Goal: Task Accomplishment & Management: Manage account settings

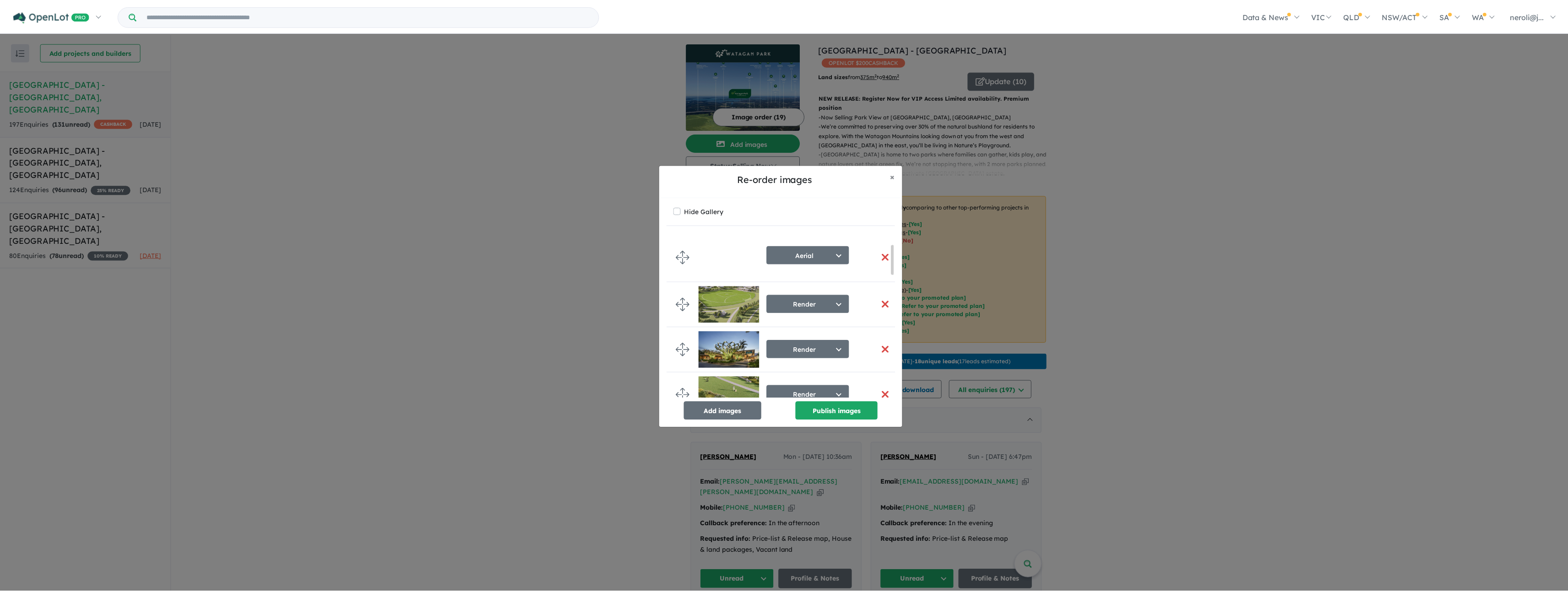
scroll to position [60, 0]
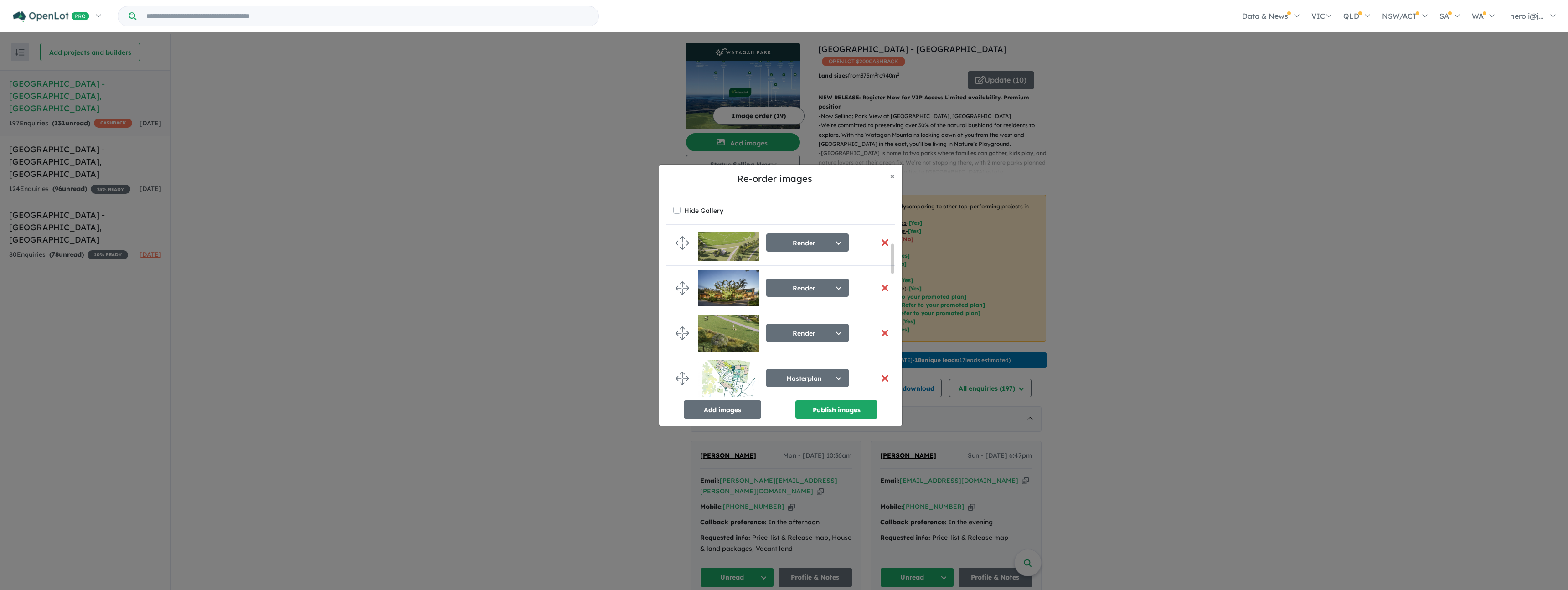
drag, startPoint x: 993, startPoint y: 340, endPoint x: 1329, endPoint y: 168, distance: 377.5
click at [1329, 168] on div "Re-order images × Close Hide Gallery Aerial Select image tag Aerial Location Ma…" at bounding box center [784, 295] width 1568 height 590
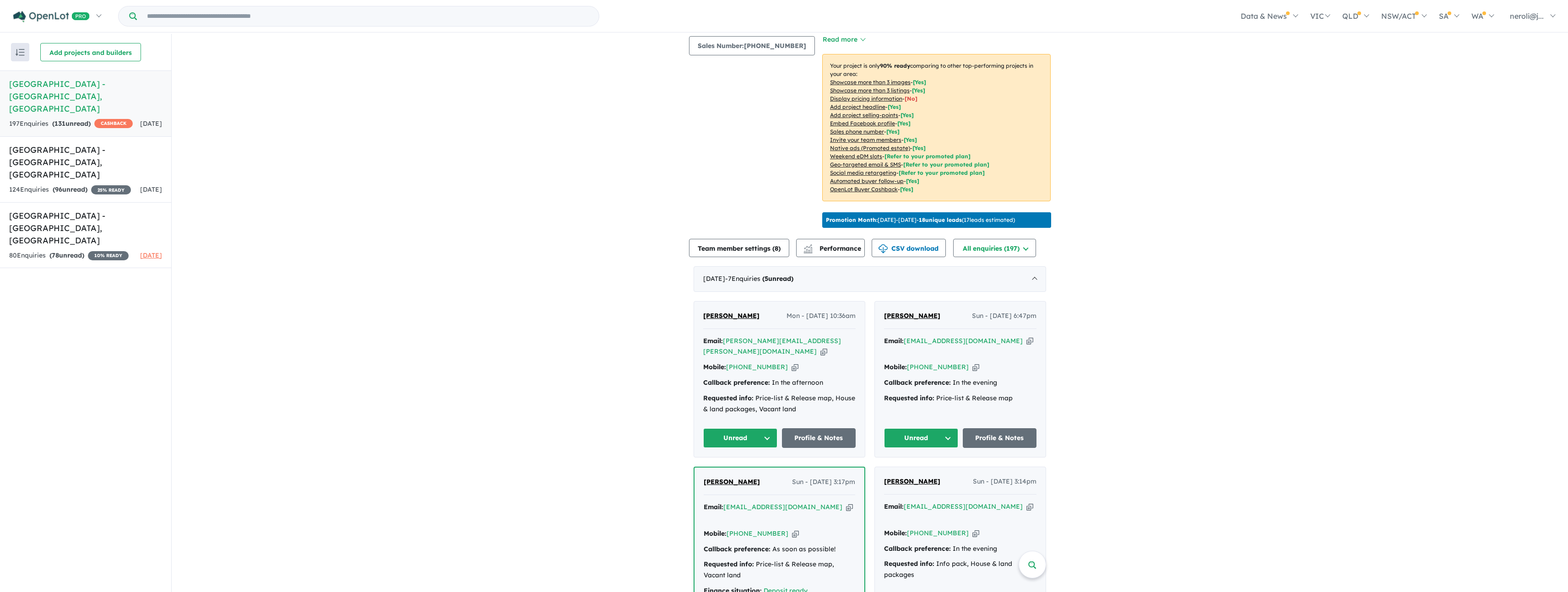
scroll to position [0, 0]
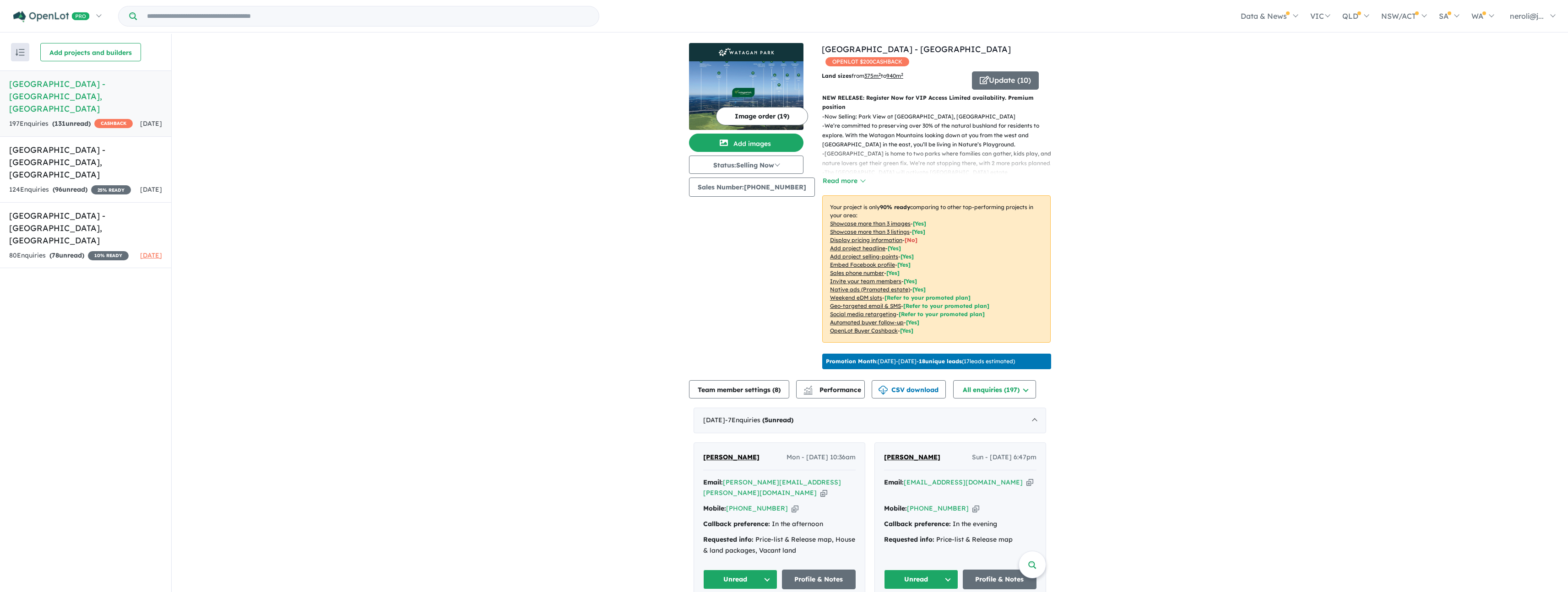
click at [765, 115] on button "Image order ( 19 )" at bounding box center [762, 116] width 92 height 18
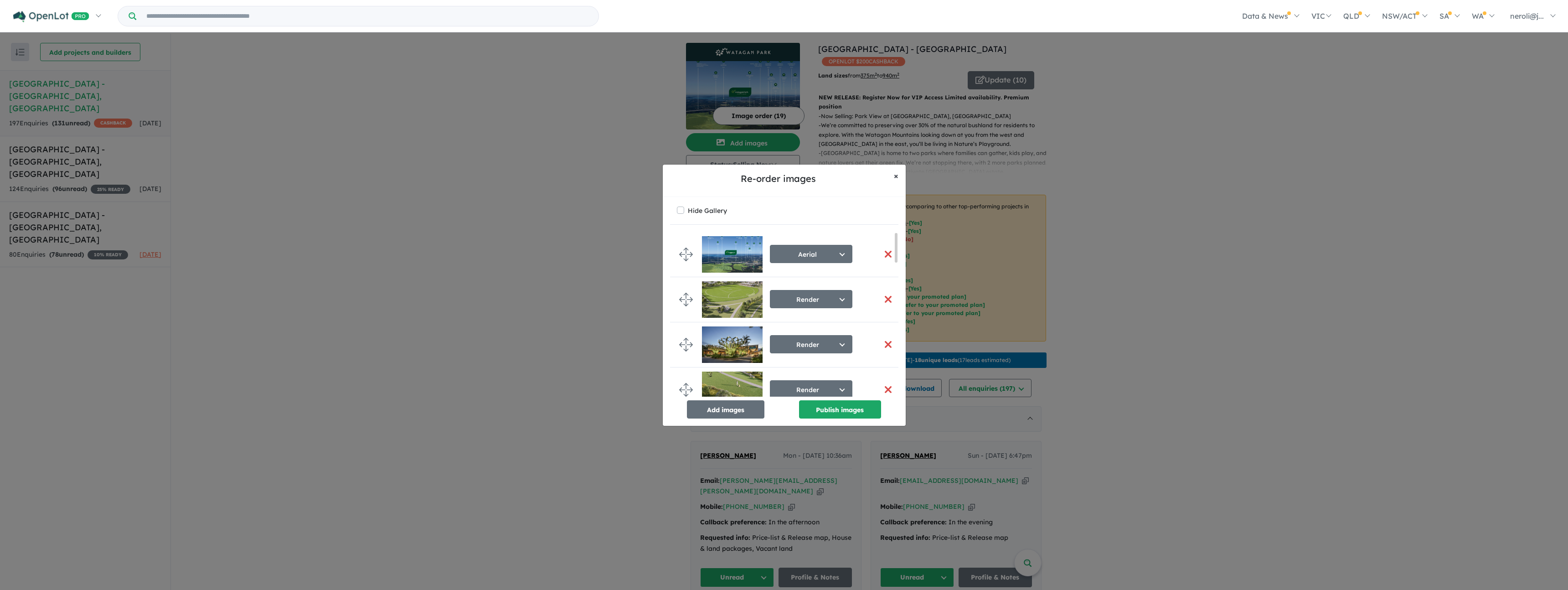
click at [894, 177] on span "×" at bounding box center [895, 175] width 4 height 10
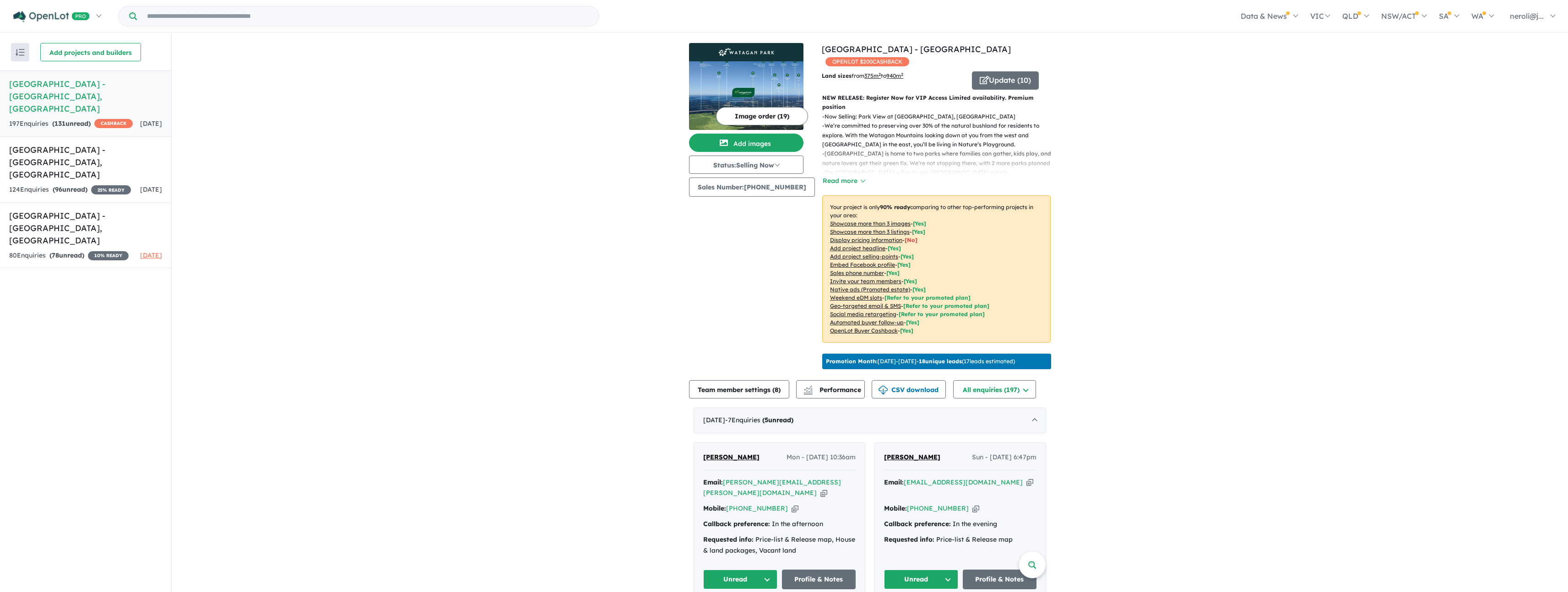
click at [998, 92] on div "Land sizes from 375 m 2 to 940 m 2 Update ( 10 ) NEW RELEASE: Register Now for …" at bounding box center [936, 220] width 229 height 298
click at [1001, 83] on button "Update ( 10 )" at bounding box center [1005, 81] width 67 height 18
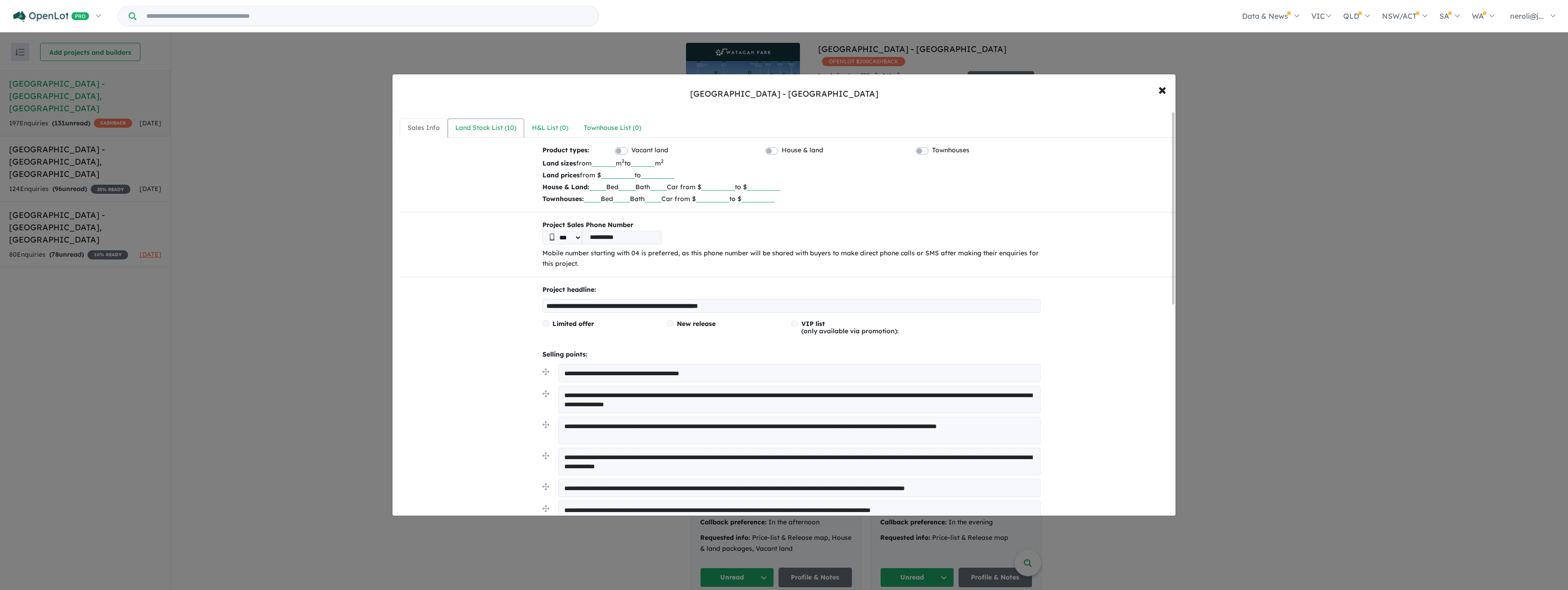
click at [458, 127] on div "Land Stock List ( 10 )" at bounding box center [486, 128] width 61 height 11
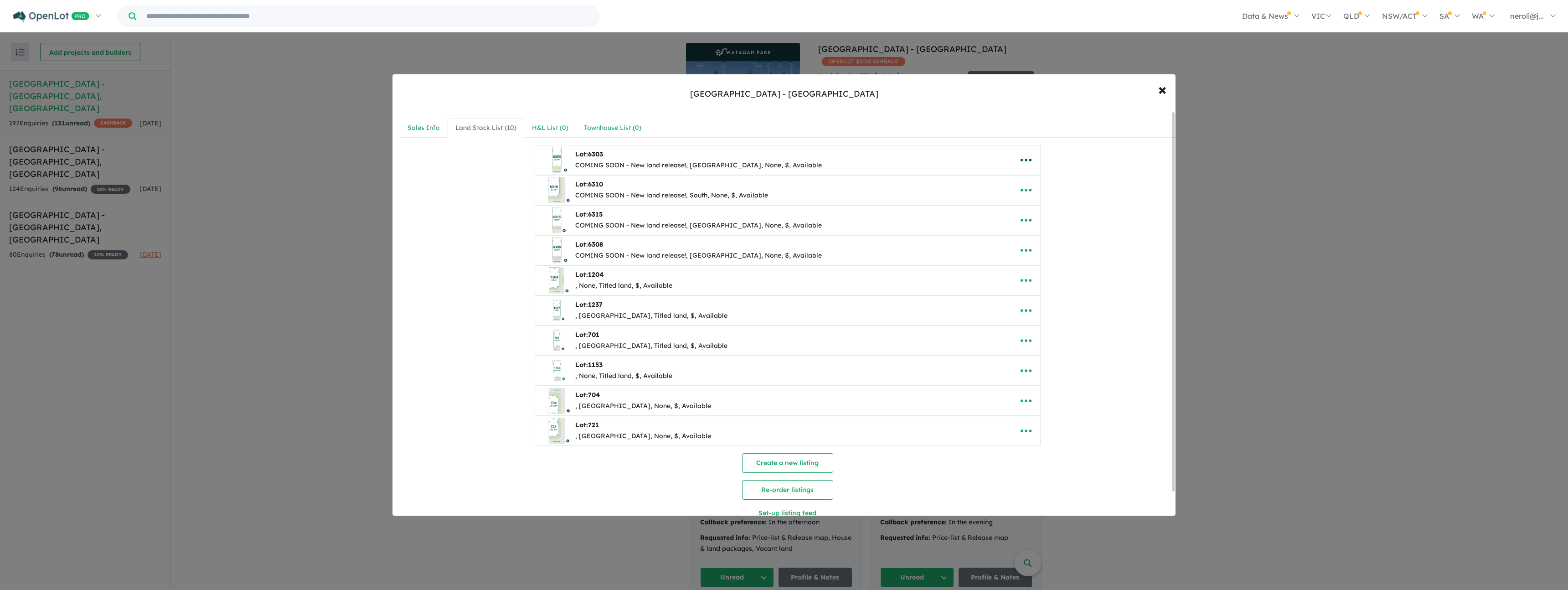
click at [1031, 164] on icon "button" at bounding box center [1026, 160] width 13 height 13
click at [1033, 177] on link "Edit" at bounding box center [1046, 182] width 68 height 21
select select "**********"
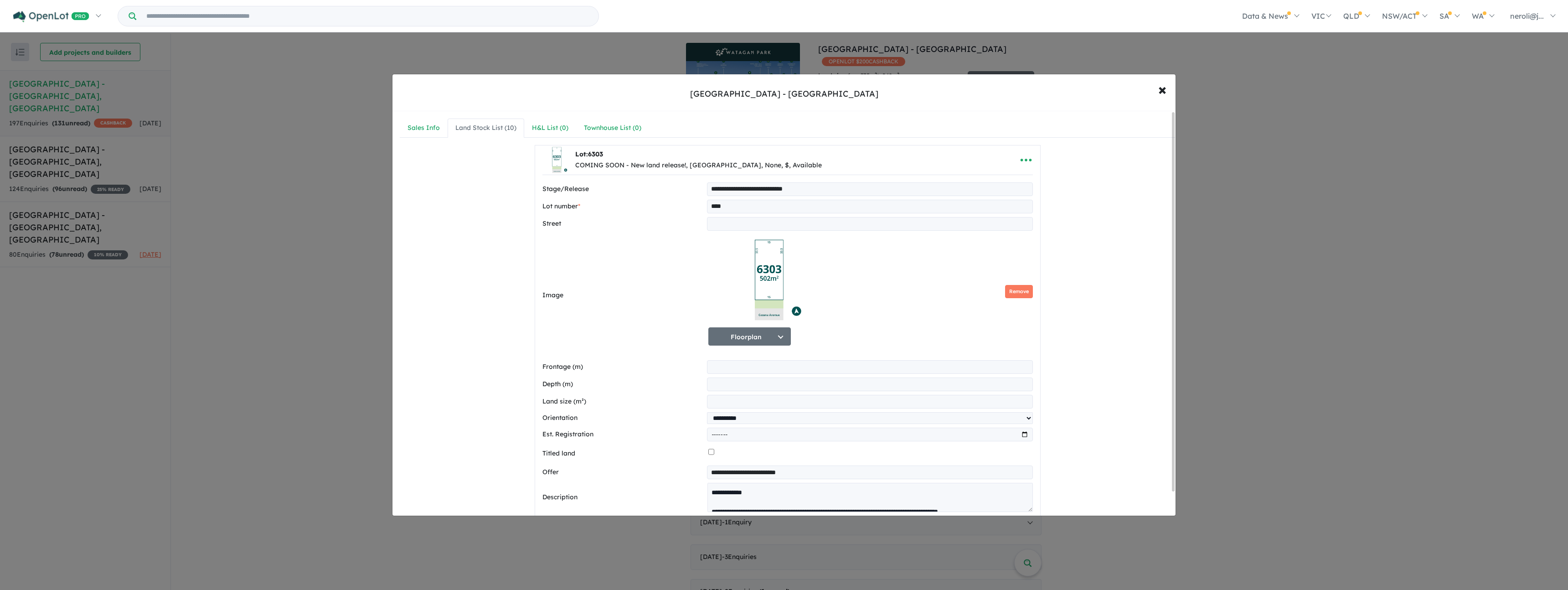
click at [782, 300] on img at bounding box center [769, 280] width 122 height 91
click at [1013, 290] on button "Remove" at bounding box center [1019, 292] width 28 height 13
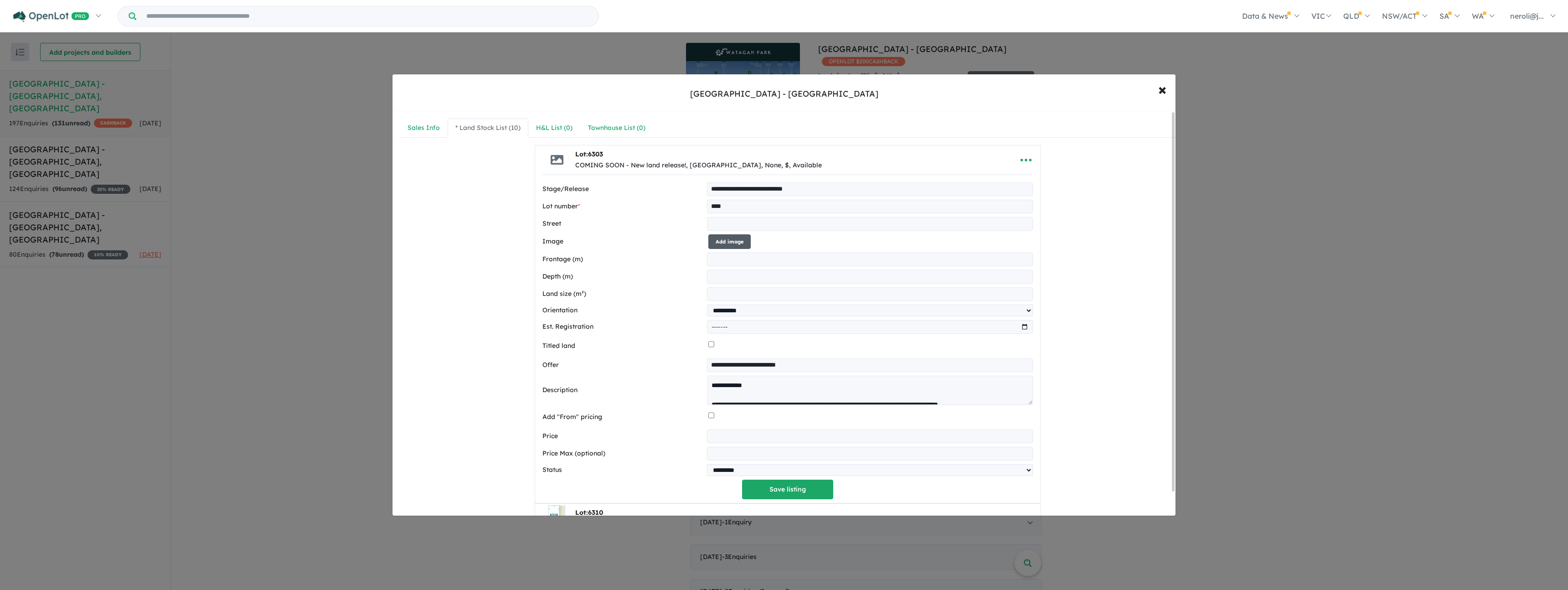
click at [723, 242] on button "Add image" at bounding box center [730, 242] width 43 height 15
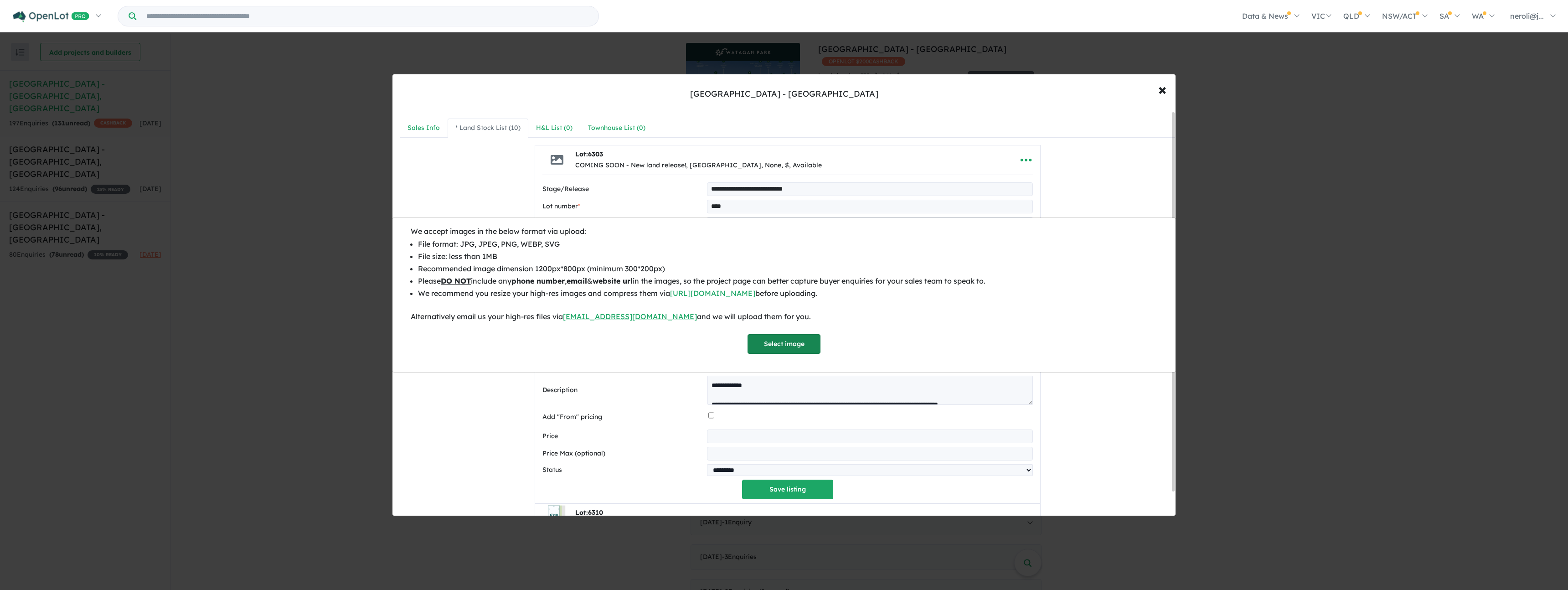
click at [803, 343] on button "Select image" at bounding box center [784, 344] width 73 height 19
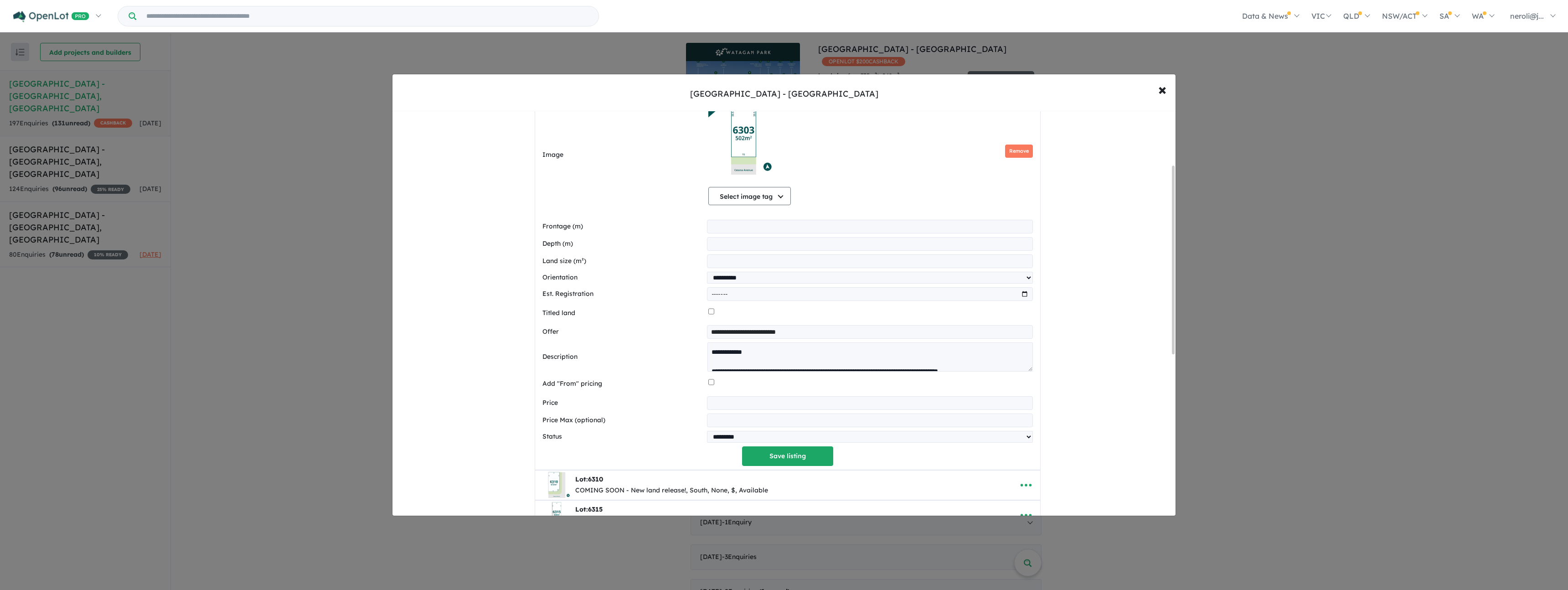
scroll to position [116, 0]
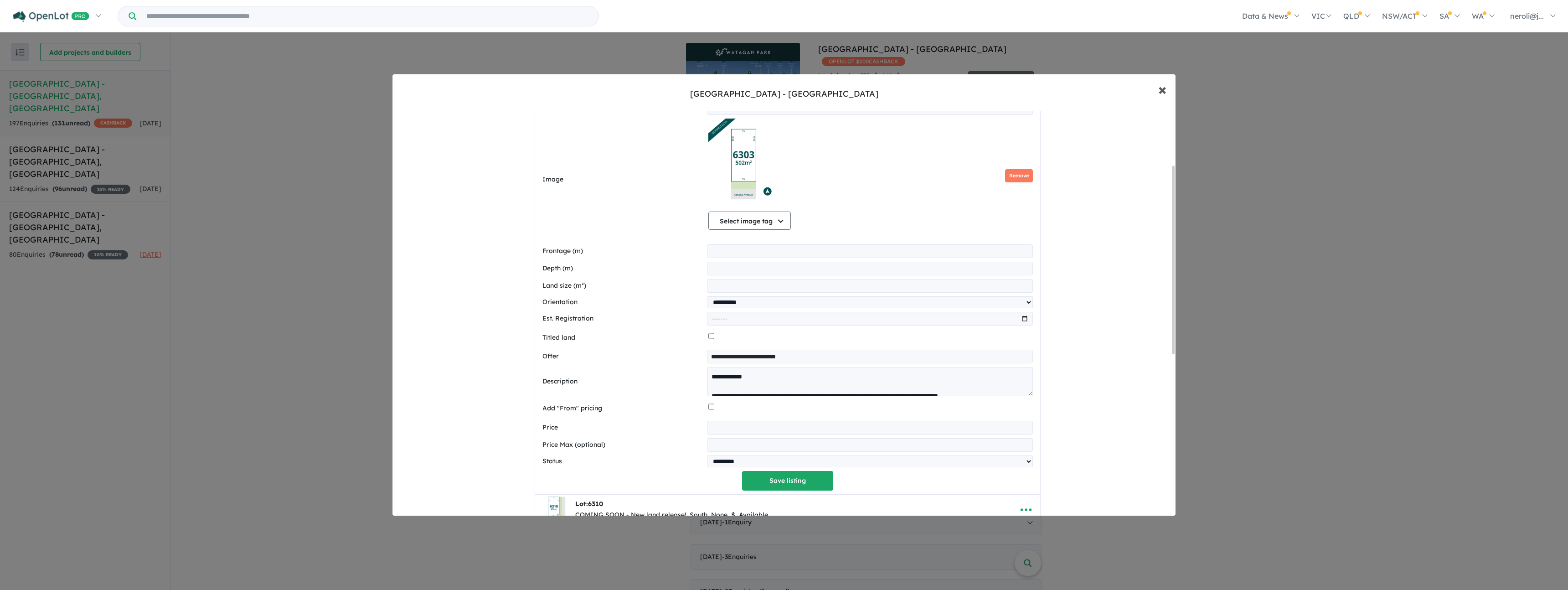
click at [1163, 94] on span "×" at bounding box center [1162, 89] width 8 height 19
select select "**********"
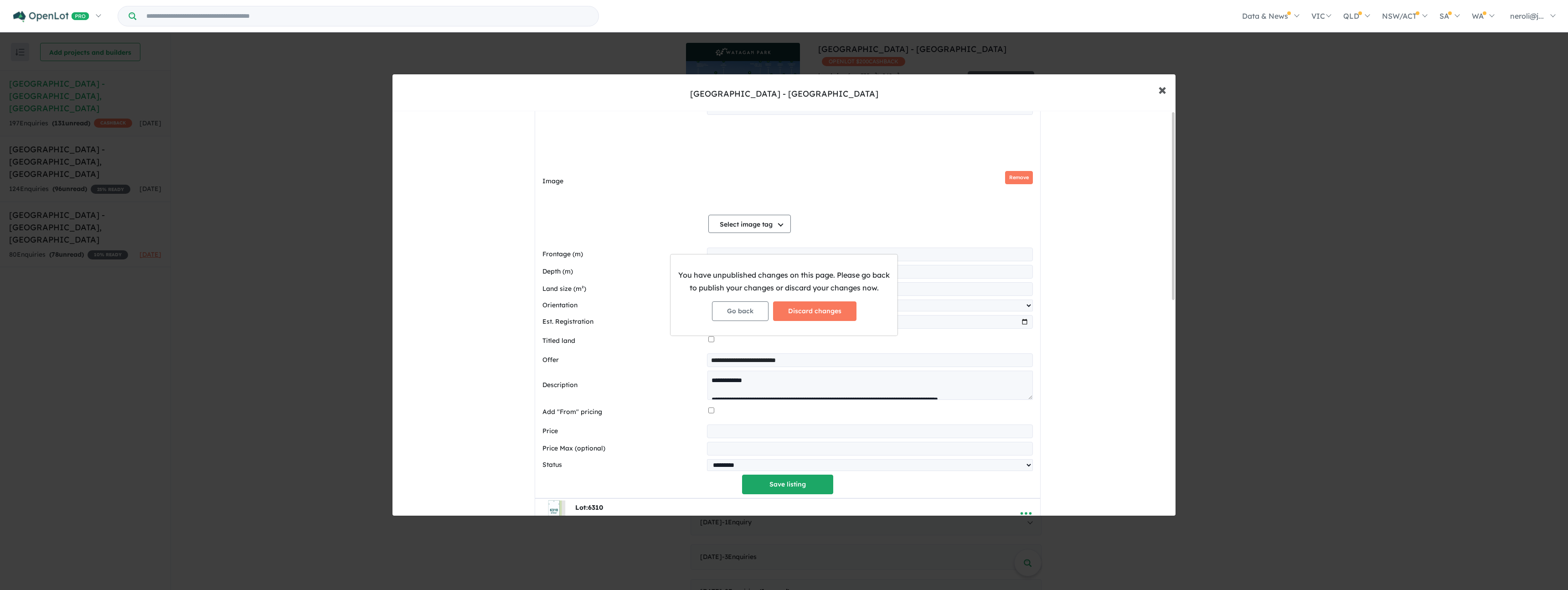
scroll to position [0, 0]
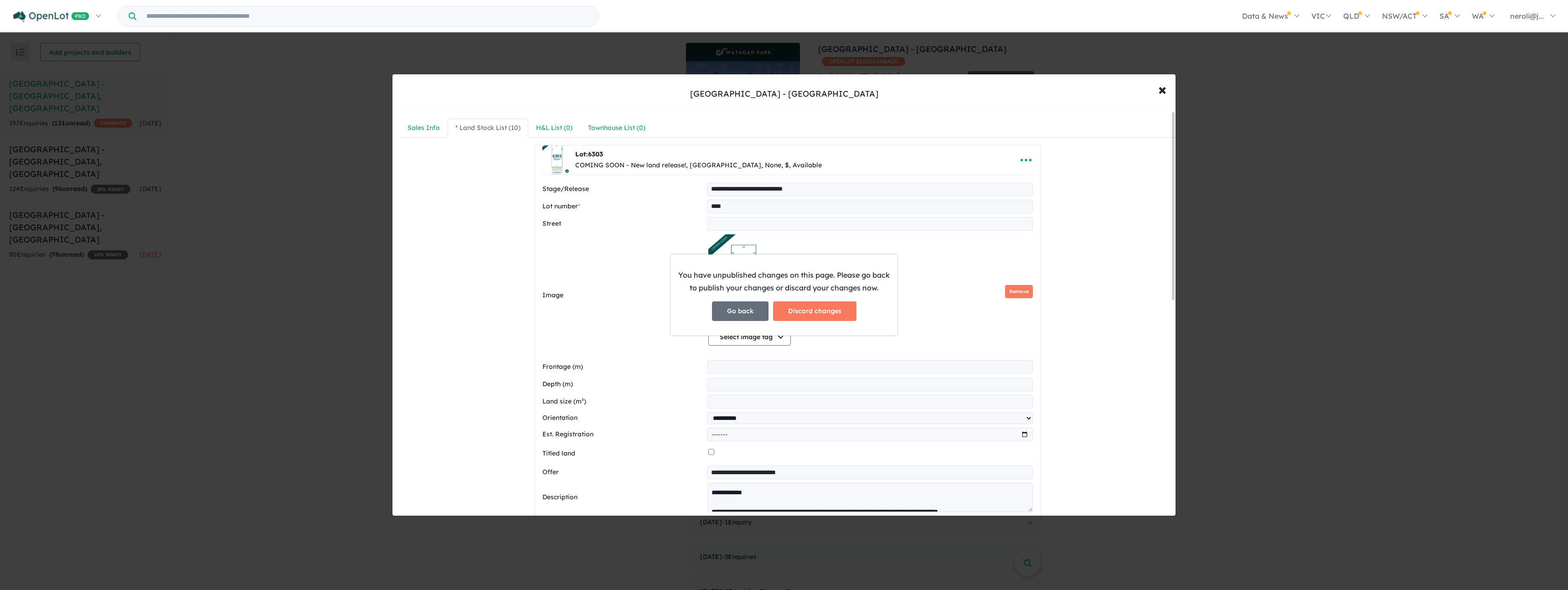
click at [745, 311] on button "Go back" at bounding box center [740, 311] width 57 height 19
select select "**********"
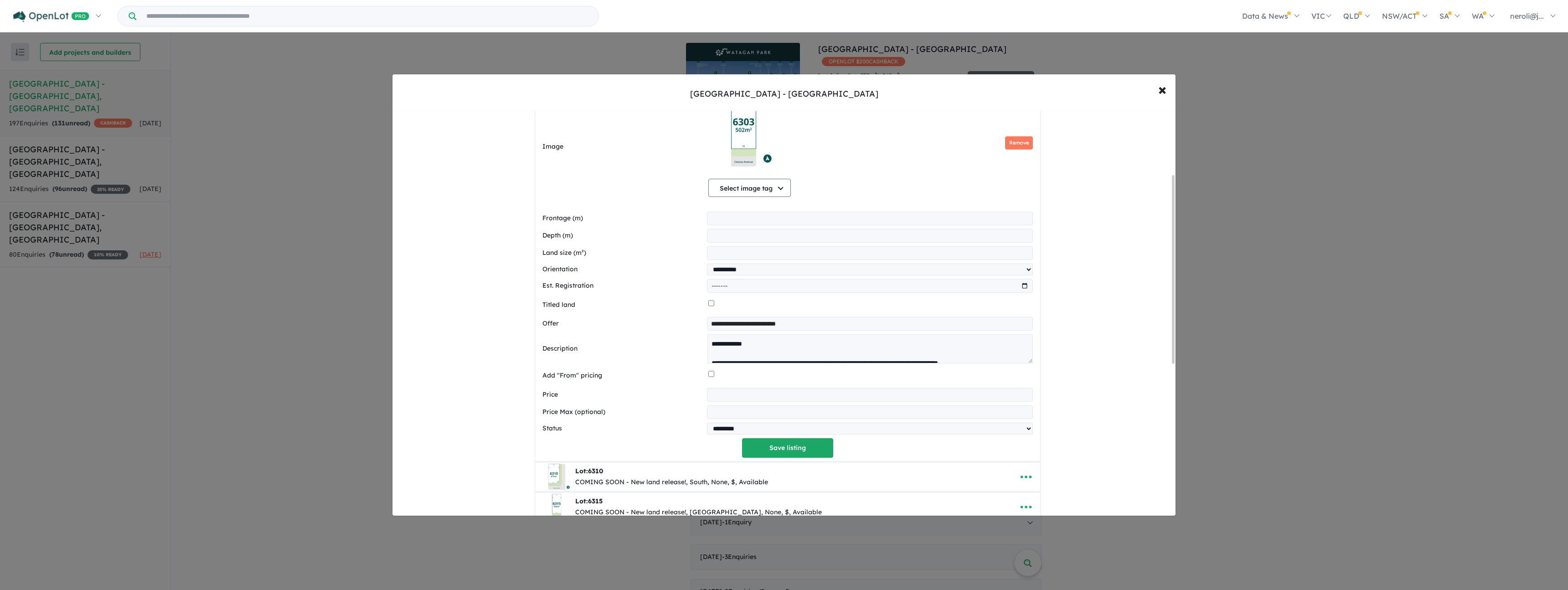
scroll to position [156, 0]
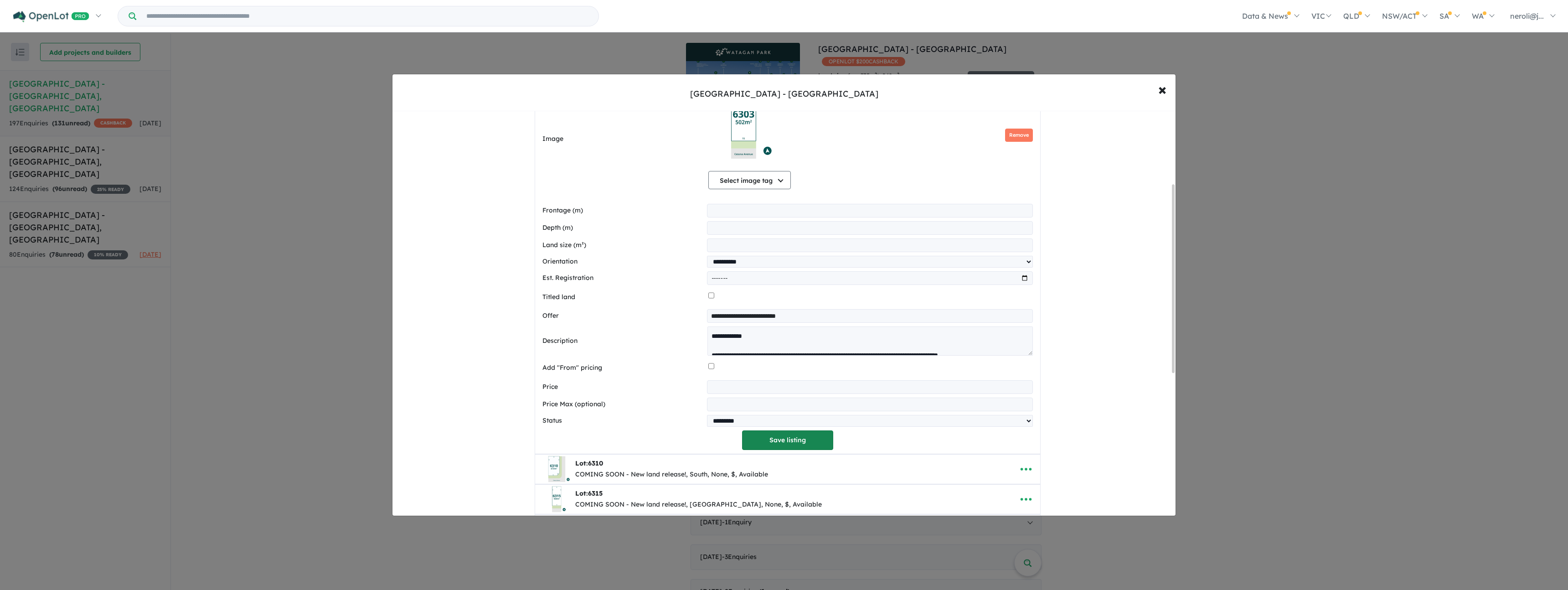
click at [809, 449] on button "Save listing" at bounding box center [788, 440] width 91 height 19
select select "**********"
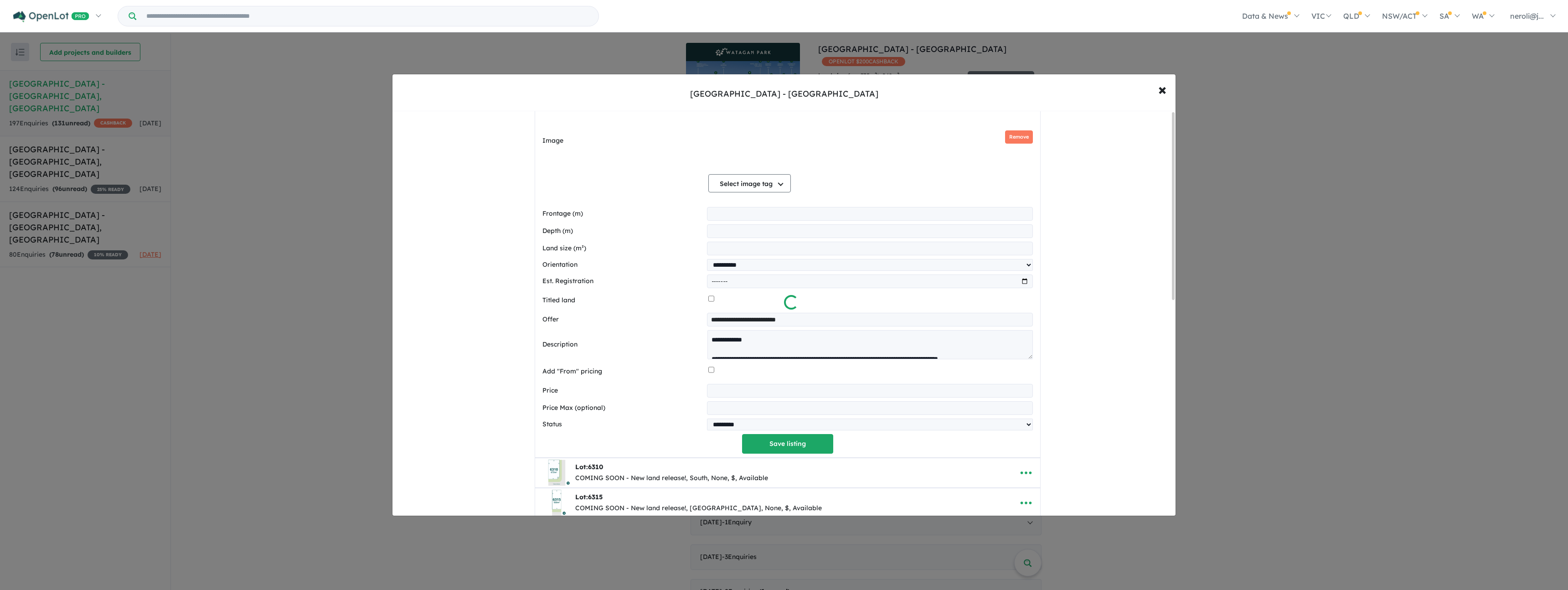
scroll to position [0, 0]
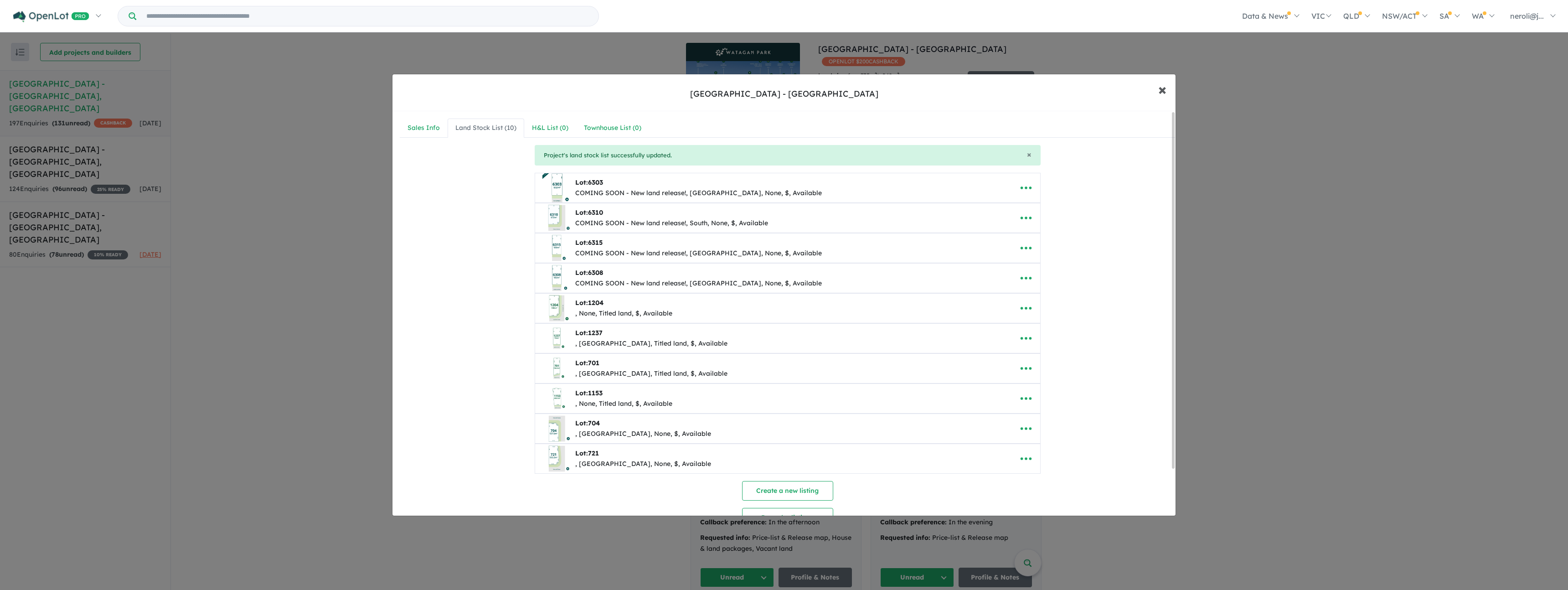
click at [1160, 86] on span "×" at bounding box center [1162, 89] width 8 height 19
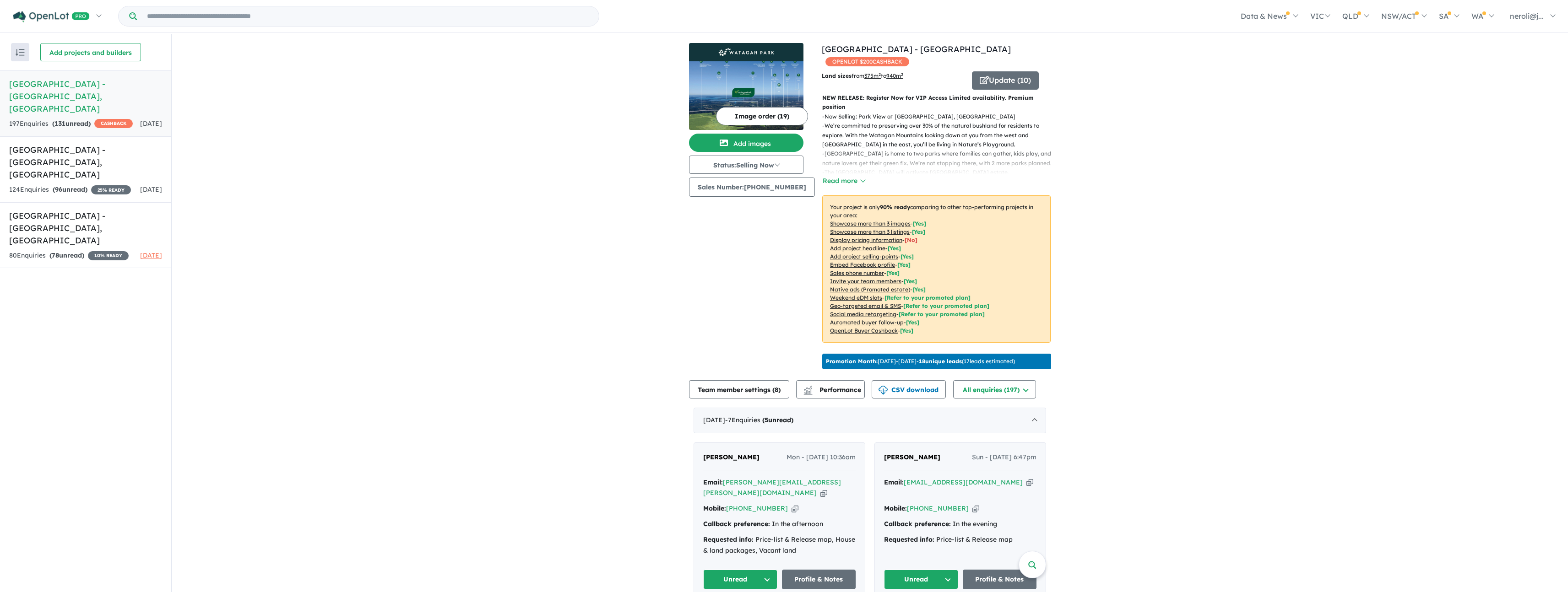
click at [757, 117] on button "Image order ( 19 )" at bounding box center [762, 116] width 92 height 18
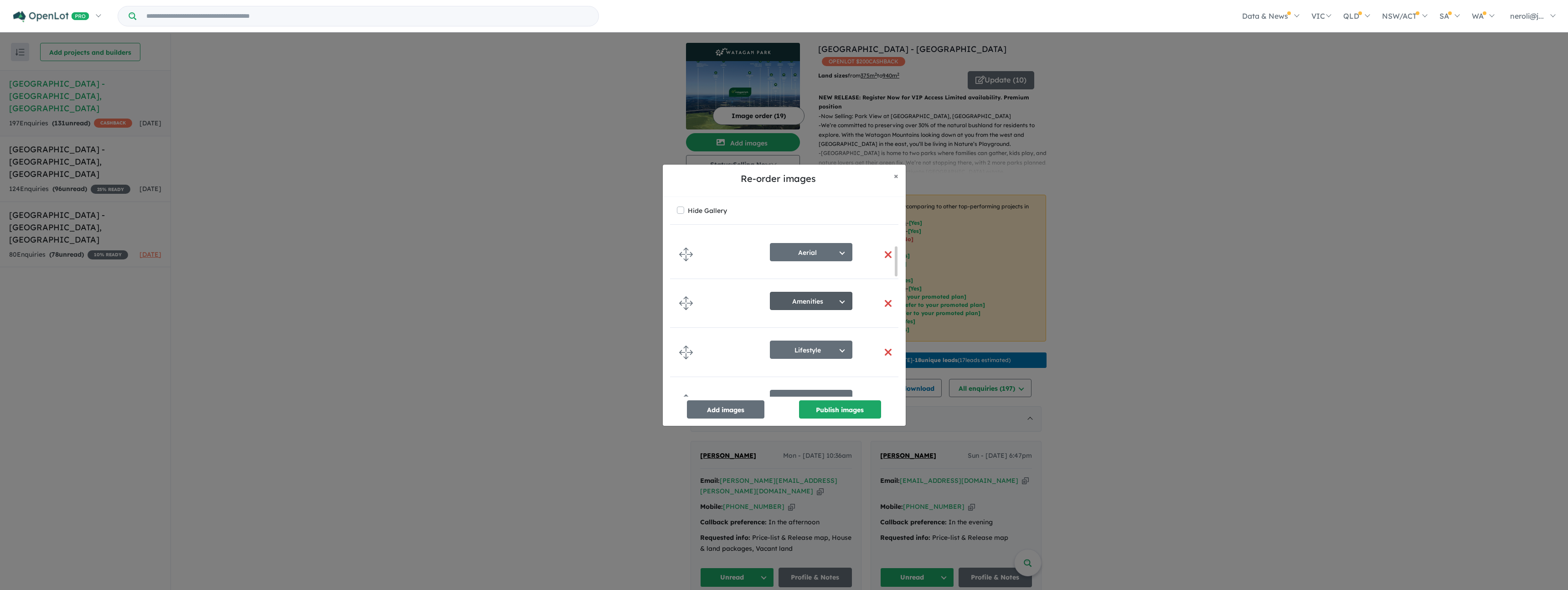
scroll to position [444, 0]
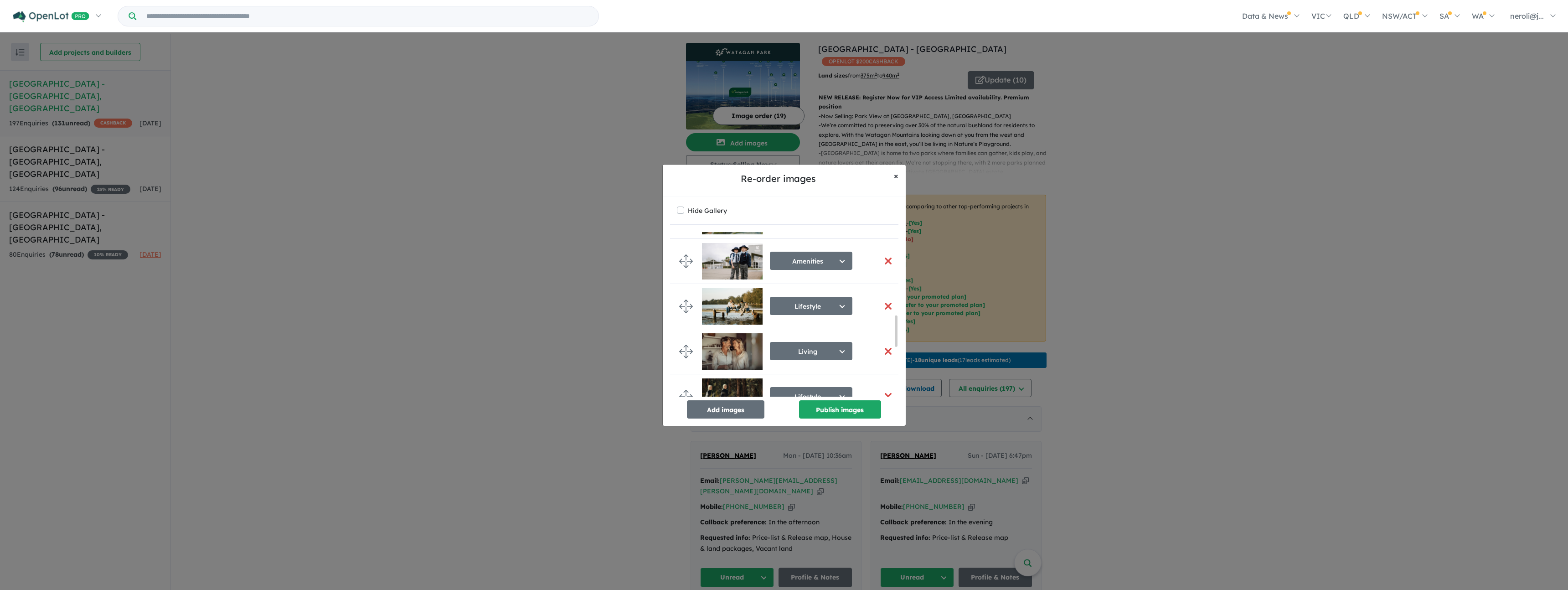
click at [900, 177] on button "× Close" at bounding box center [895, 175] width 19 height 23
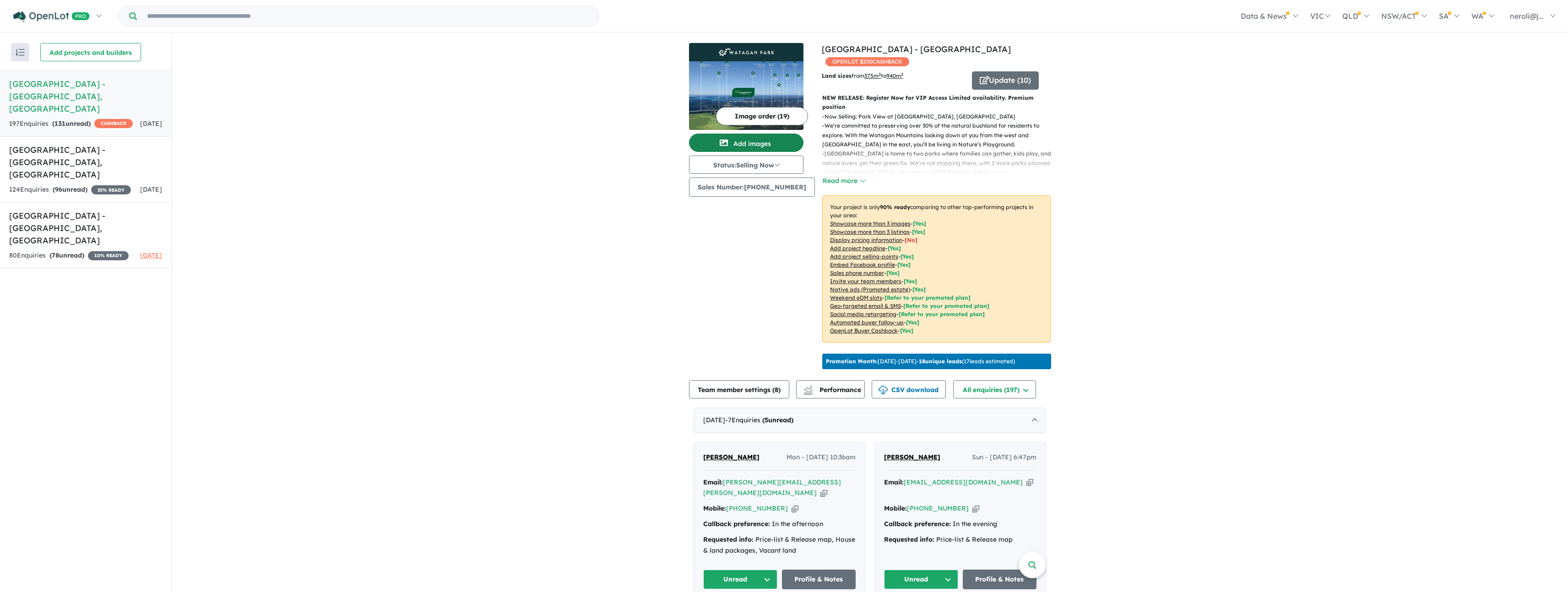
click at [765, 145] on button "Add images" at bounding box center [746, 143] width 114 height 18
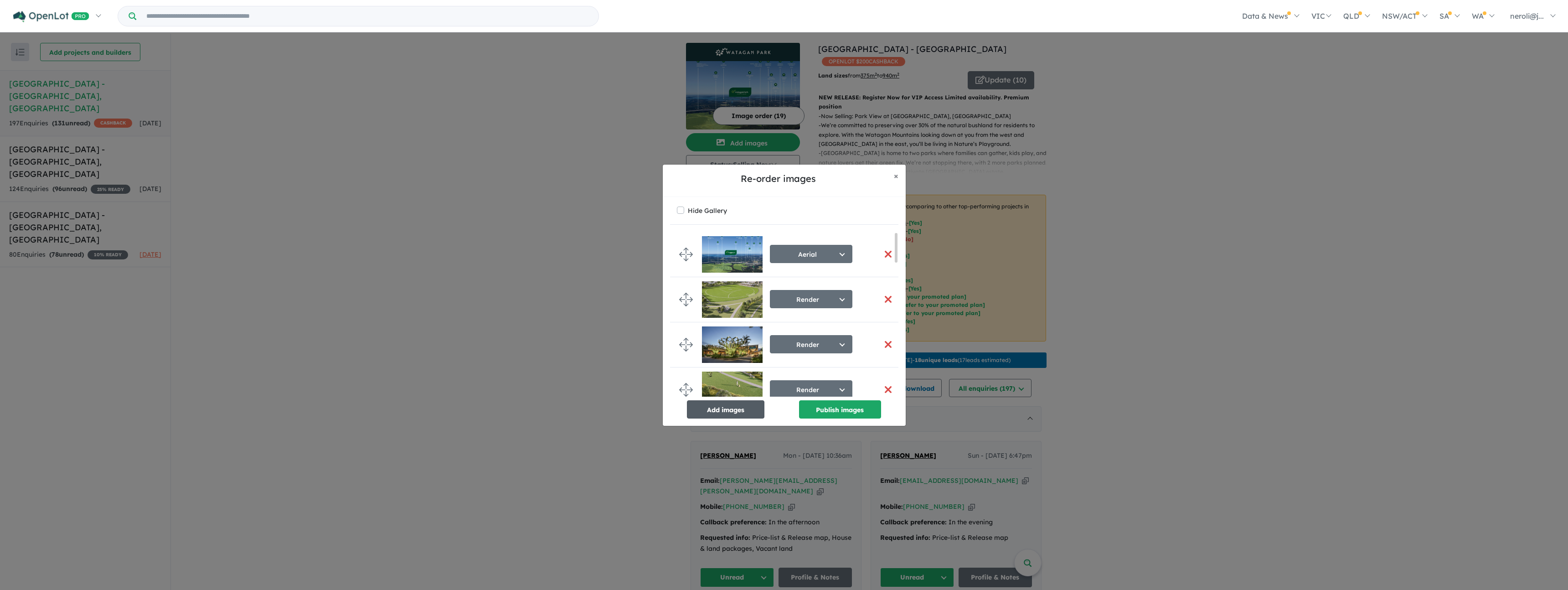
click at [719, 416] on button "Add images" at bounding box center [725, 409] width 77 height 18
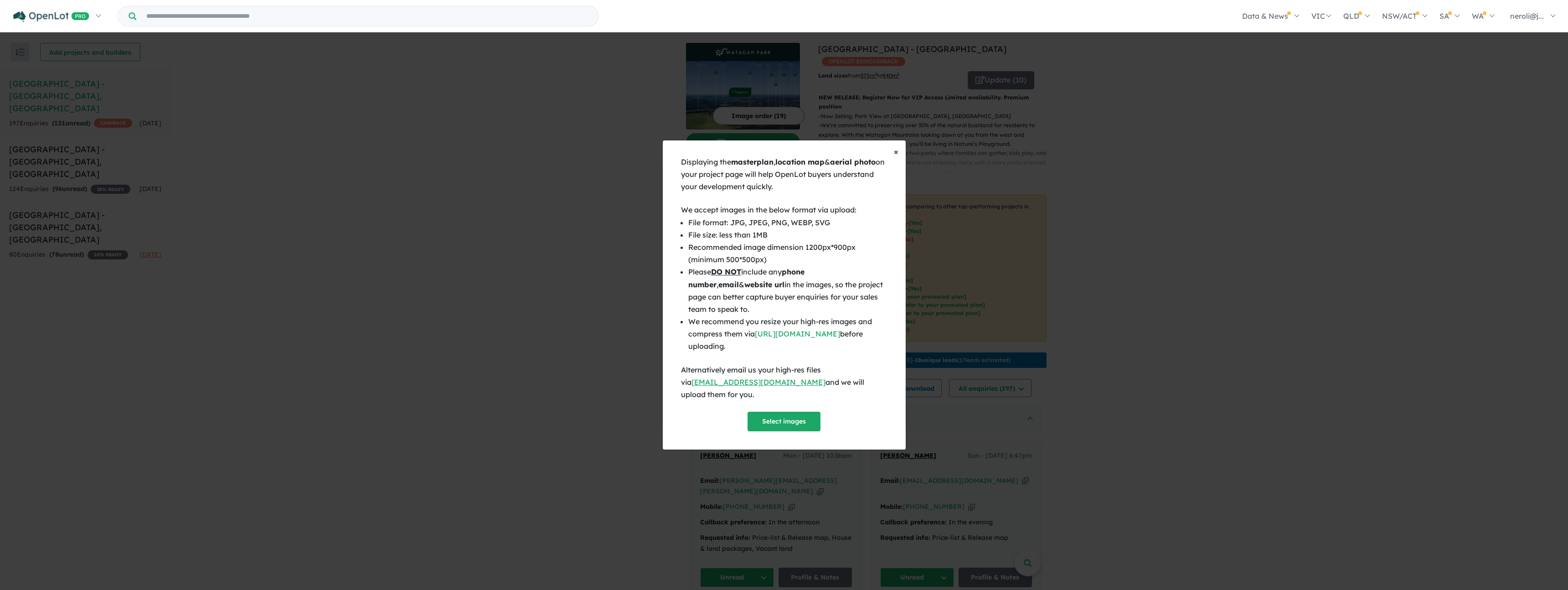
click at [894, 157] on span "×" at bounding box center [895, 151] width 4 height 10
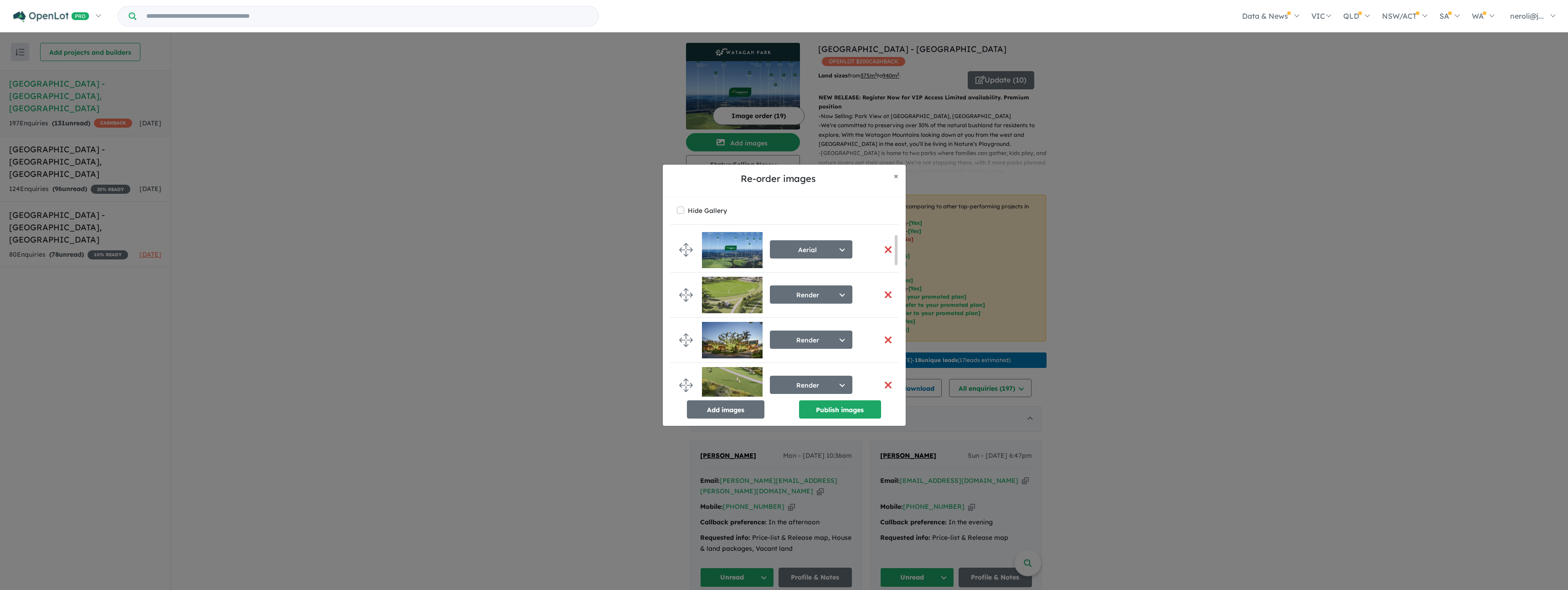
scroll to position [13, 0]
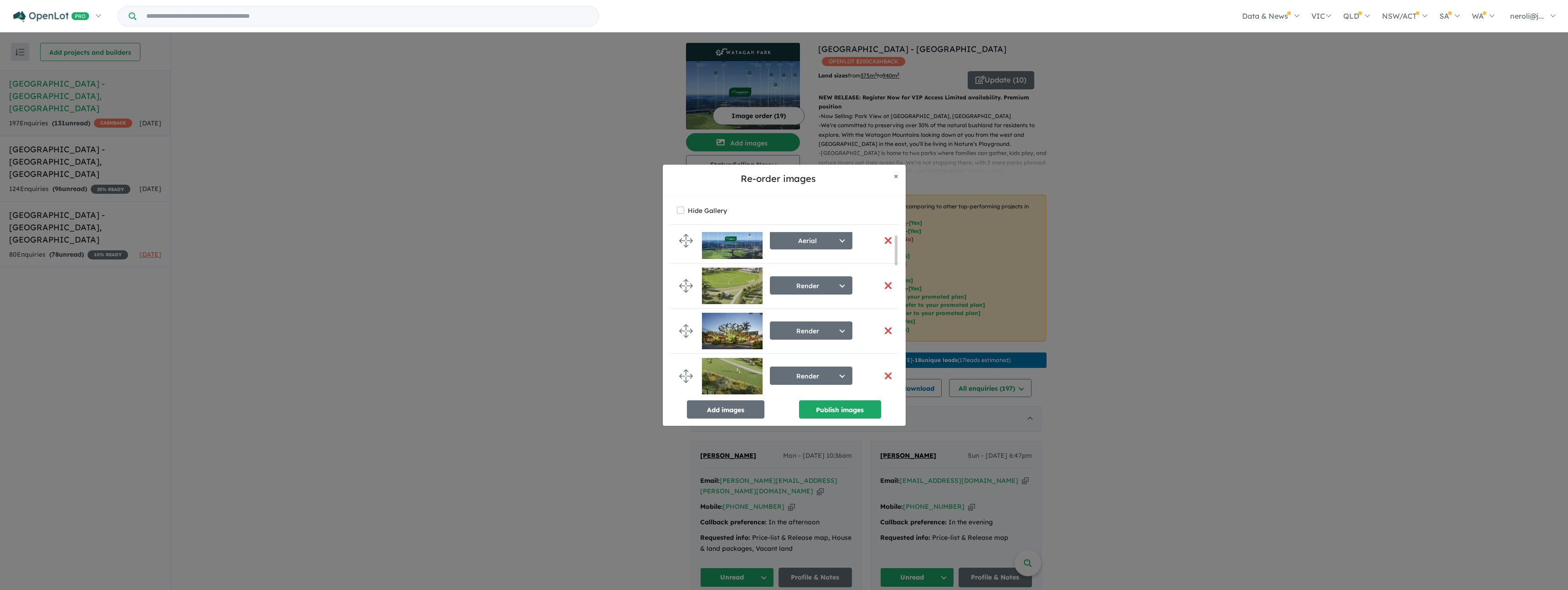
click at [714, 370] on img at bounding box center [732, 376] width 61 height 37
click at [721, 413] on button "Add images" at bounding box center [725, 409] width 77 height 18
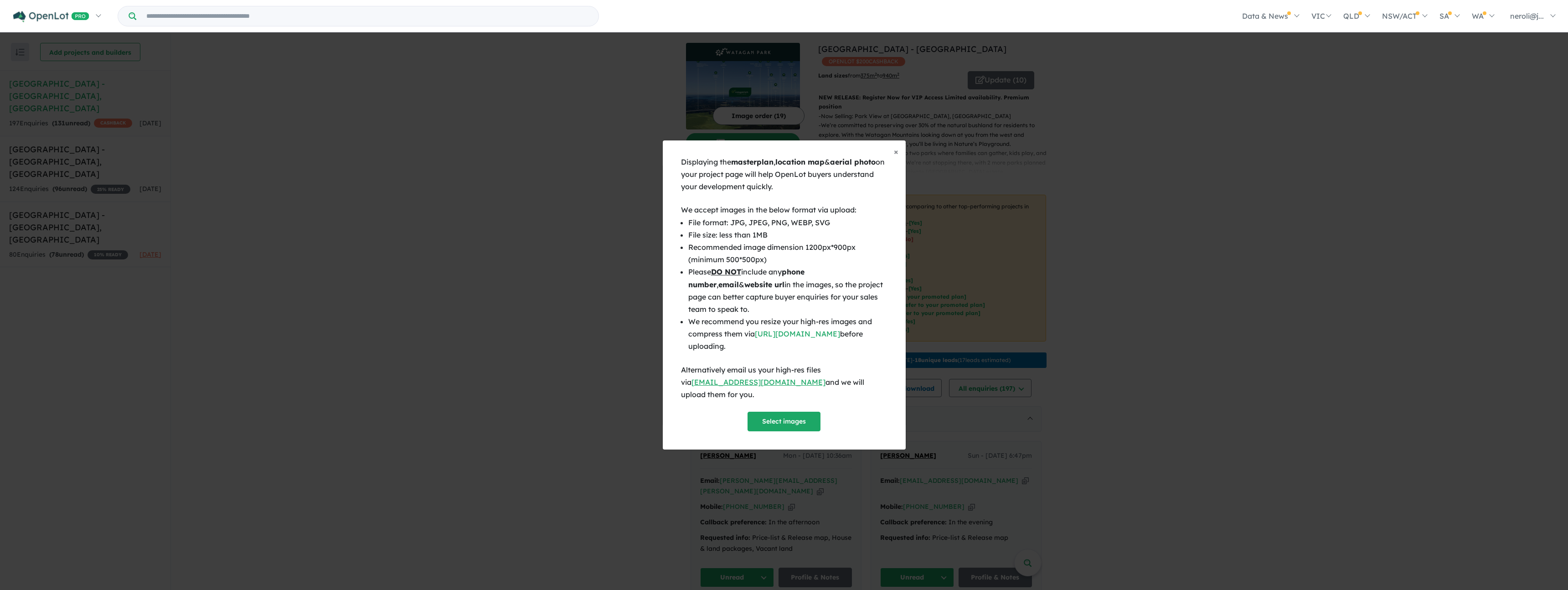
scroll to position [12, 0]
click at [780, 421] on button "Select images" at bounding box center [784, 421] width 73 height 19
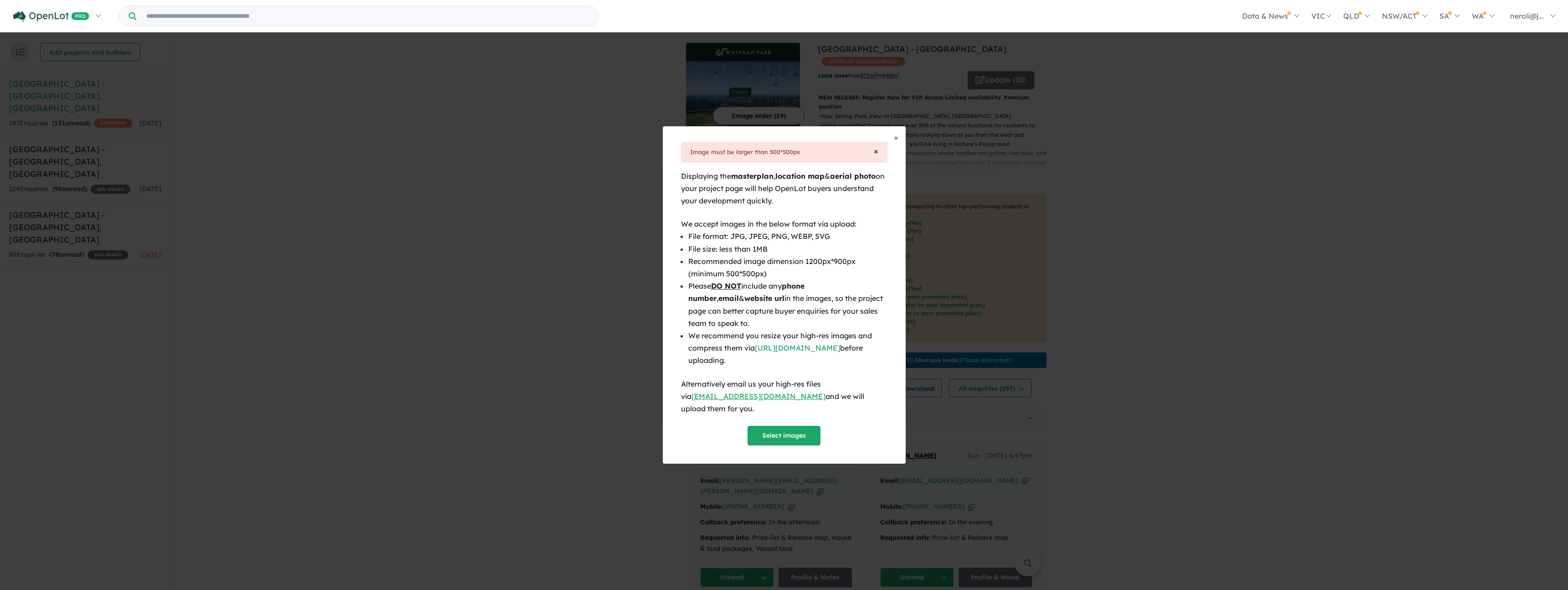
click at [877, 156] on span "×" at bounding box center [876, 151] width 4 height 10
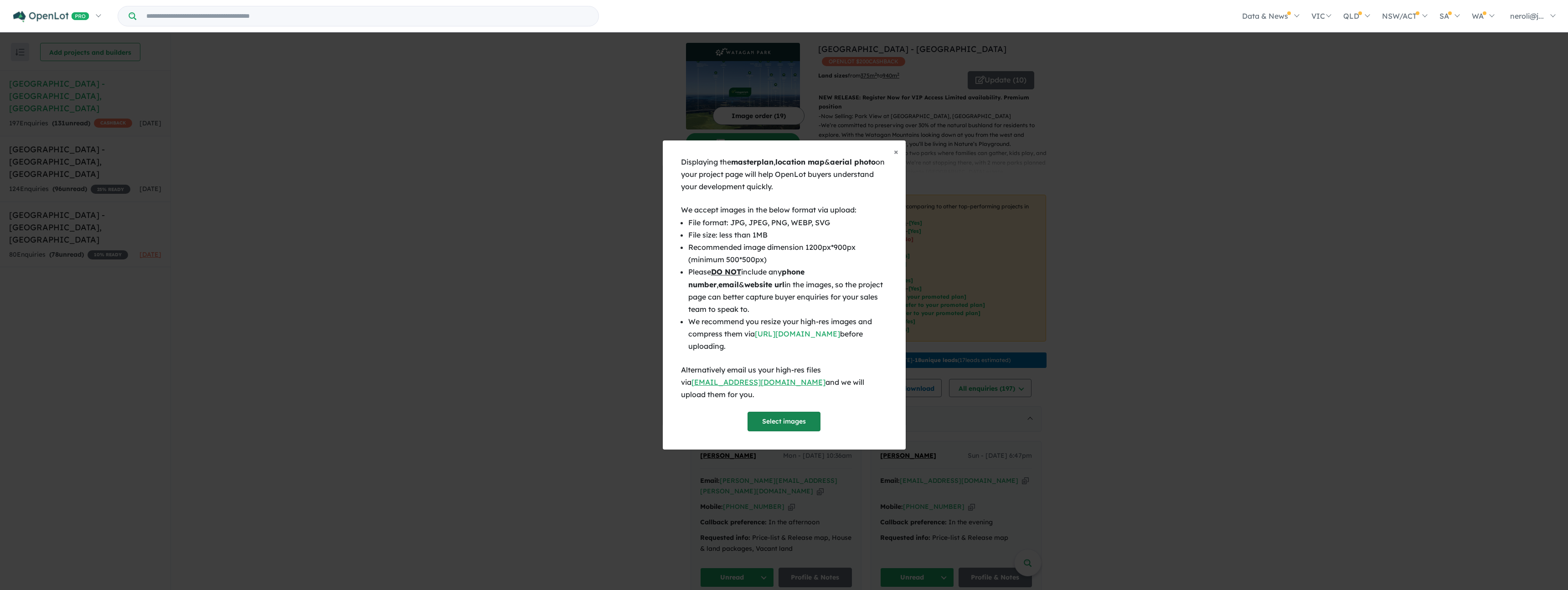
click at [785, 420] on button "Select images" at bounding box center [784, 421] width 73 height 19
click at [898, 155] on button "× Close" at bounding box center [895, 152] width 19 height 23
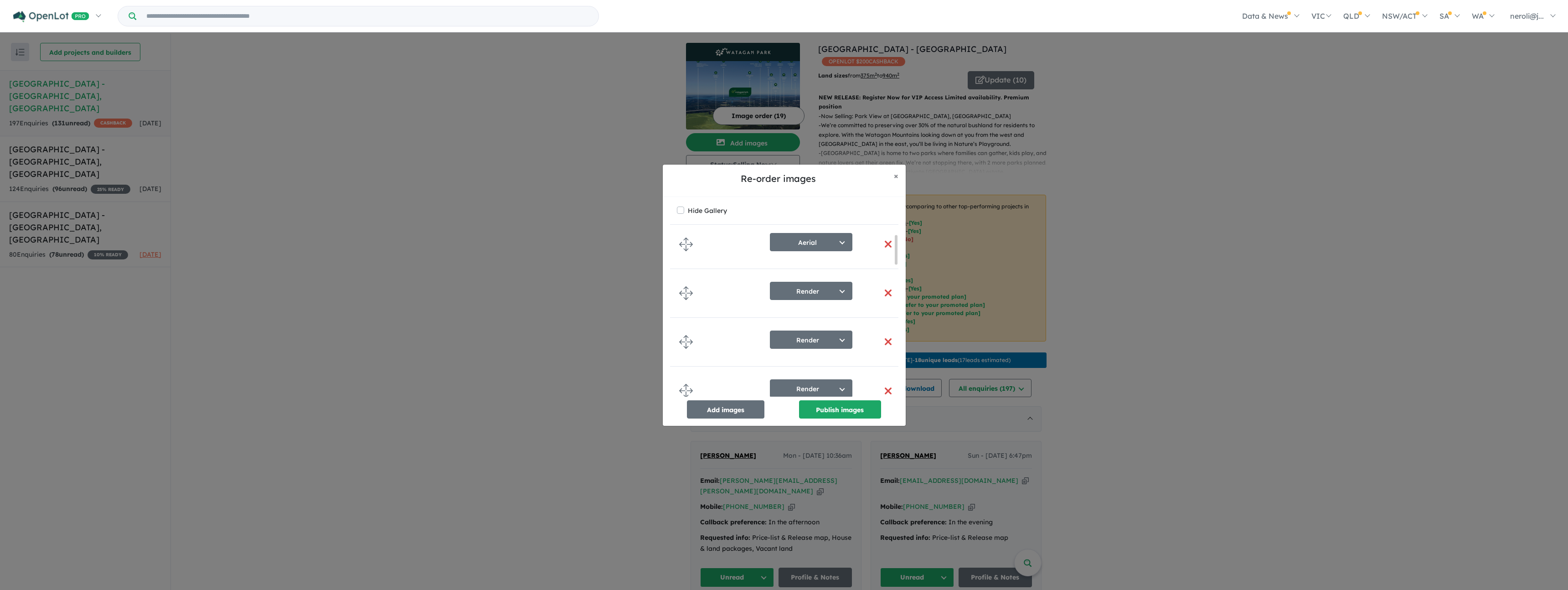
scroll to position [10, 0]
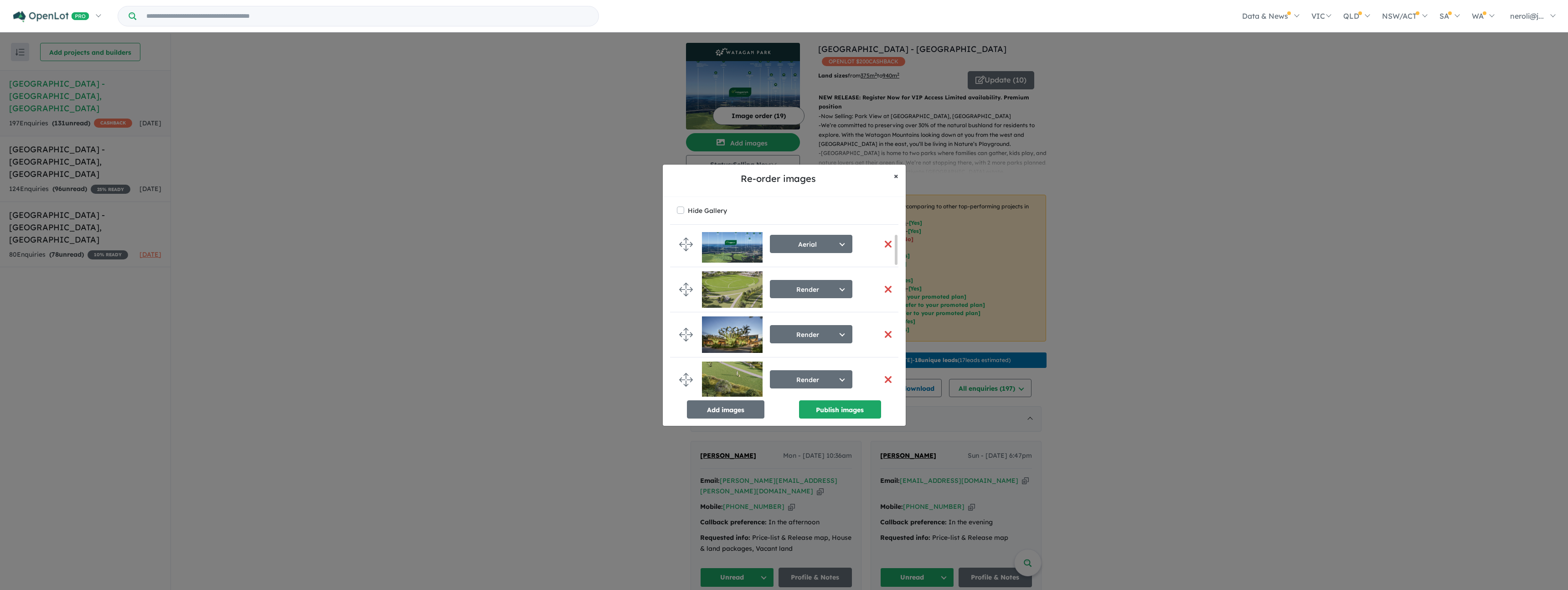
drag, startPoint x: 897, startPoint y: 177, endPoint x: 905, endPoint y: 183, distance: 10.0
click at [897, 177] on span "×" at bounding box center [895, 175] width 4 height 10
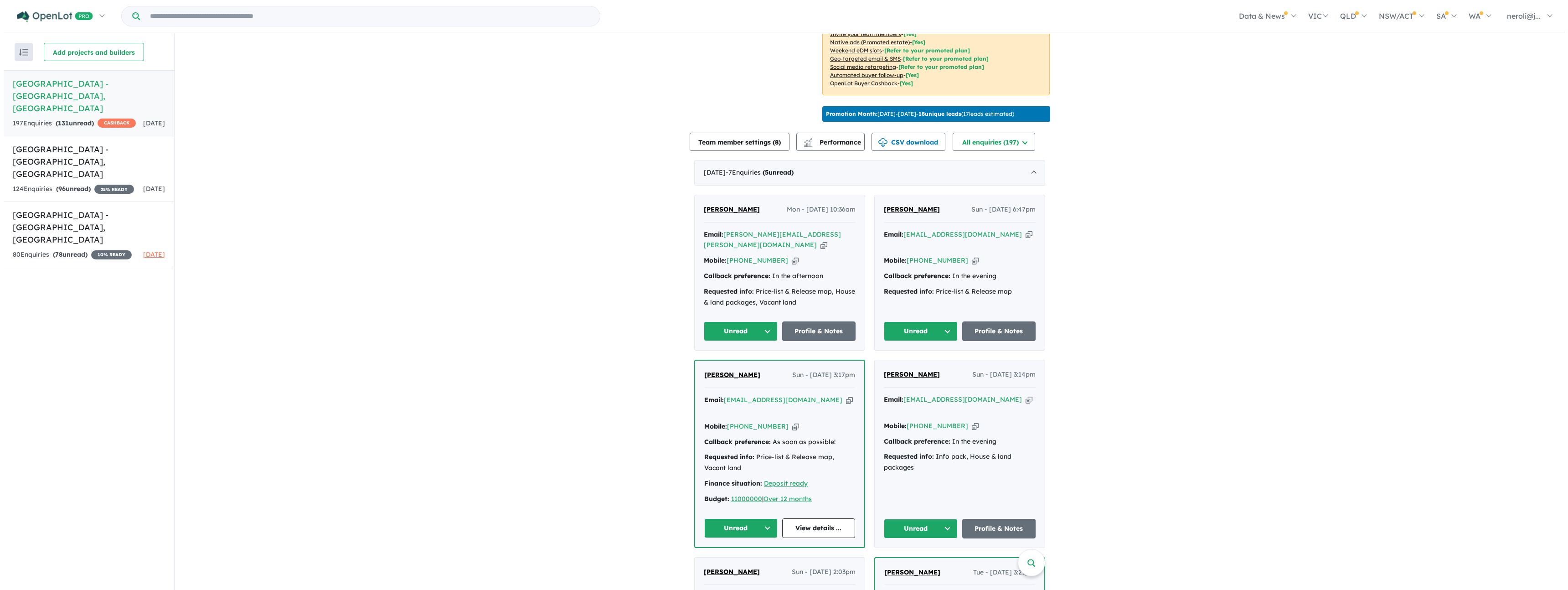
scroll to position [0, 0]
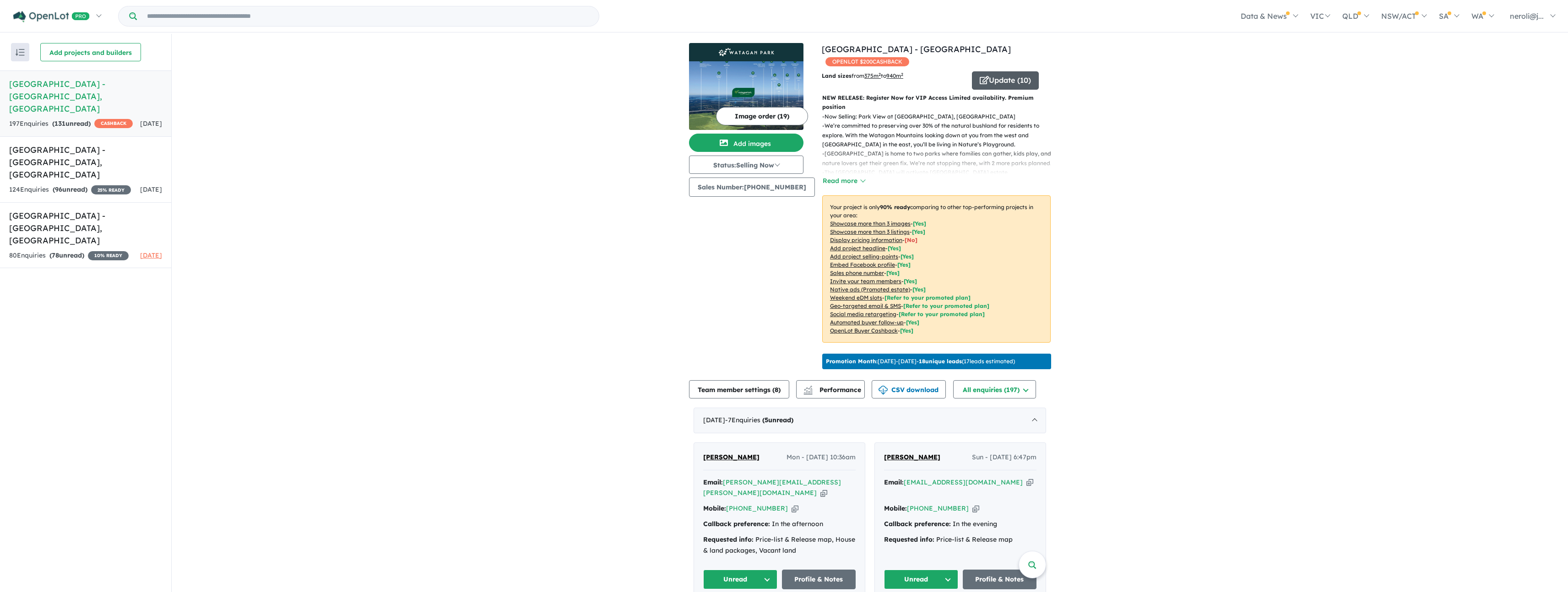
click at [1003, 81] on button "Update ( 10 )" at bounding box center [1005, 81] width 67 height 18
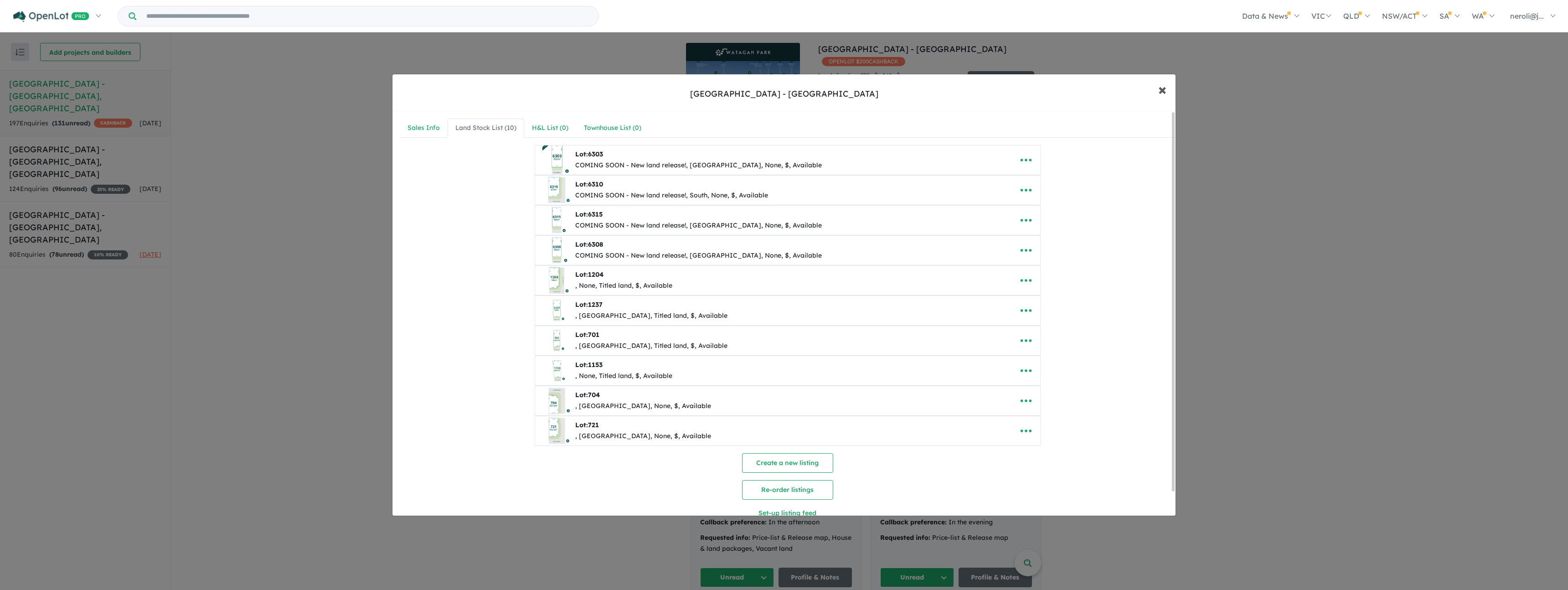
click at [1168, 90] on button "× Close" at bounding box center [1162, 90] width 26 height 24
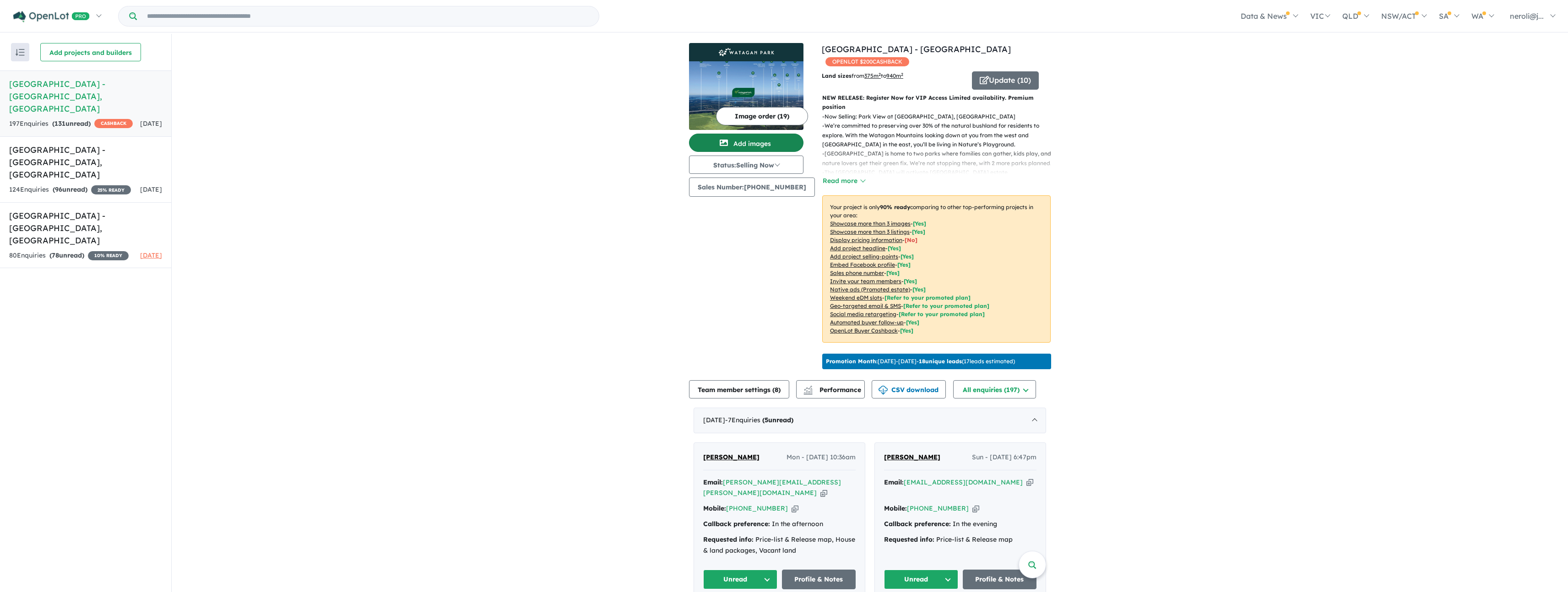
click at [756, 138] on button "Add images" at bounding box center [746, 143] width 114 height 18
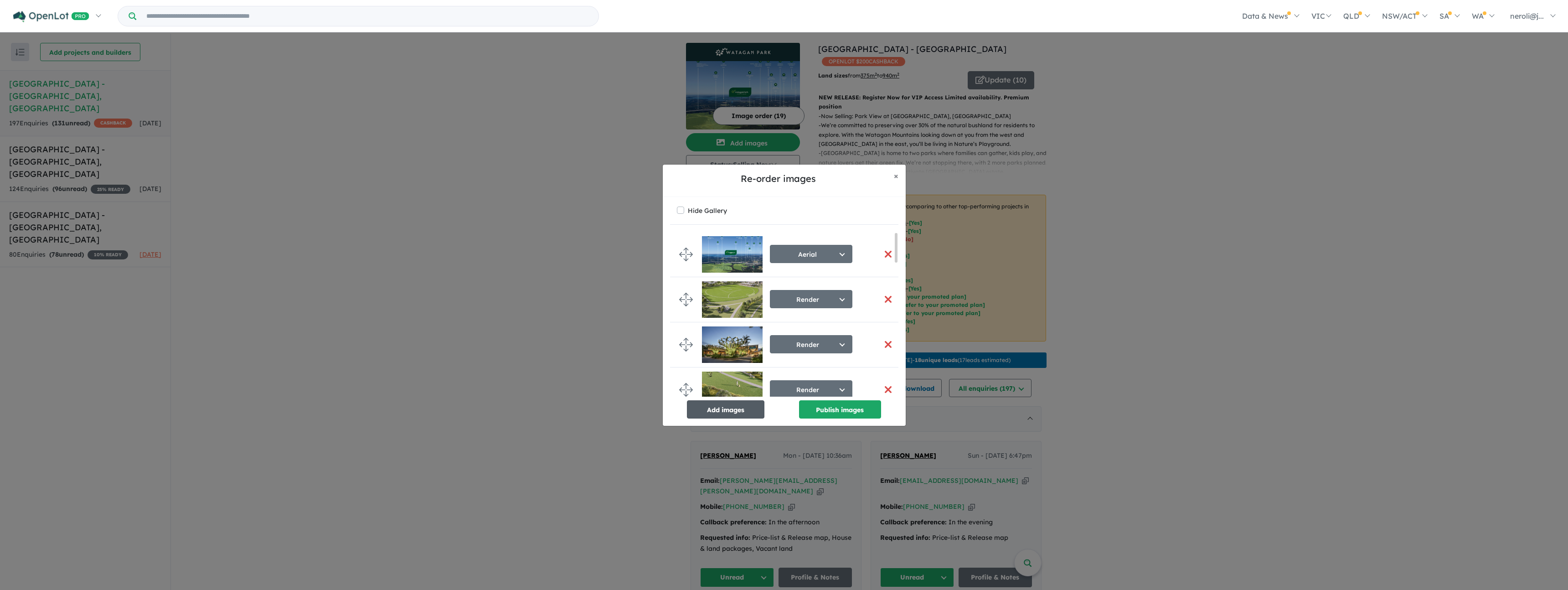
click at [727, 408] on button "Add images" at bounding box center [725, 409] width 77 height 18
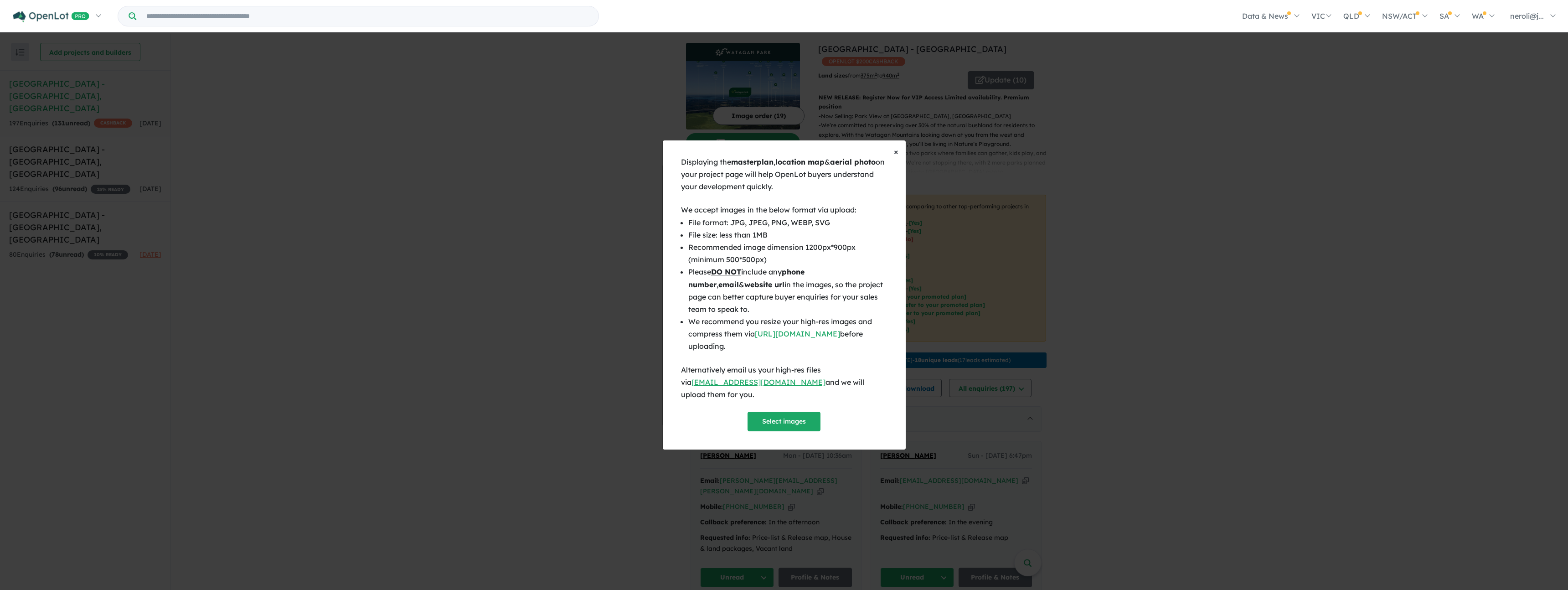
click at [894, 157] on span "×" at bounding box center [895, 151] width 4 height 10
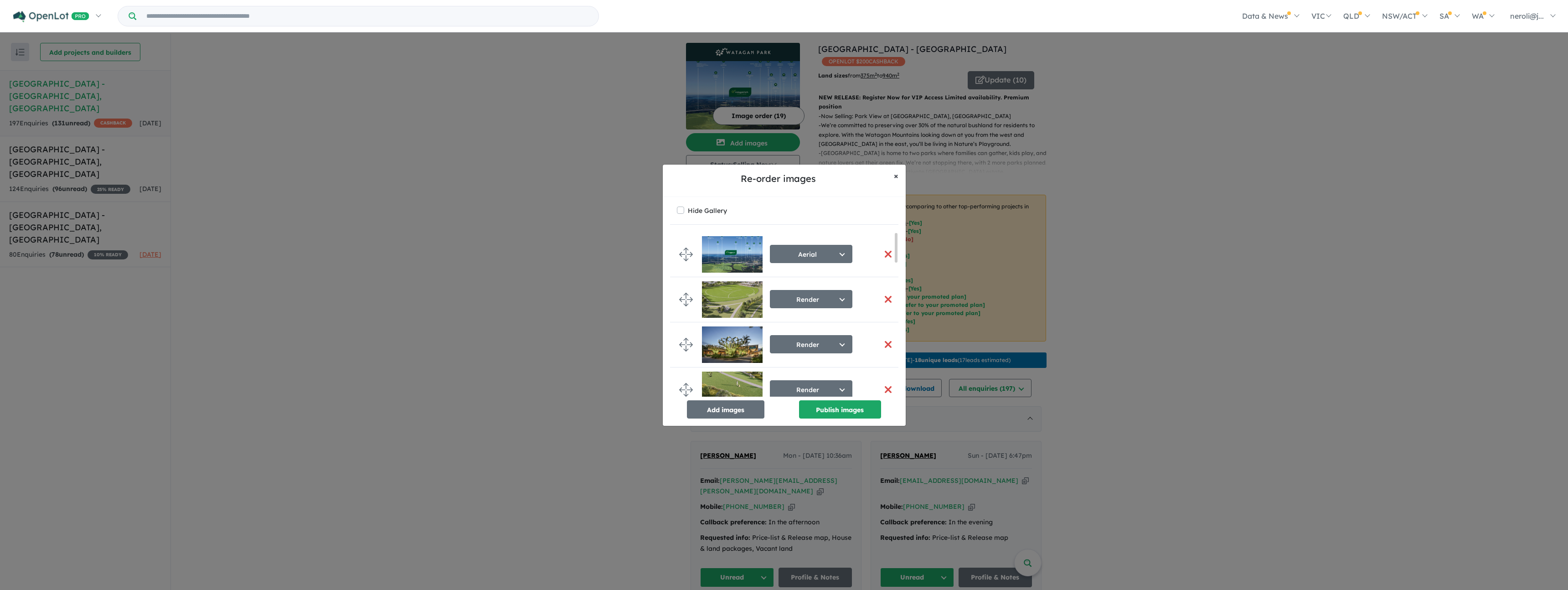
click at [895, 174] on span "×" at bounding box center [895, 175] width 4 height 10
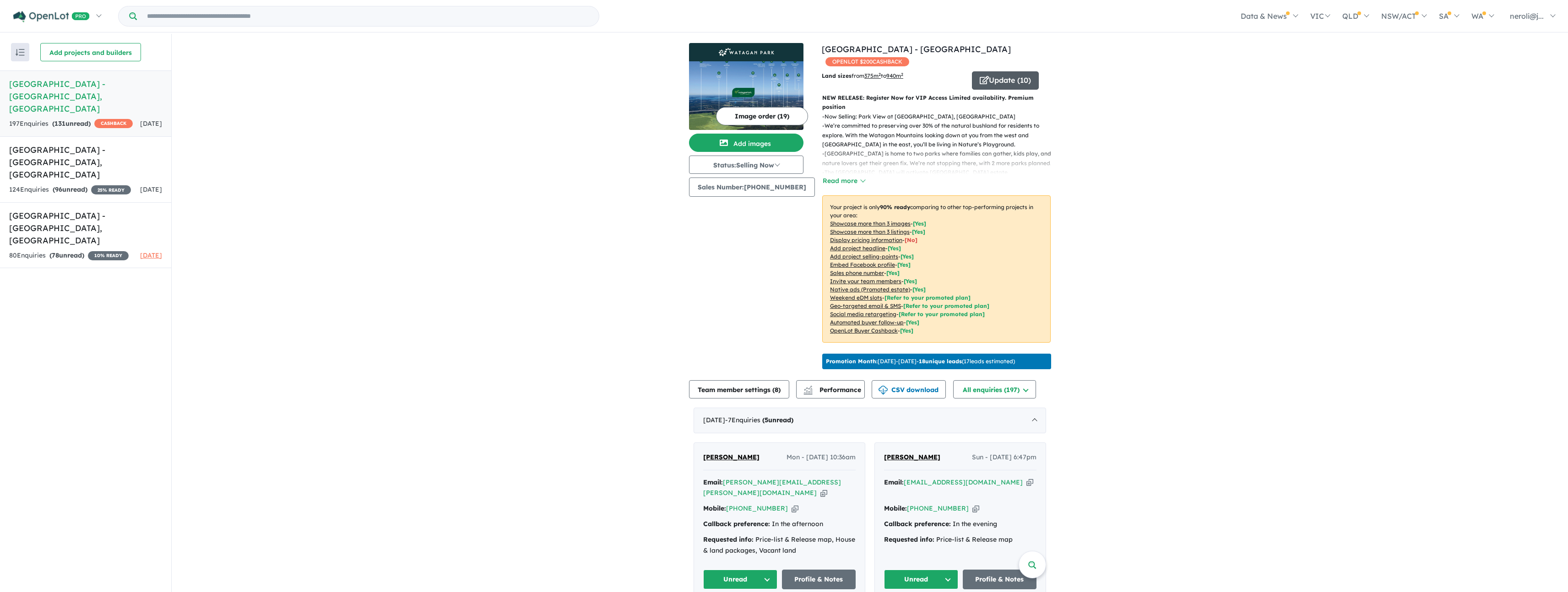
click at [1003, 81] on button "Update ( 10 )" at bounding box center [1005, 81] width 67 height 18
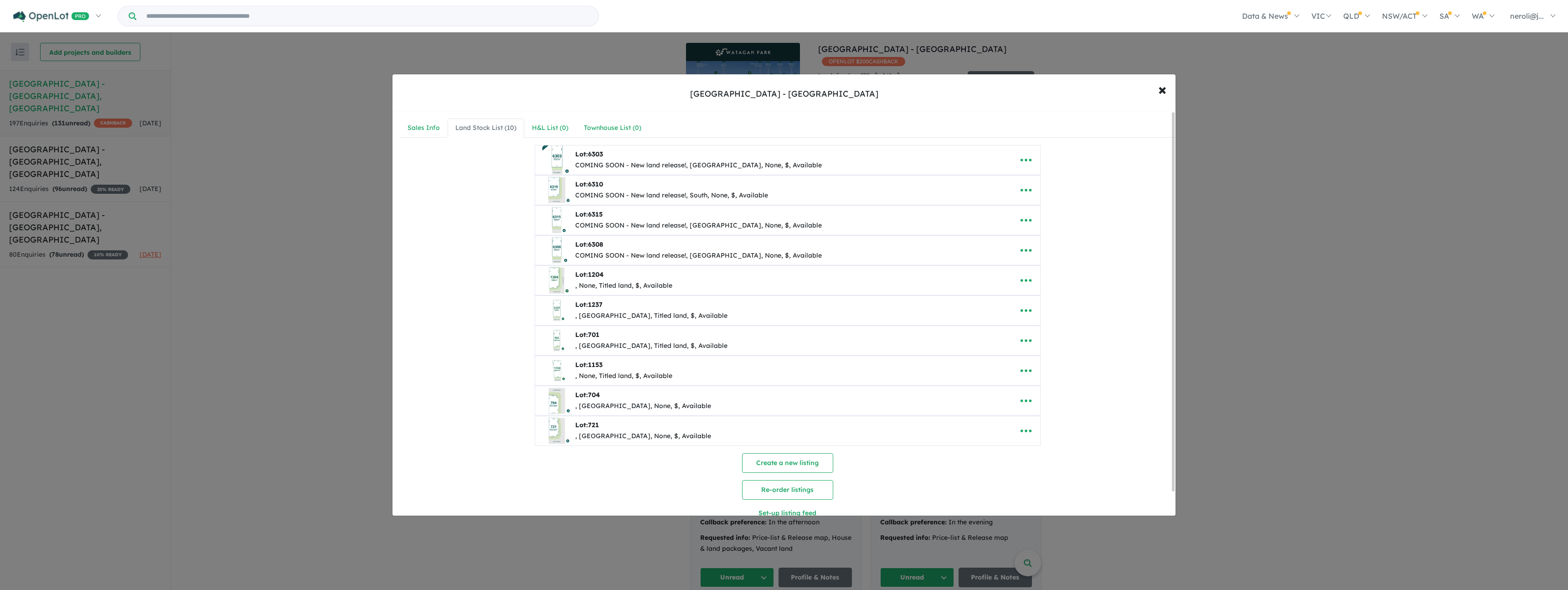
click at [578, 159] on div "Lot: 6303" at bounding box center [698, 155] width 247 height 11
click at [1026, 161] on icon "button" at bounding box center [1026, 160] width 13 height 13
click at [1030, 181] on link "Edit" at bounding box center [1046, 182] width 68 height 21
select select "**********"
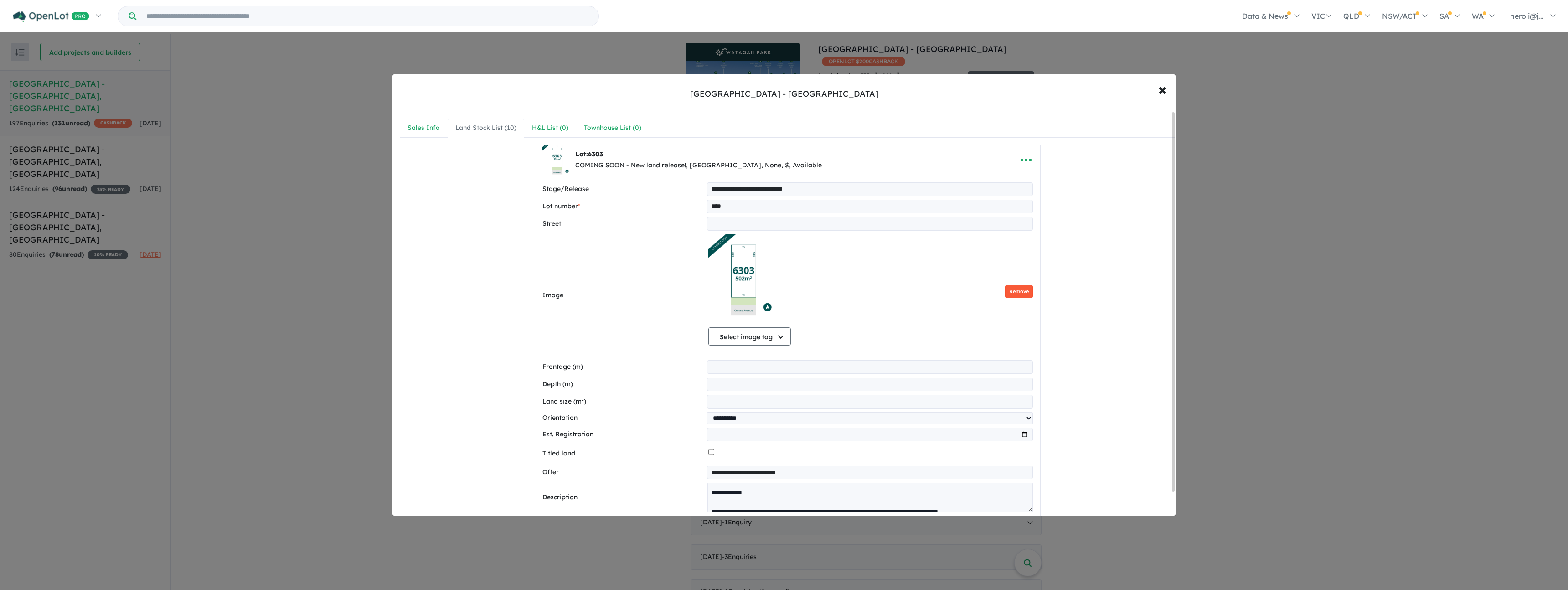
click at [1011, 290] on button "Remove" at bounding box center [1019, 292] width 28 height 13
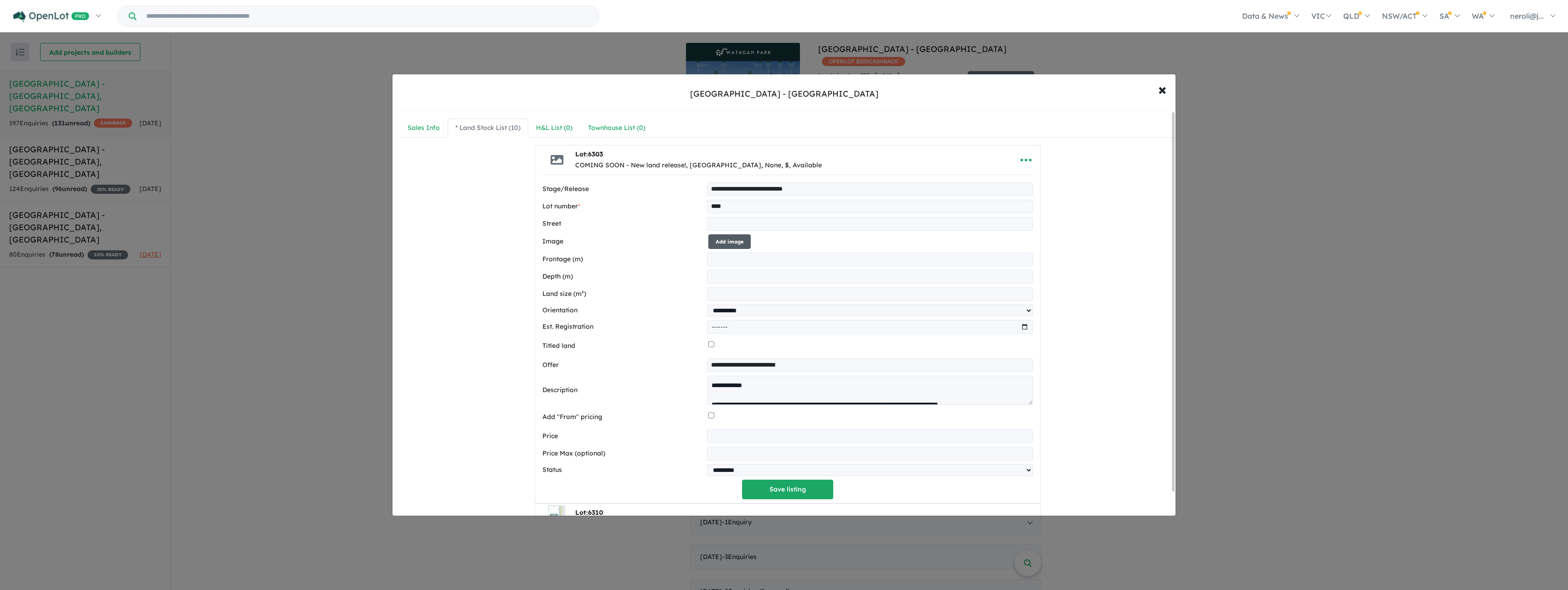
click at [722, 239] on button "Add image" at bounding box center [730, 242] width 43 height 15
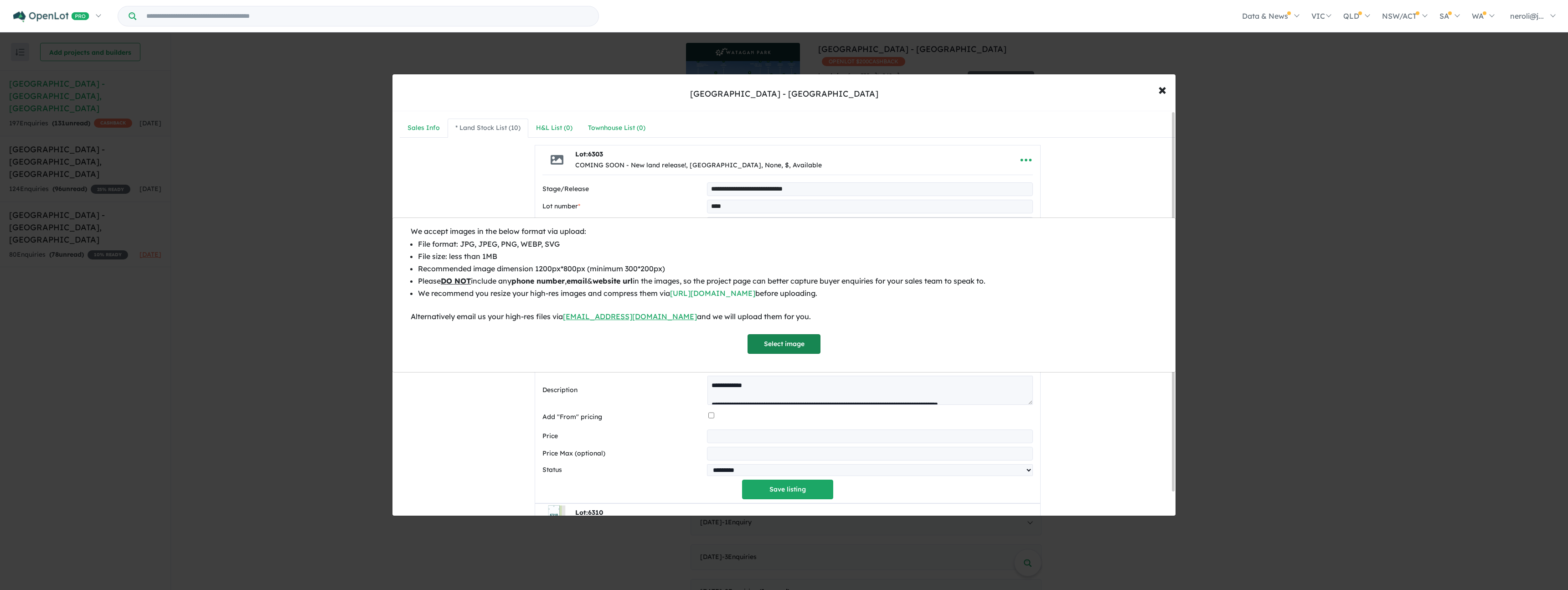
click at [810, 346] on button "Select image" at bounding box center [784, 344] width 73 height 19
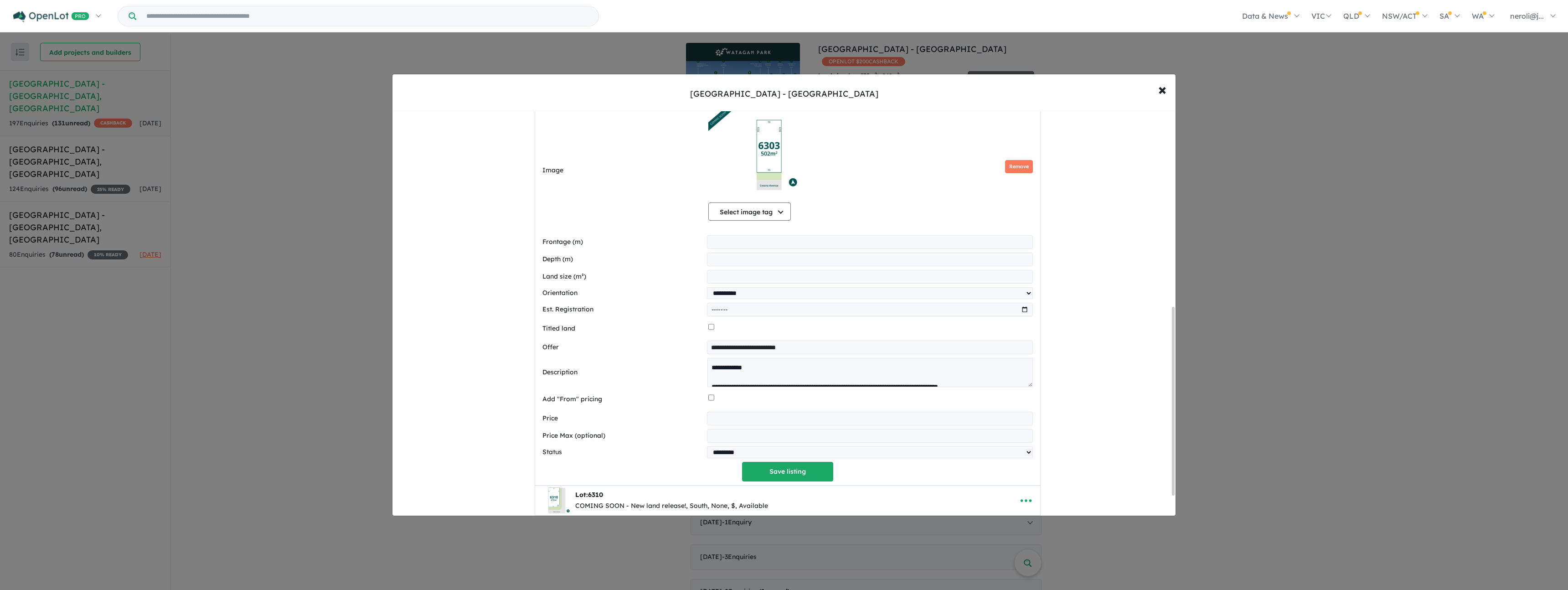
scroll to position [444, 0]
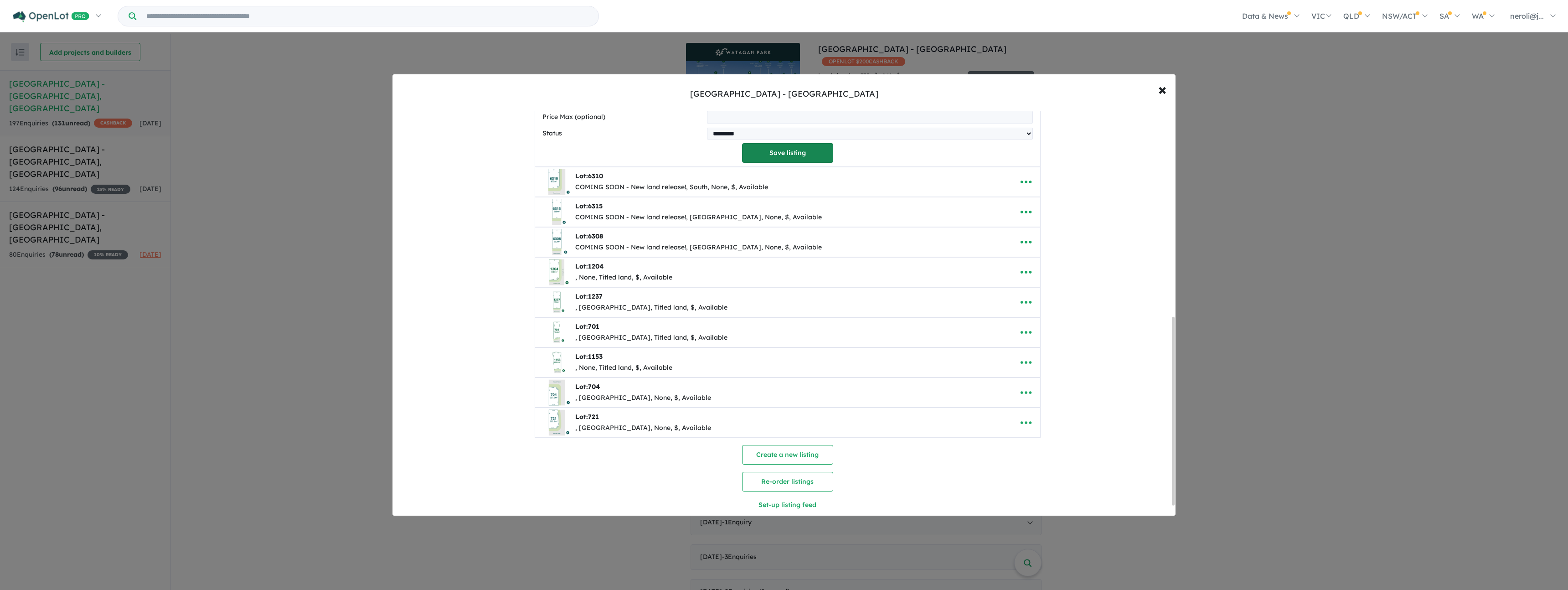
click at [794, 163] on button "Save listing" at bounding box center [788, 153] width 91 height 19
select select "**********"
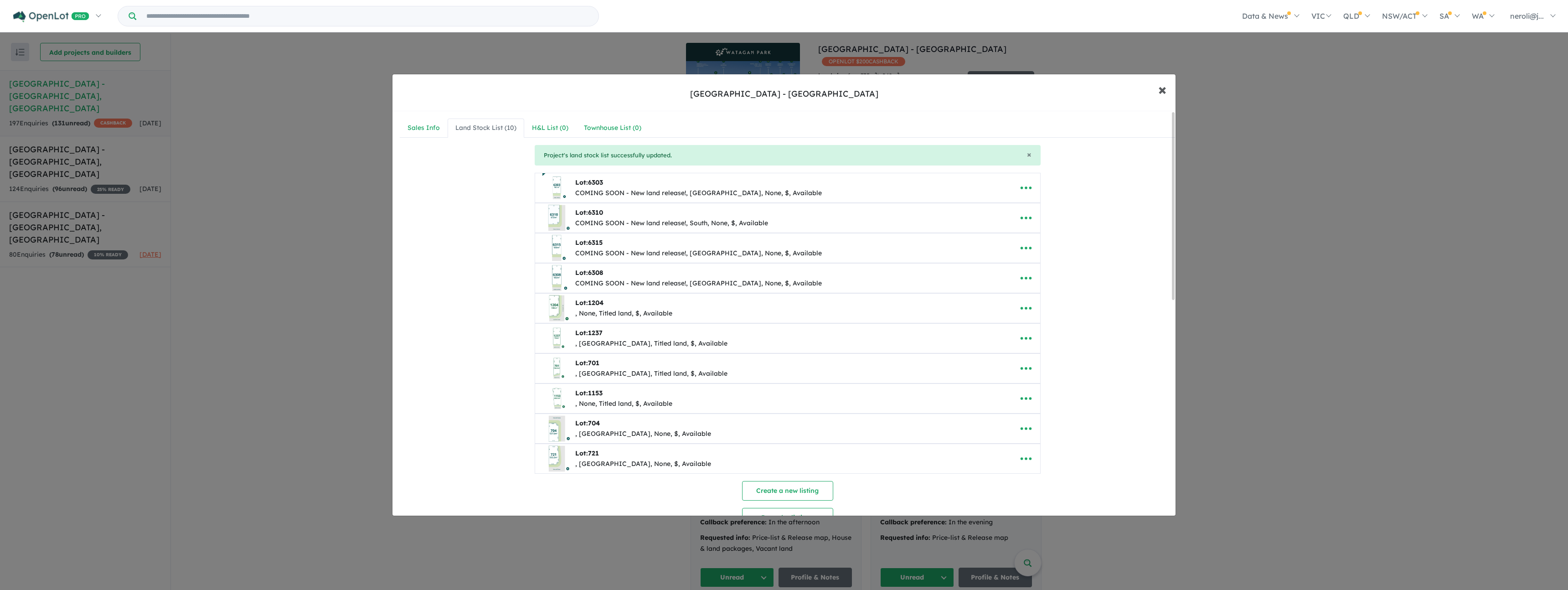
click at [1162, 88] on span "×" at bounding box center [1162, 89] width 8 height 19
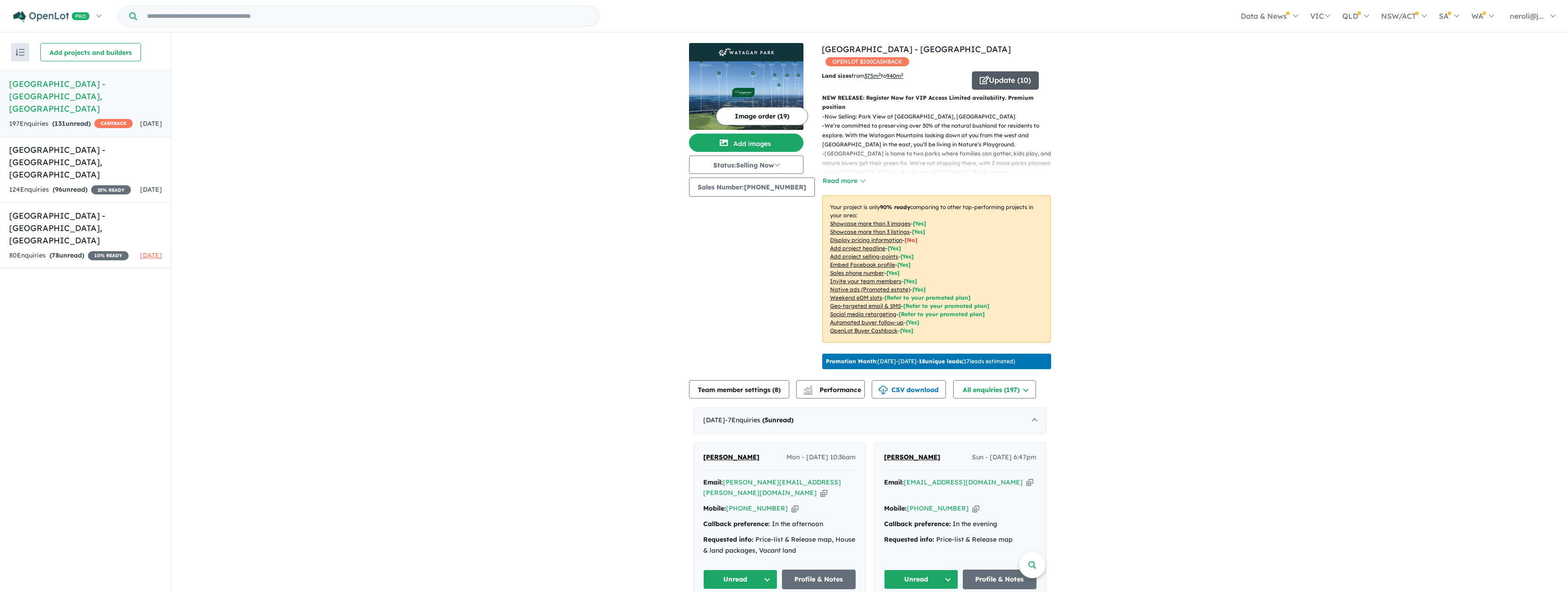
click at [999, 82] on button "Update ( 10 )" at bounding box center [1005, 81] width 67 height 18
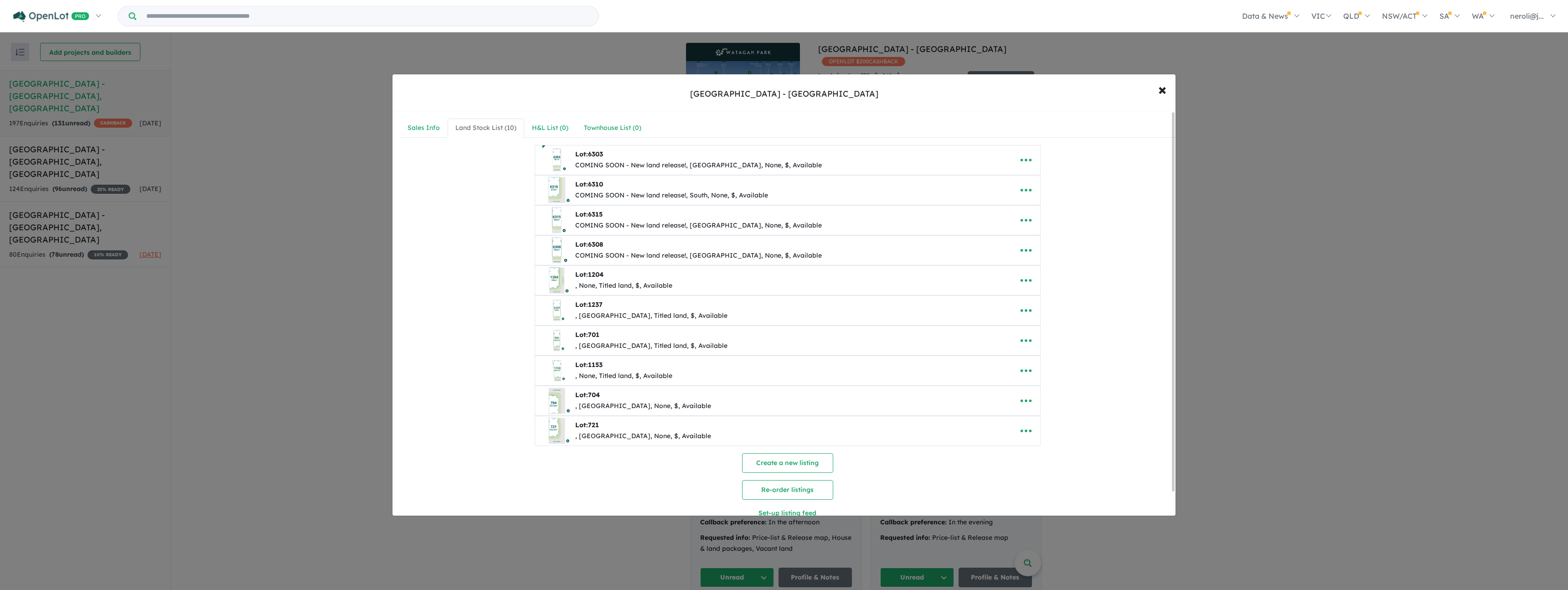
click at [620, 161] on div "COMING SOON - New land release!, [GEOGRAPHIC_DATA], None, $, Available" at bounding box center [698, 166] width 247 height 11
click at [1028, 164] on icon "button" at bounding box center [1026, 160] width 13 height 13
click at [1042, 183] on link "Edit" at bounding box center [1046, 182] width 68 height 21
select select "**********"
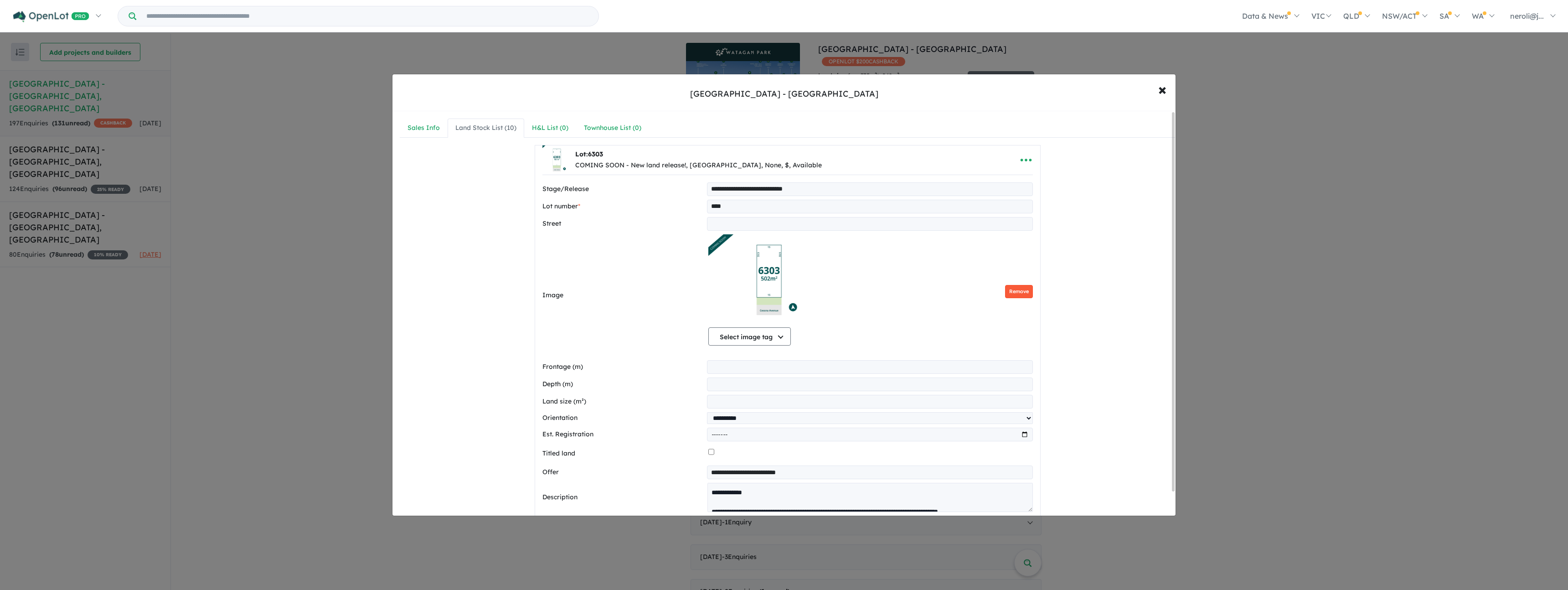
click at [1021, 297] on button "Remove" at bounding box center [1019, 292] width 28 height 13
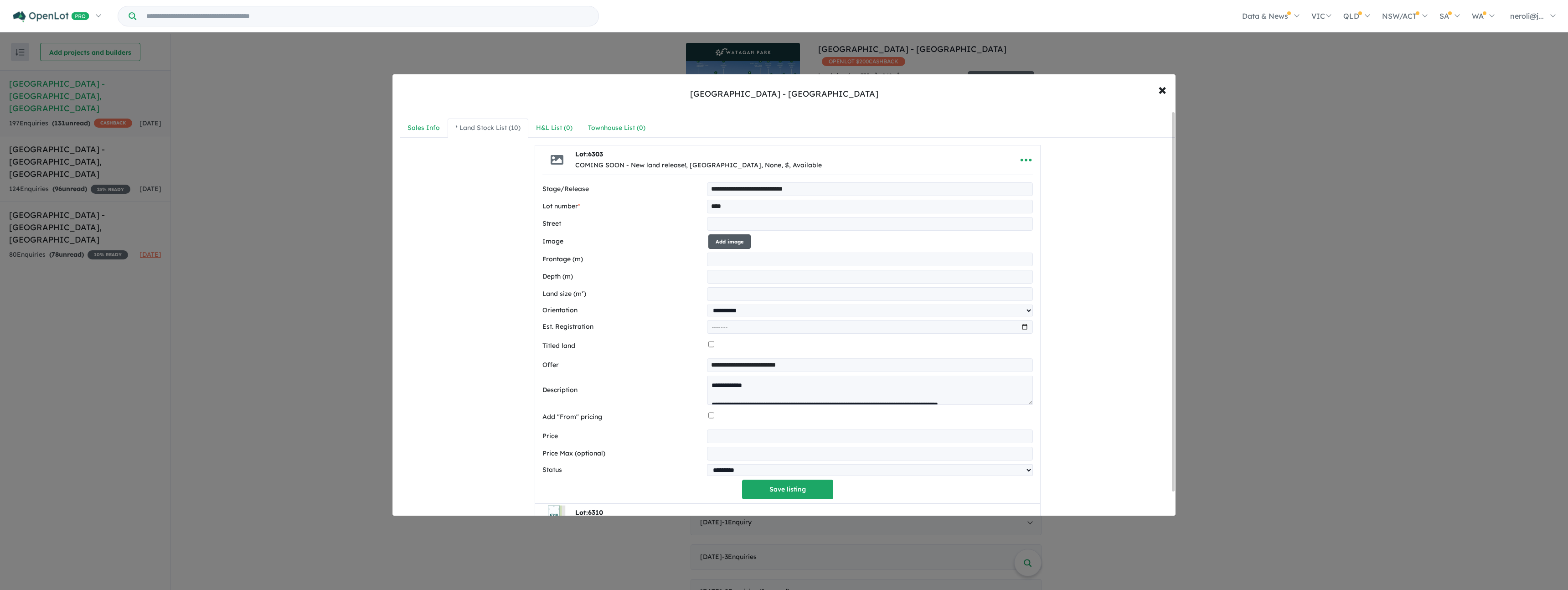
click at [727, 245] on button "Add image" at bounding box center [730, 242] width 43 height 15
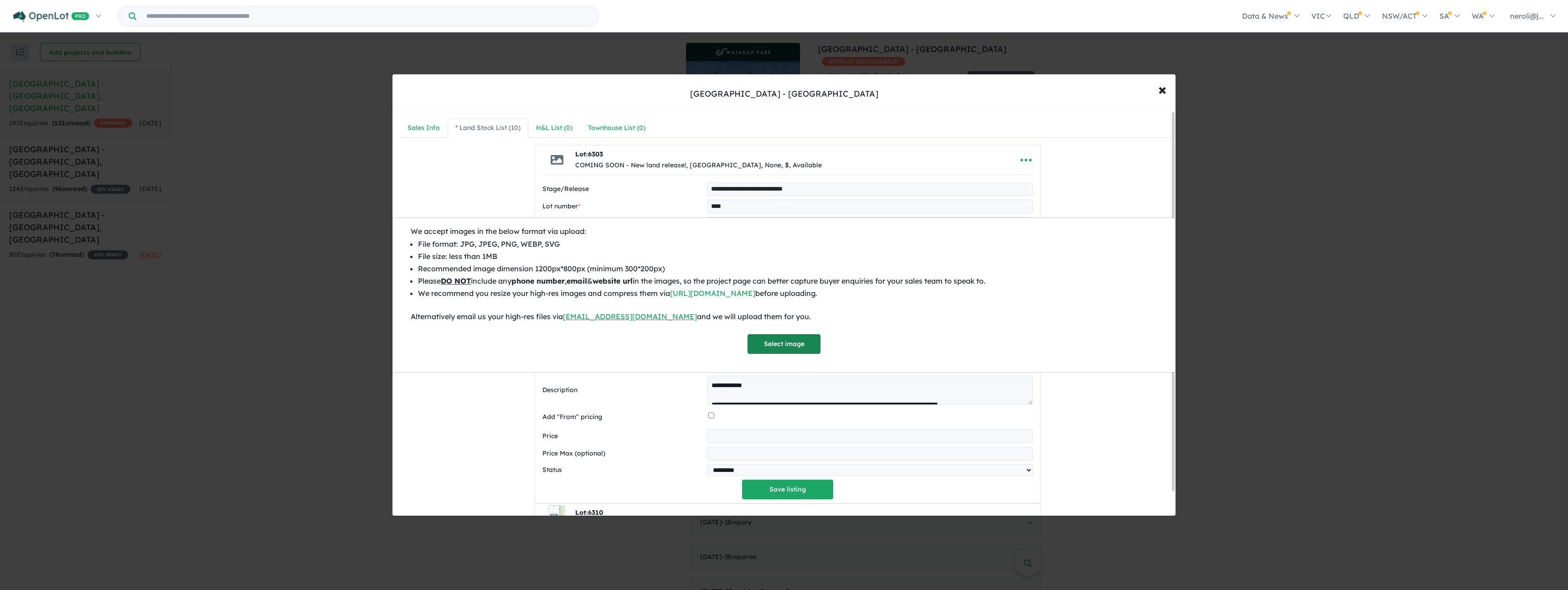
click at [807, 345] on button "Select image" at bounding box center [784, 344] width 73 height 19
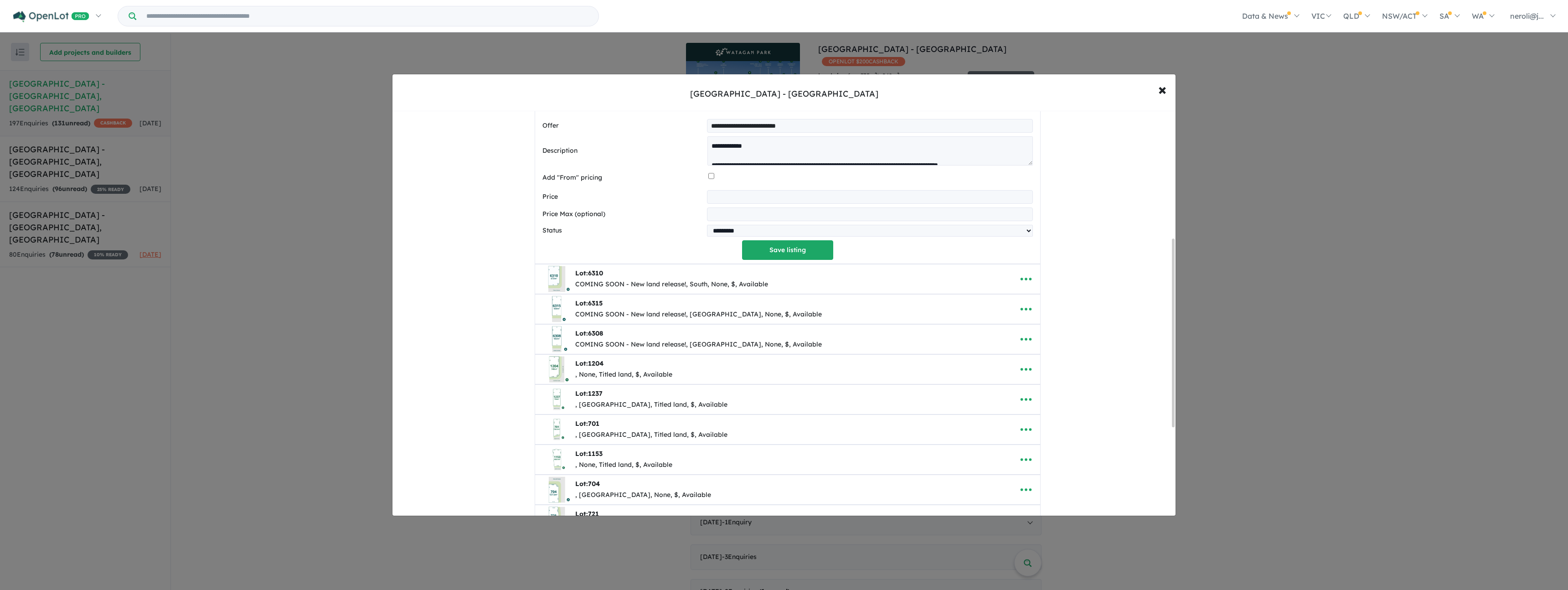
scroll to position [186, 0]
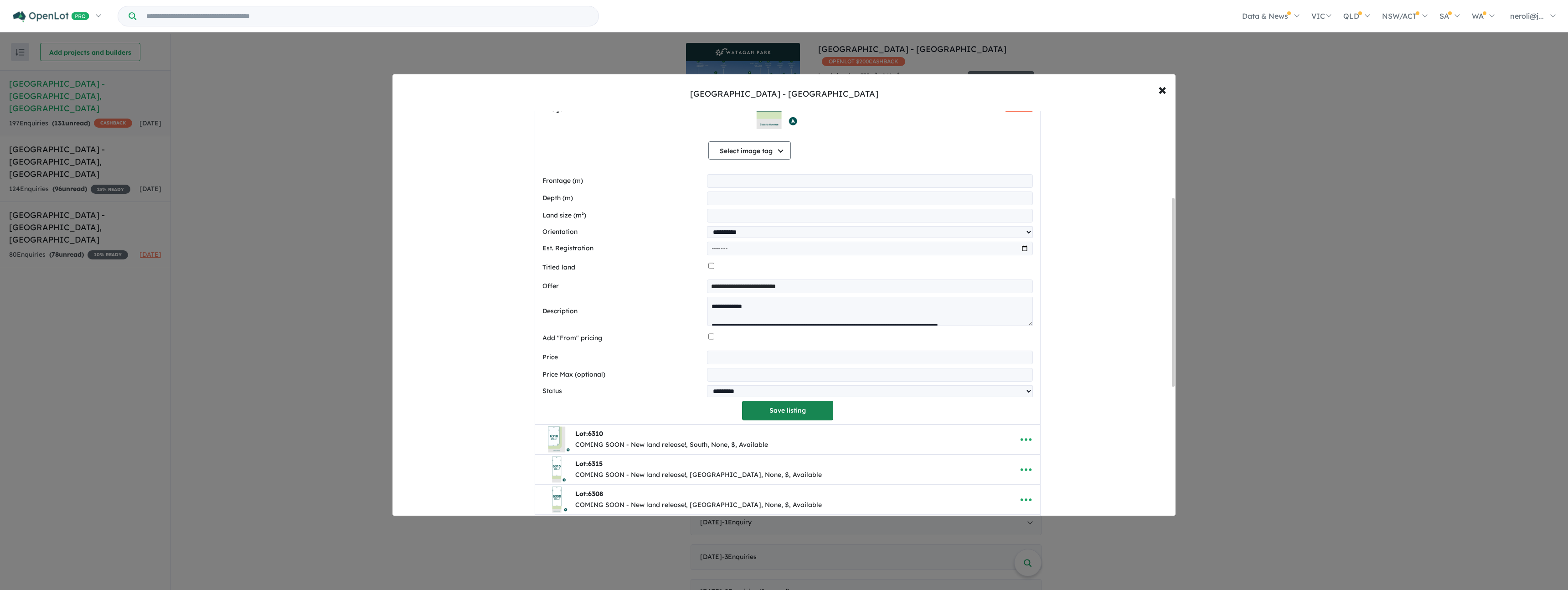
click at [769, 418] on button "Save listing" at bounding box center [788, 410] width 91 height 19
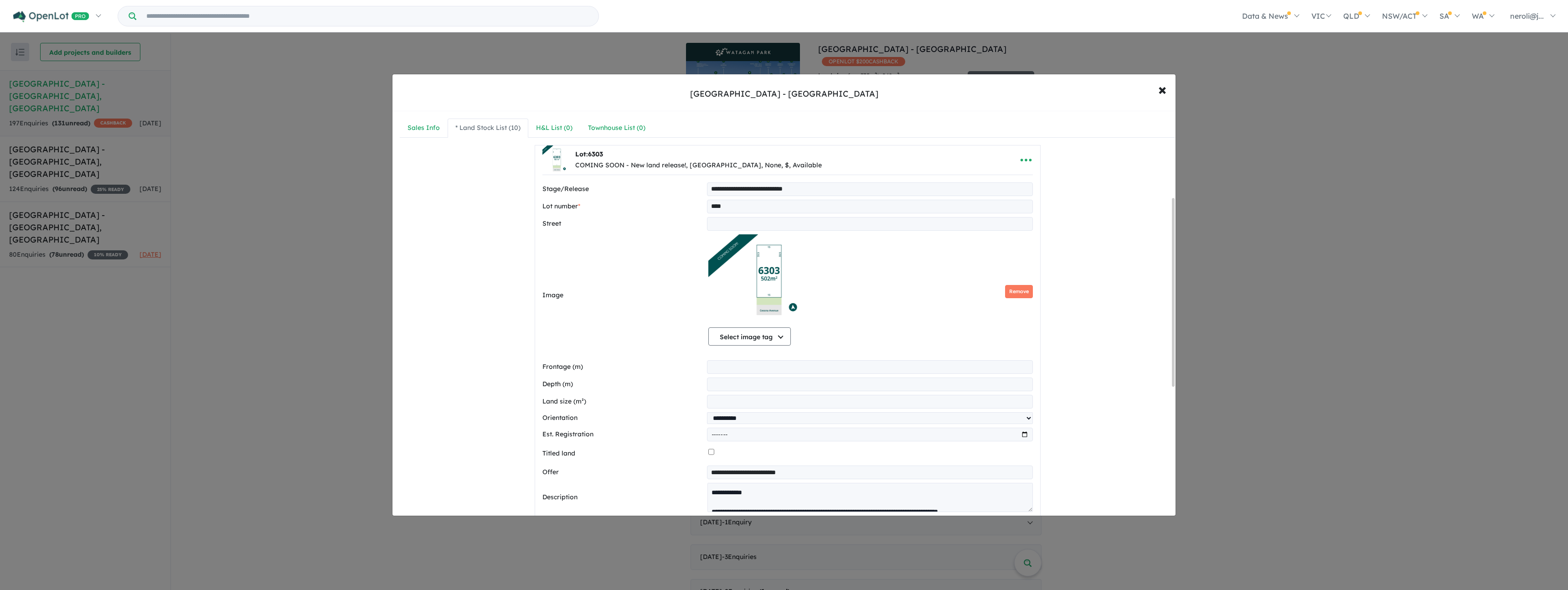
select select "**********"
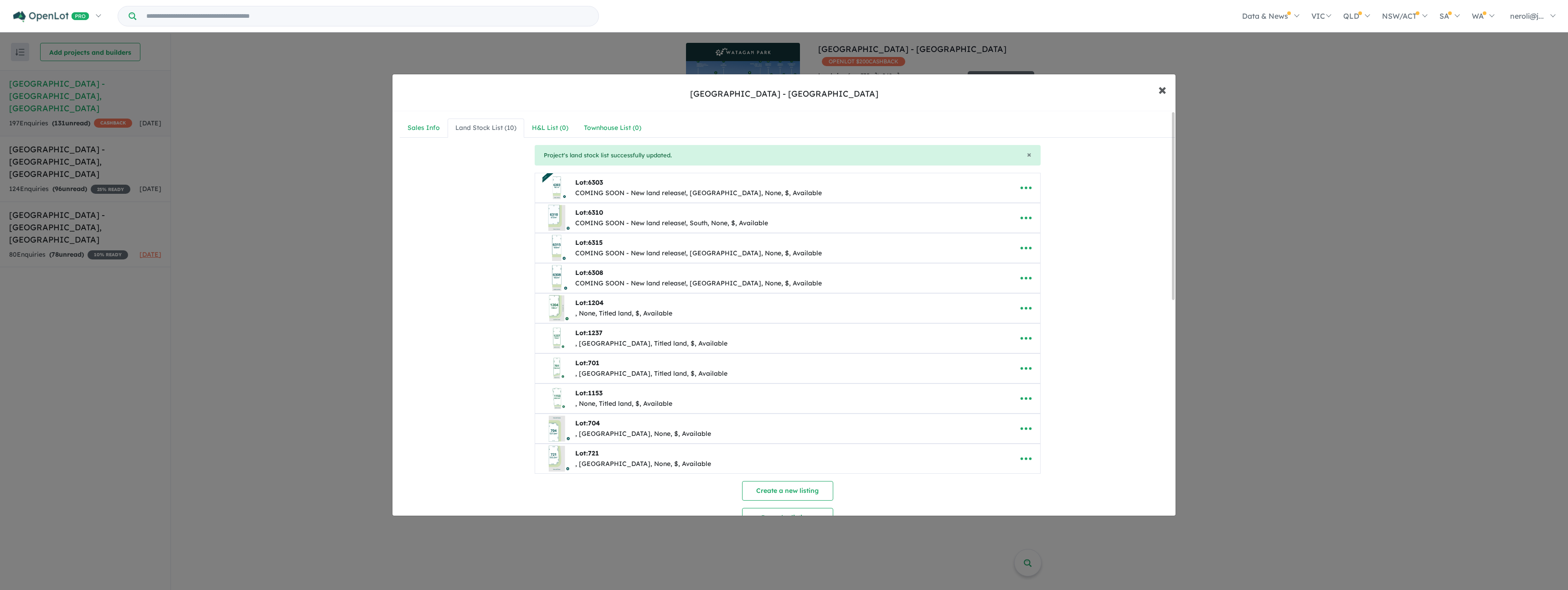
click at [1166, 93] on button "× Close" at bounding box center [1162, 90] width 26 height 24
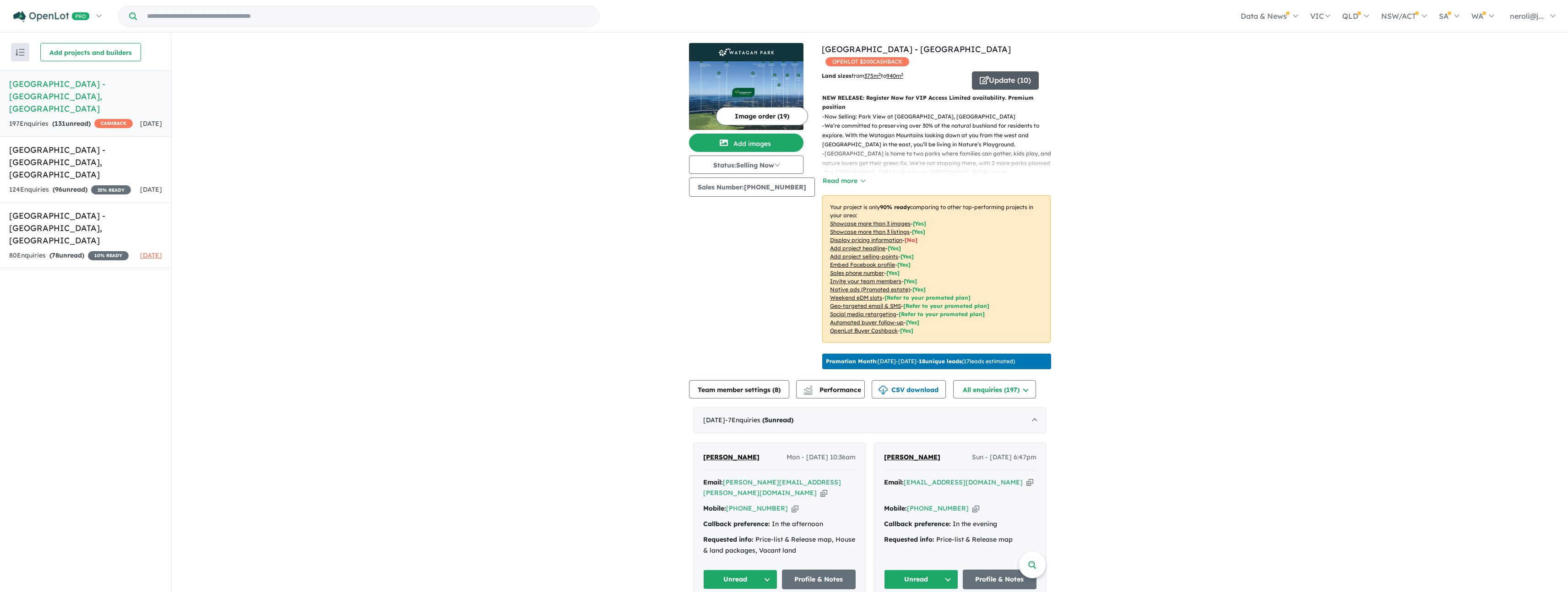
click at [986, 75] on button "Update ( 10 )" at bounding box center [1005, 81] width 67 height 18
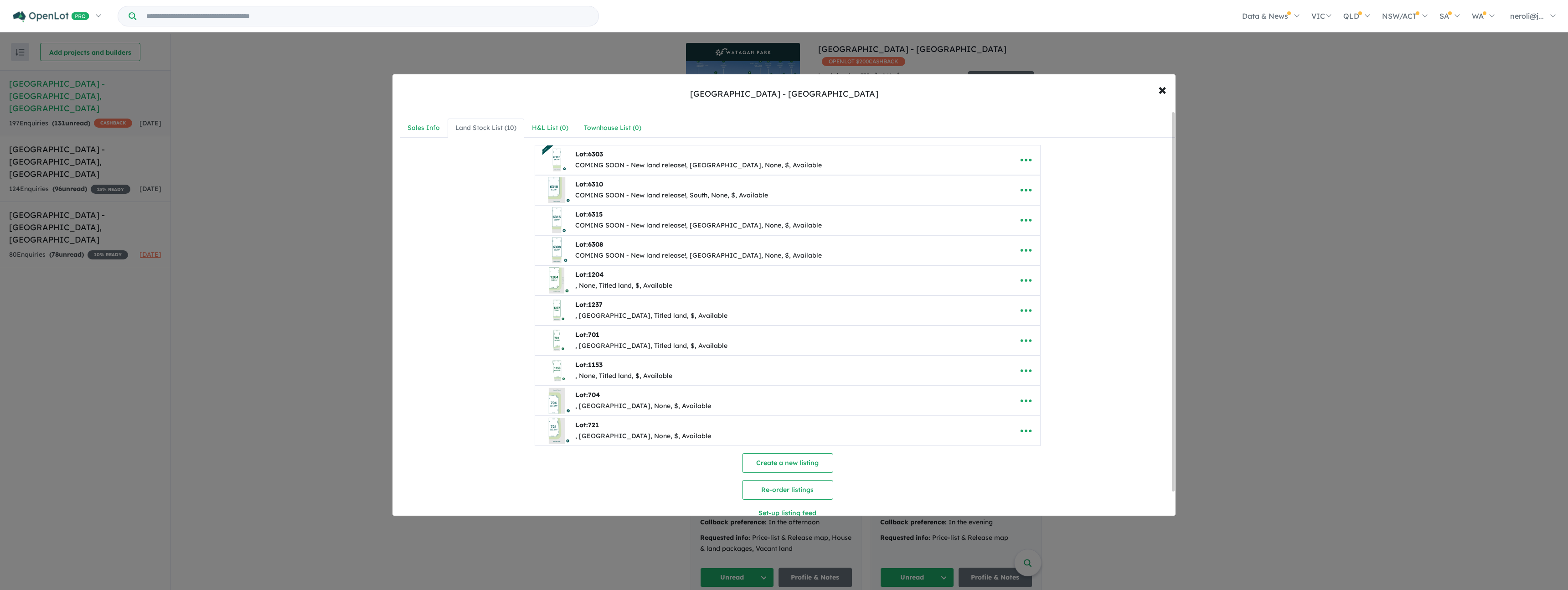
drag, startPoint x: 671, startPoint y: 161, endPoint x: 676, endPoint y: 163, distance: 5.4
click at [671, 161] on div "COMING SOON - New land release!, [GEOGRAPHIC_DATA], None, $, Available" at bounding box center [698, 166] width 247 height 11
click at [1027, 159] on icon "button" at bounding box center [1026, 160] width 11 height 2
click at [1049, 190] on link "Edit" at bounding box center [1046, 182] width 68 height 21
select select "**********"
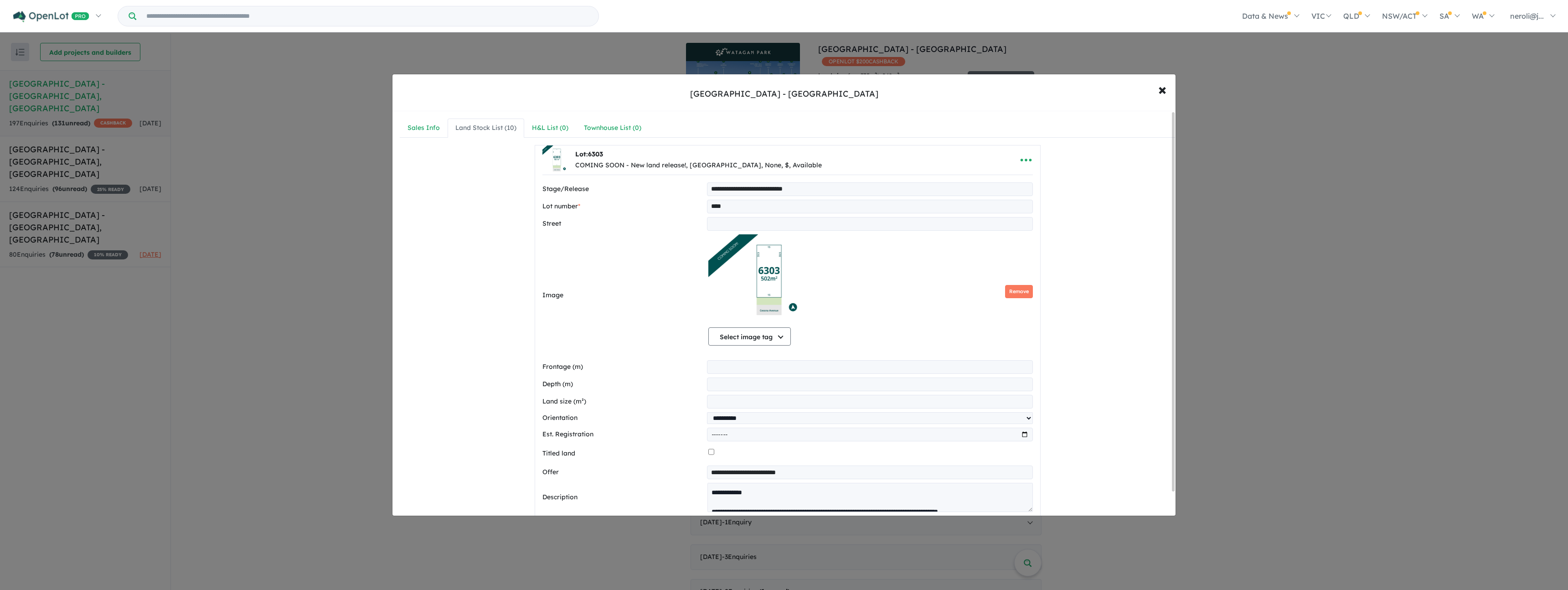
click at [1021, 292] on button "Remove" at bounding box center [1019, 292] width 28 height 13
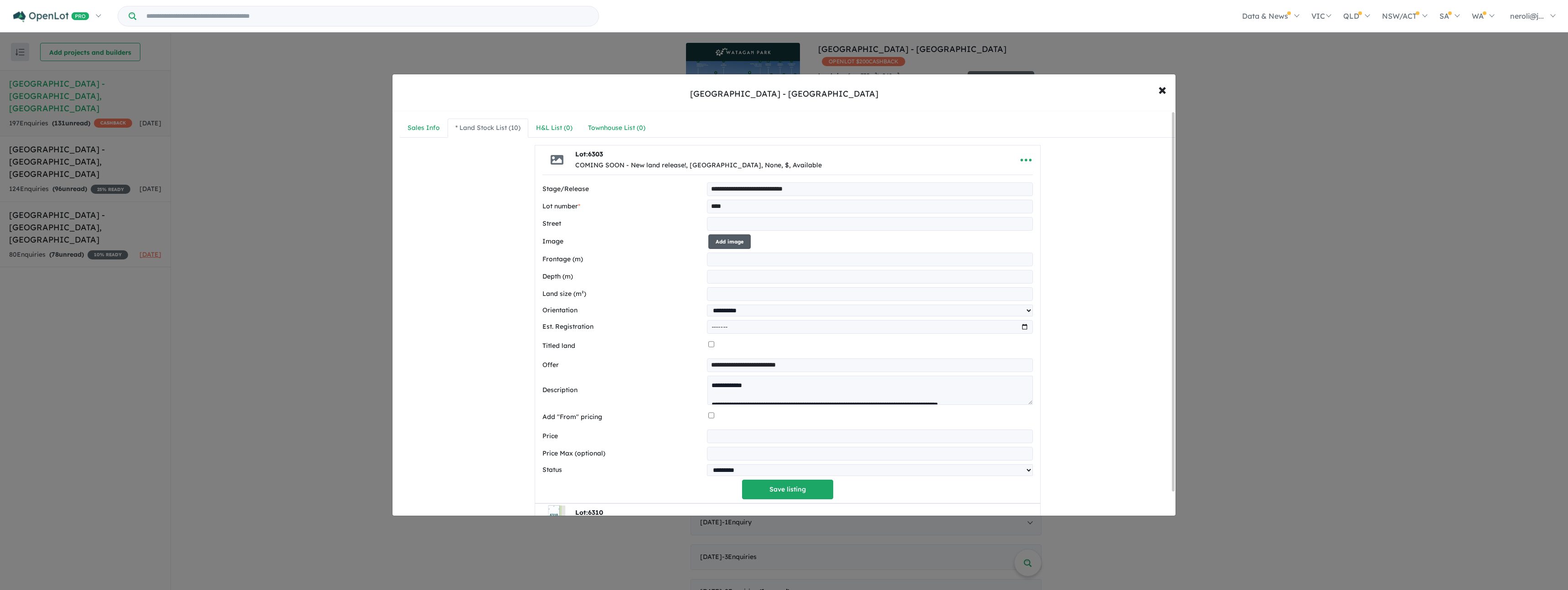
click at [730, 242] on button "Add image" at bounding box center [730, 242] width 43 height 15
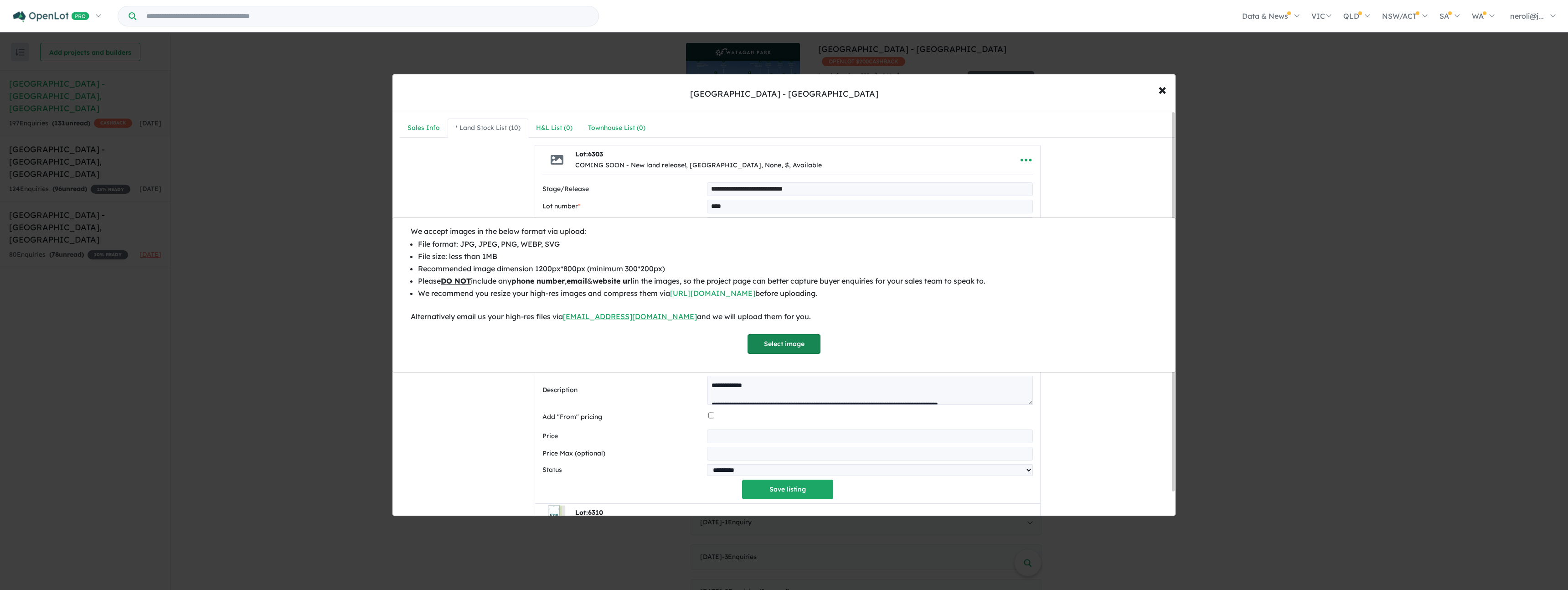
click at [812, 348] on button "Select image" at bounding box center [784, 344] width 73 height 19
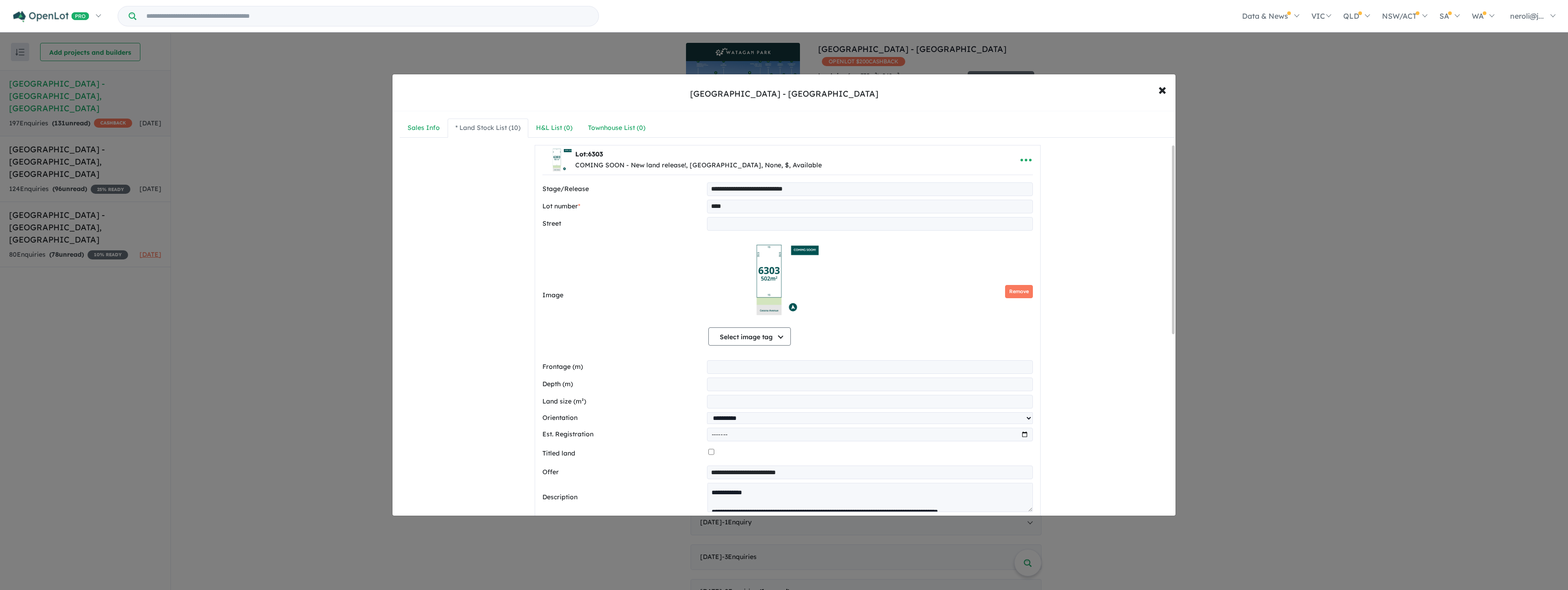
scroll to position [465, 0]
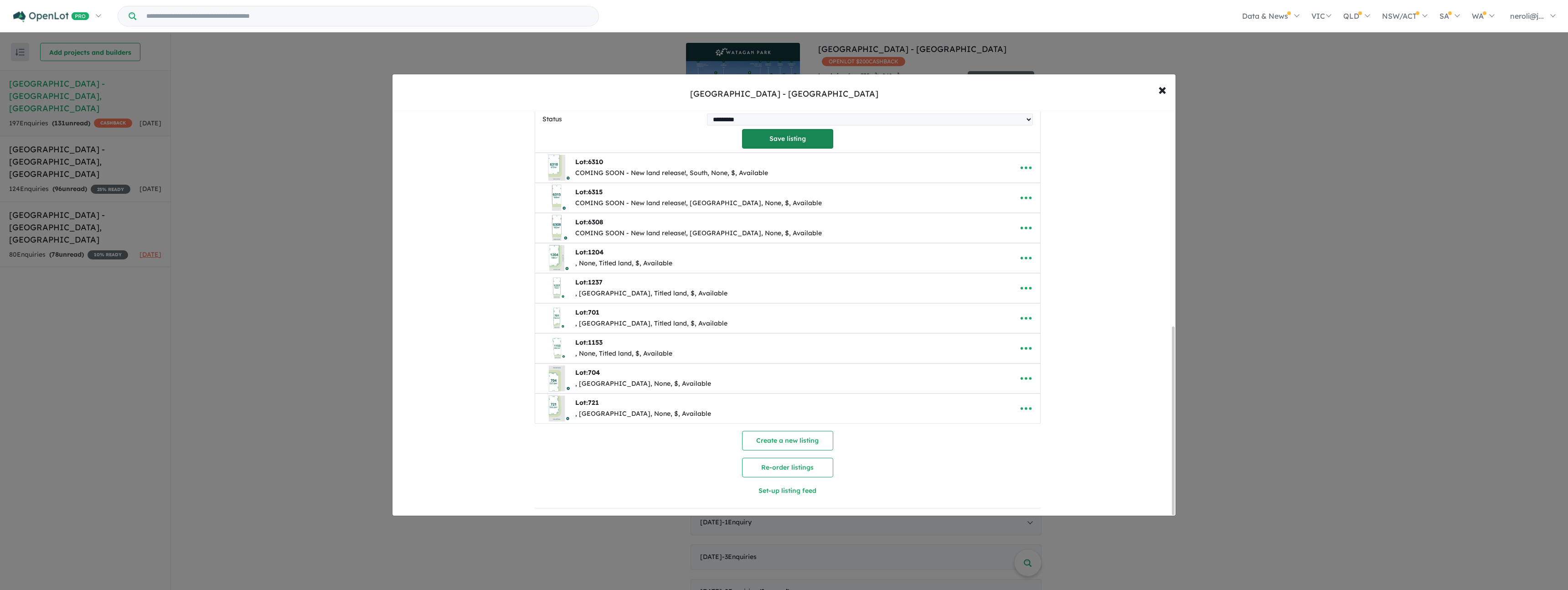
click at [786, 135] on button "Save listing" at bounding box center [788, 139] width 91 height 19
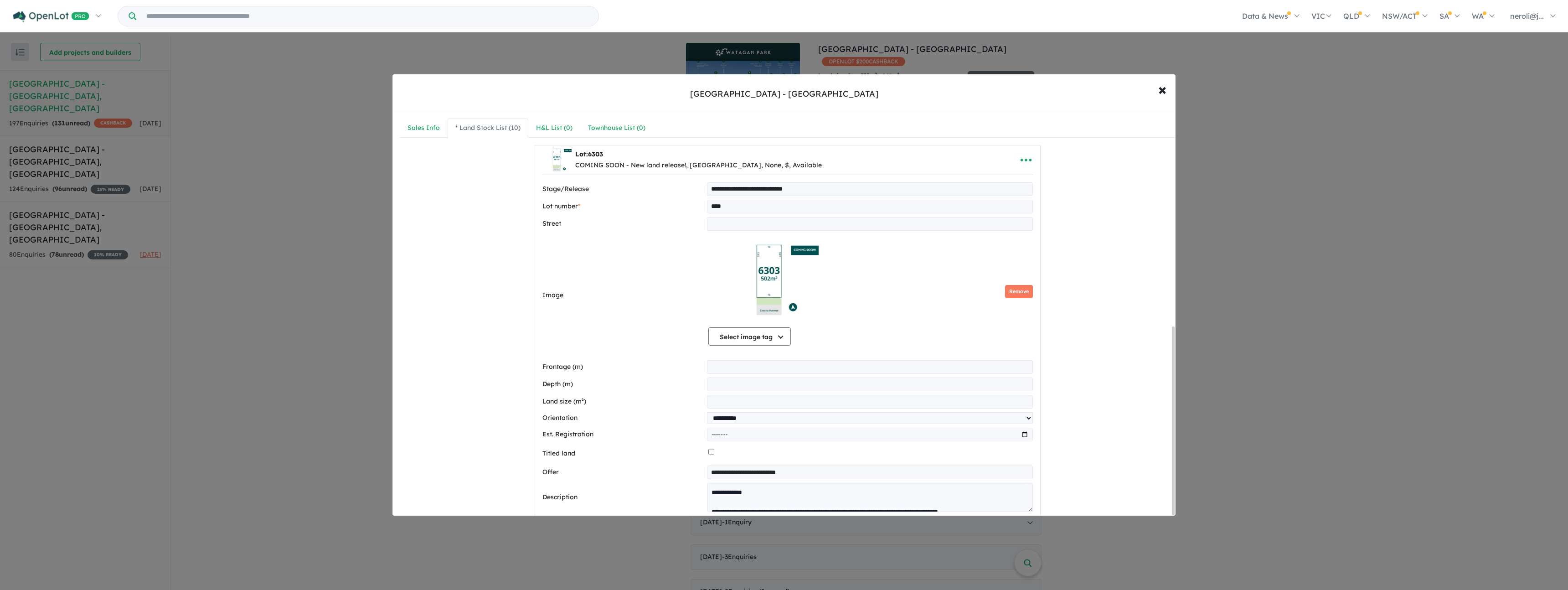
select select "**********"
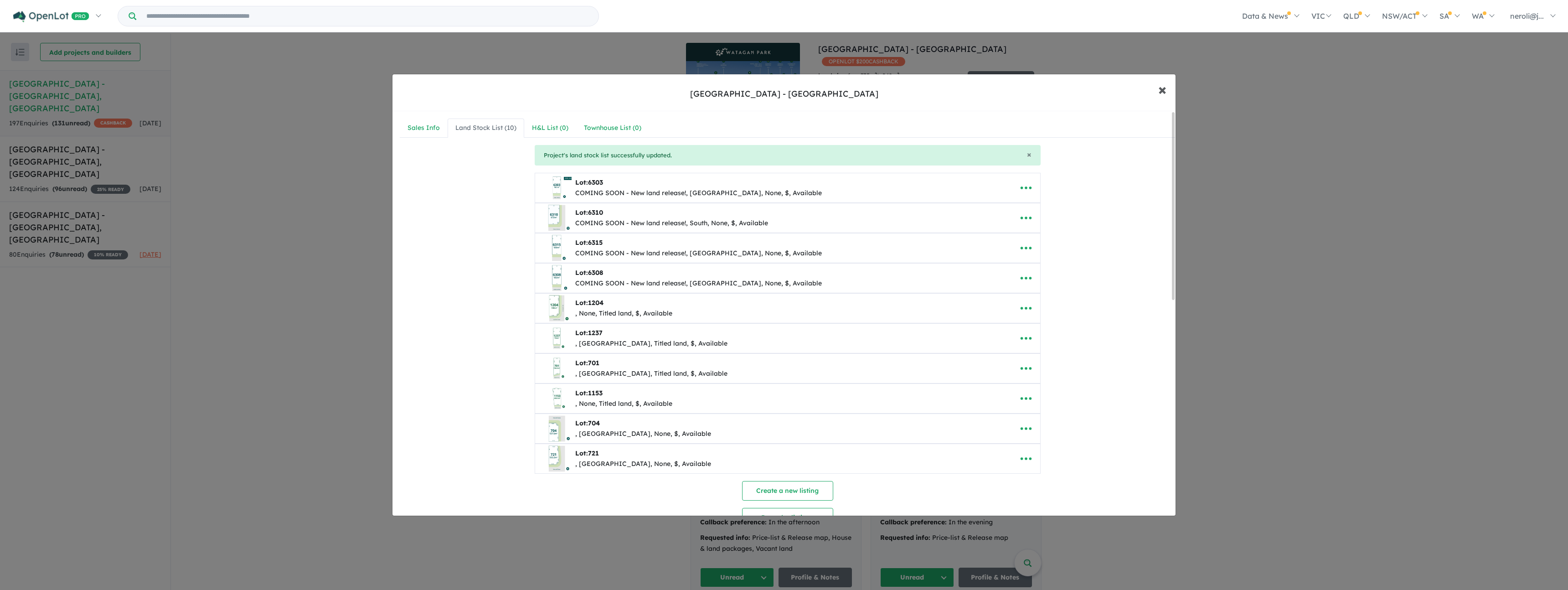
click at [1165, 92] on span "×" at bounding box center [1162, 89] width 8 height 19
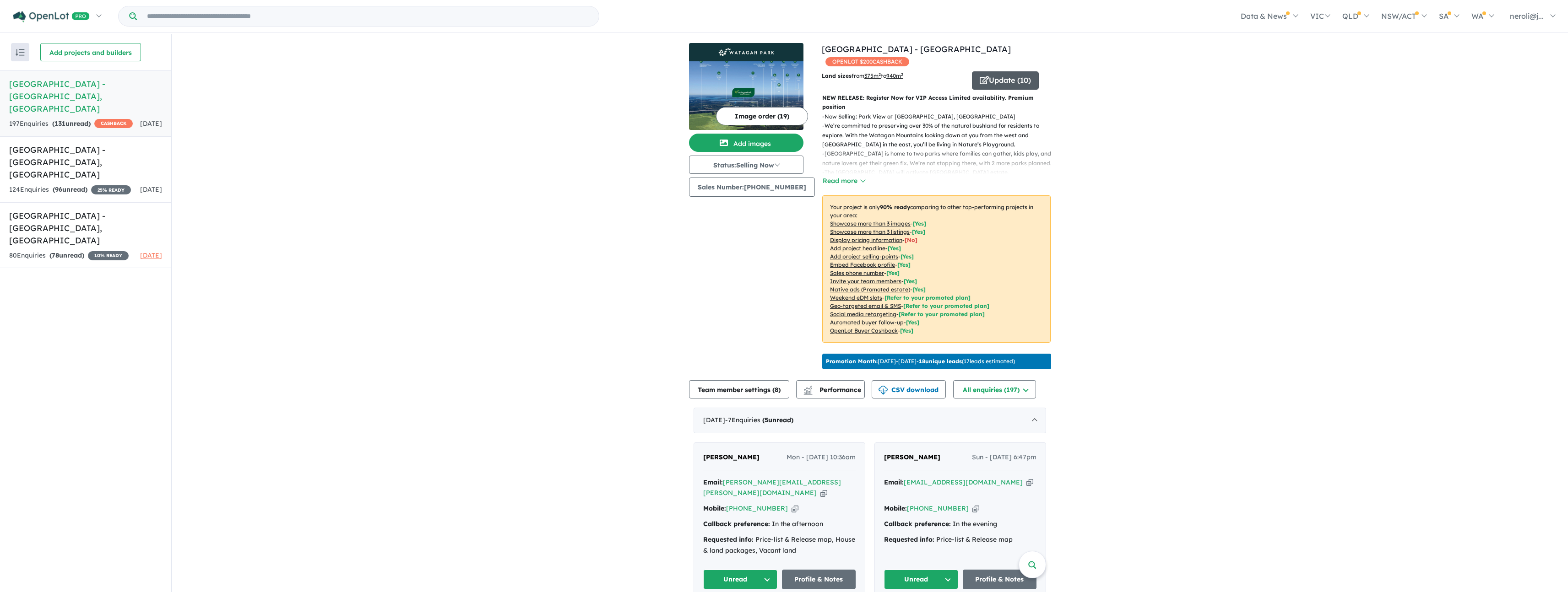
click at [1020, 86] on button "Update ( 10 )" at bounding box center [1005, 81] width 67 height 18
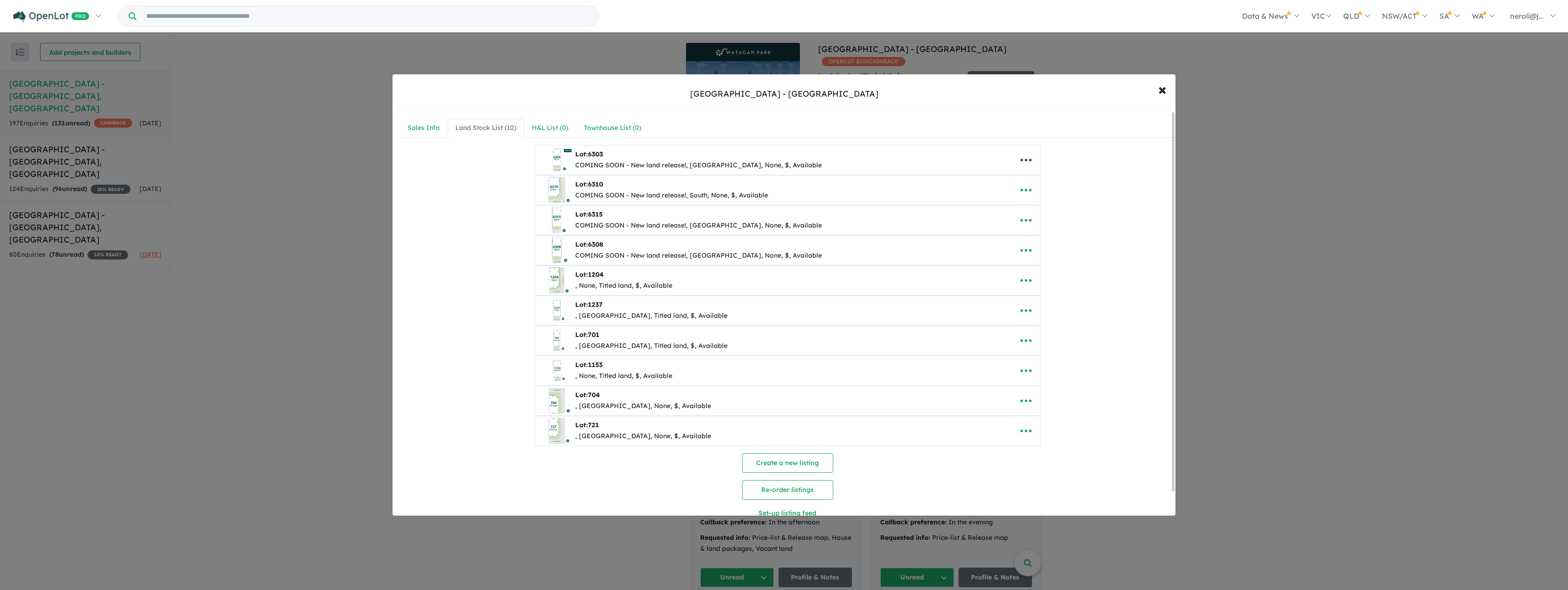
click at [1030, 163] on icon "button" at bounding box center [1026, 160] width 13 height 13
click at [1054, 189] on link "Edit" at bounding box center [1046, 182] width 68 height 21
select select "**********"
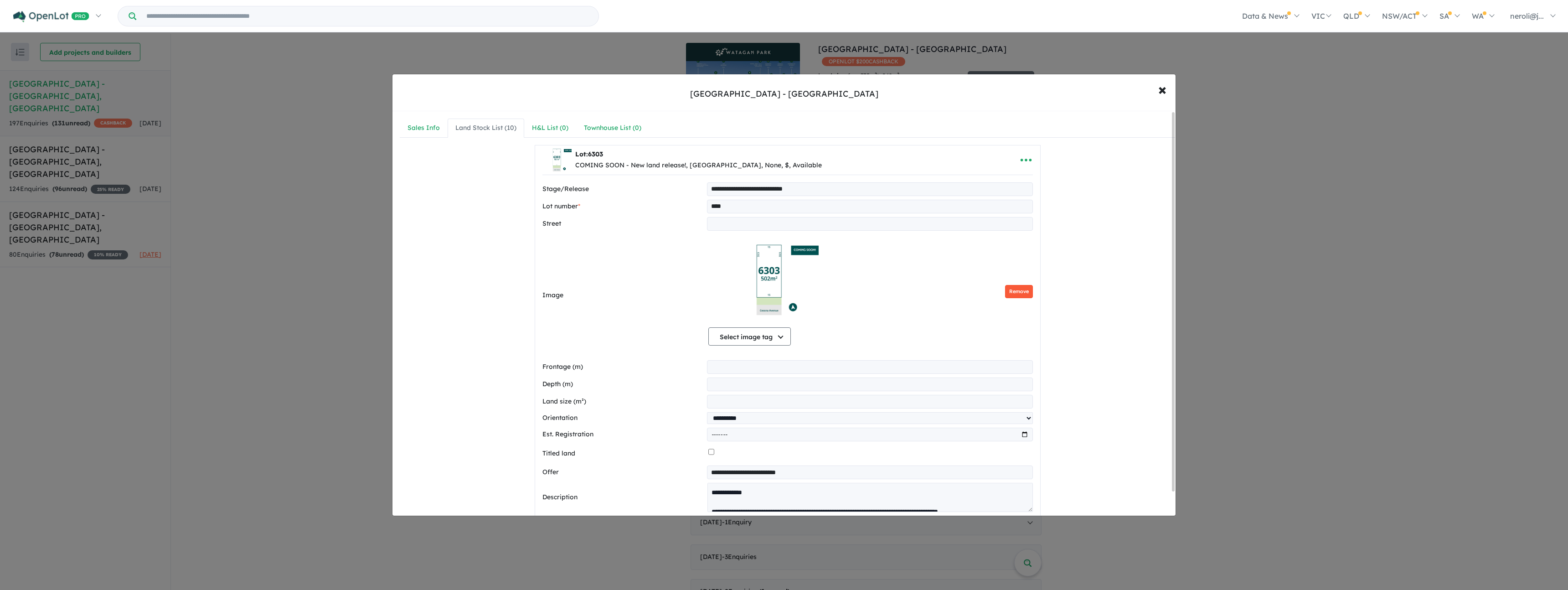
click at [1016, 290] on button "Remove" at bounding box center [1019, 292] width 28 height 13
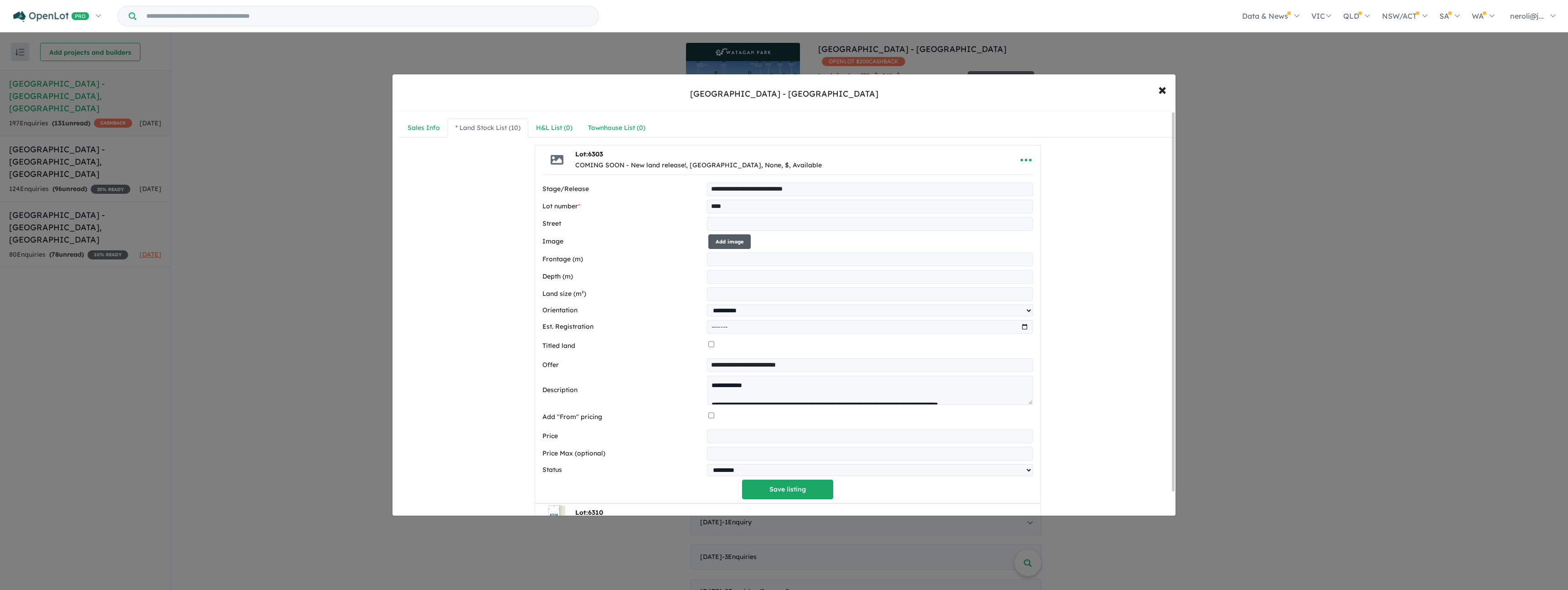
click at [740, 244] on button "Add image" at bounding box center [730, 242] width 43 height 15
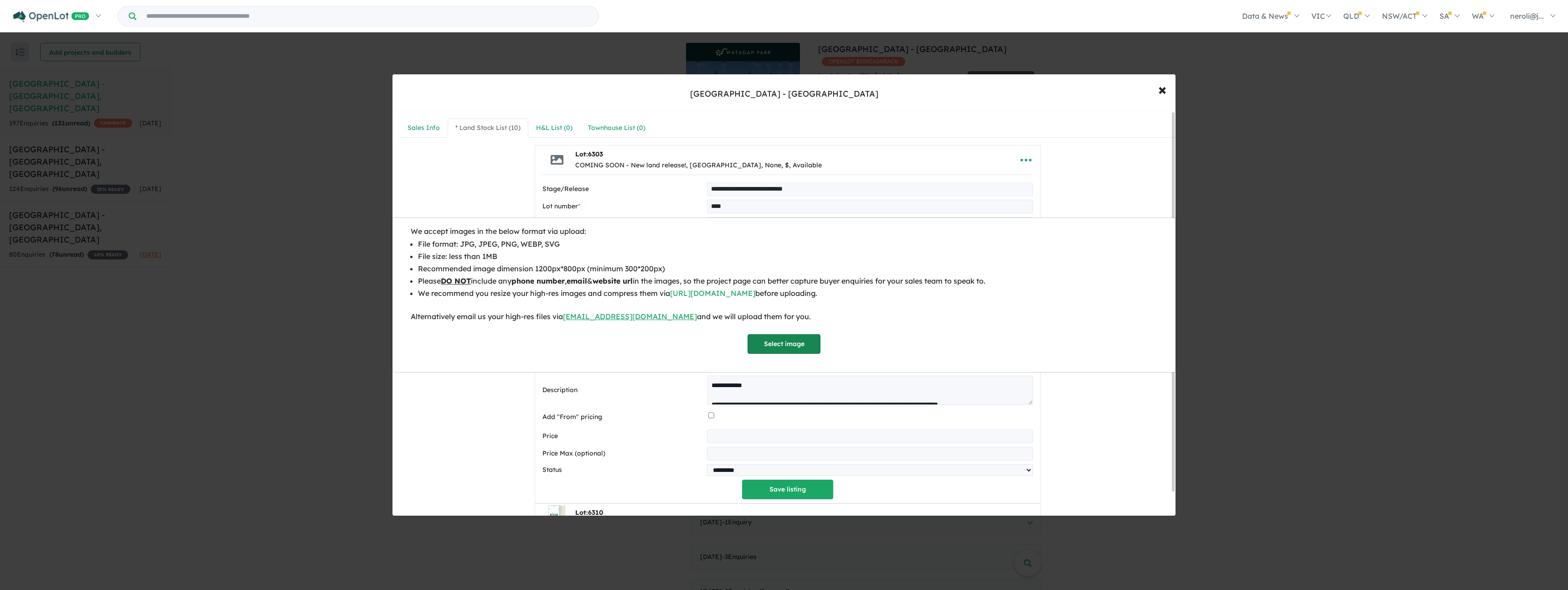
click at [810, 348] on button "Select image" at bounding box center [784, 344] width 73 height 19
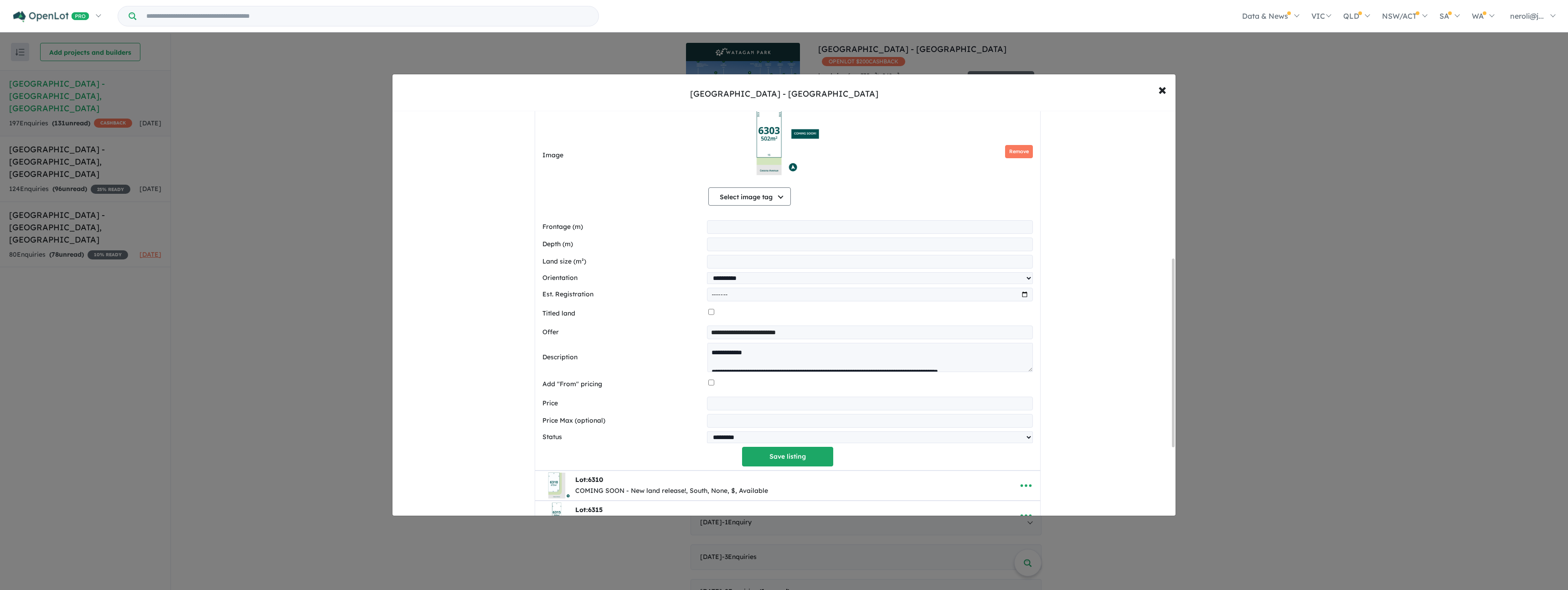
scroll to position [320, 0]
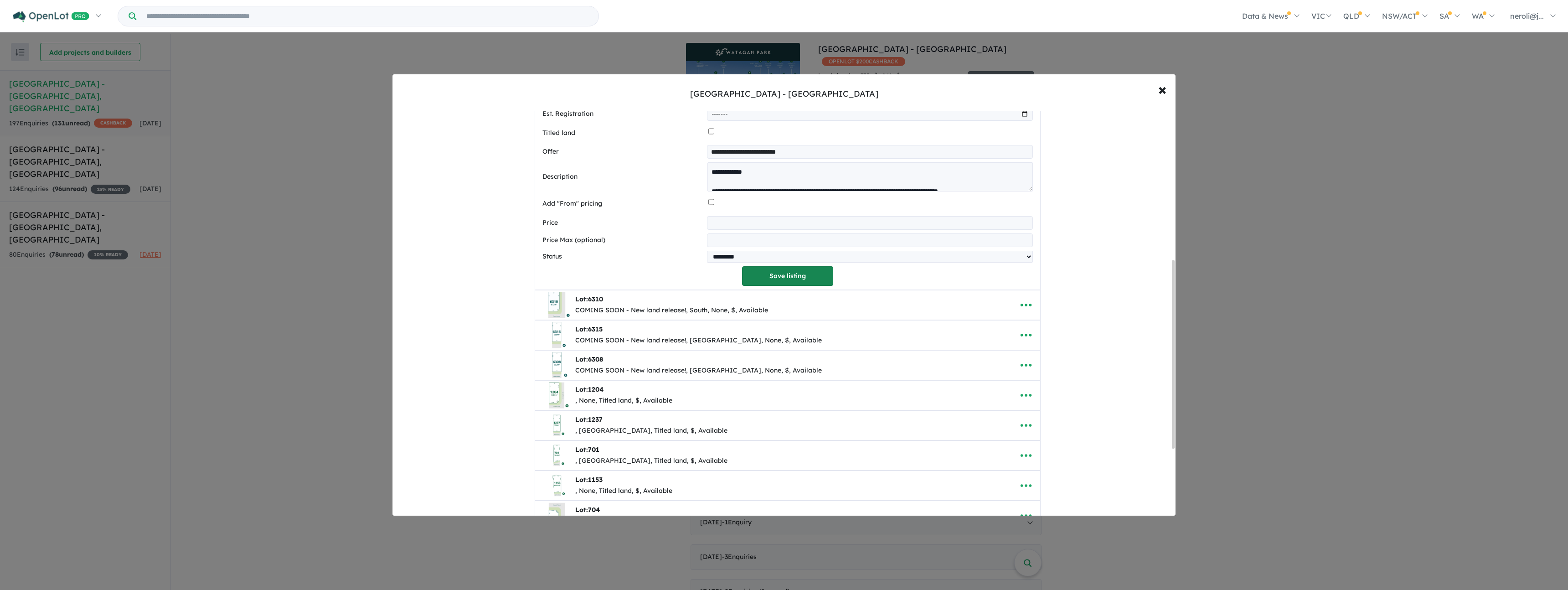
click at [782, 275] on button "Save listing" at bounding box center [788, 276] width 91 height 19
select select "**********"
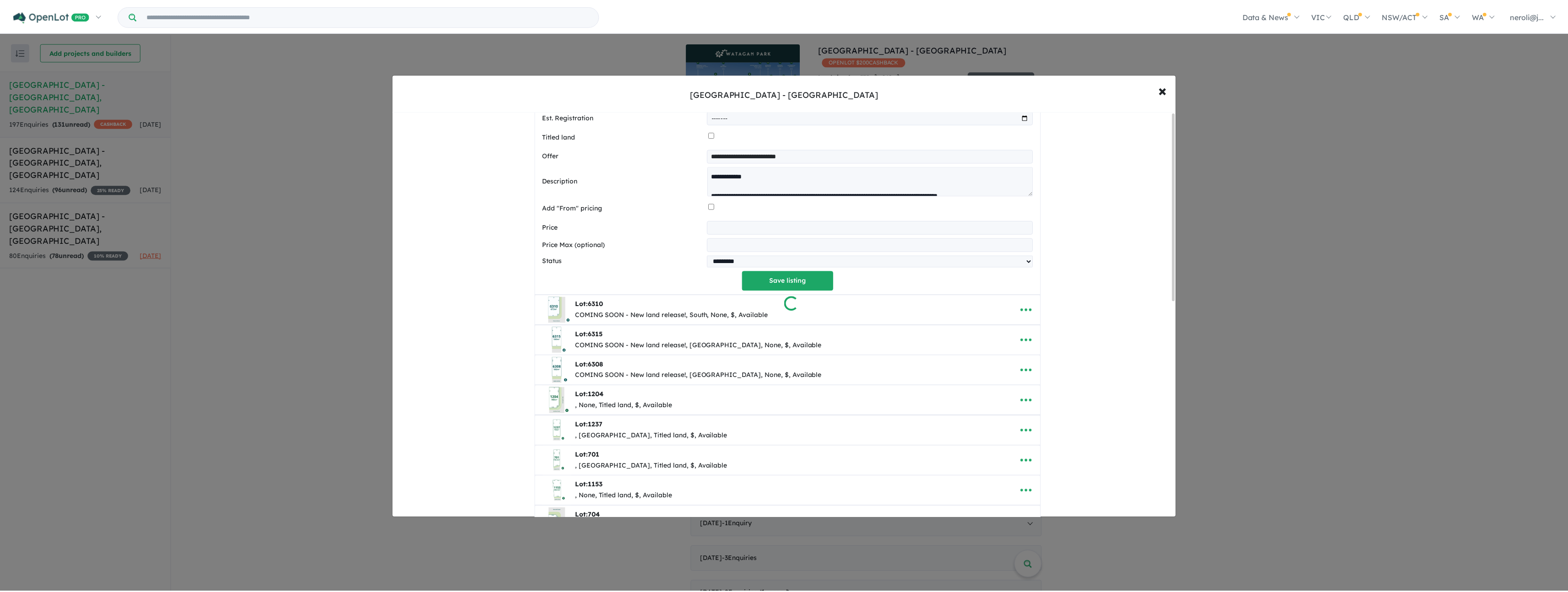
scroll to position [0, 0]
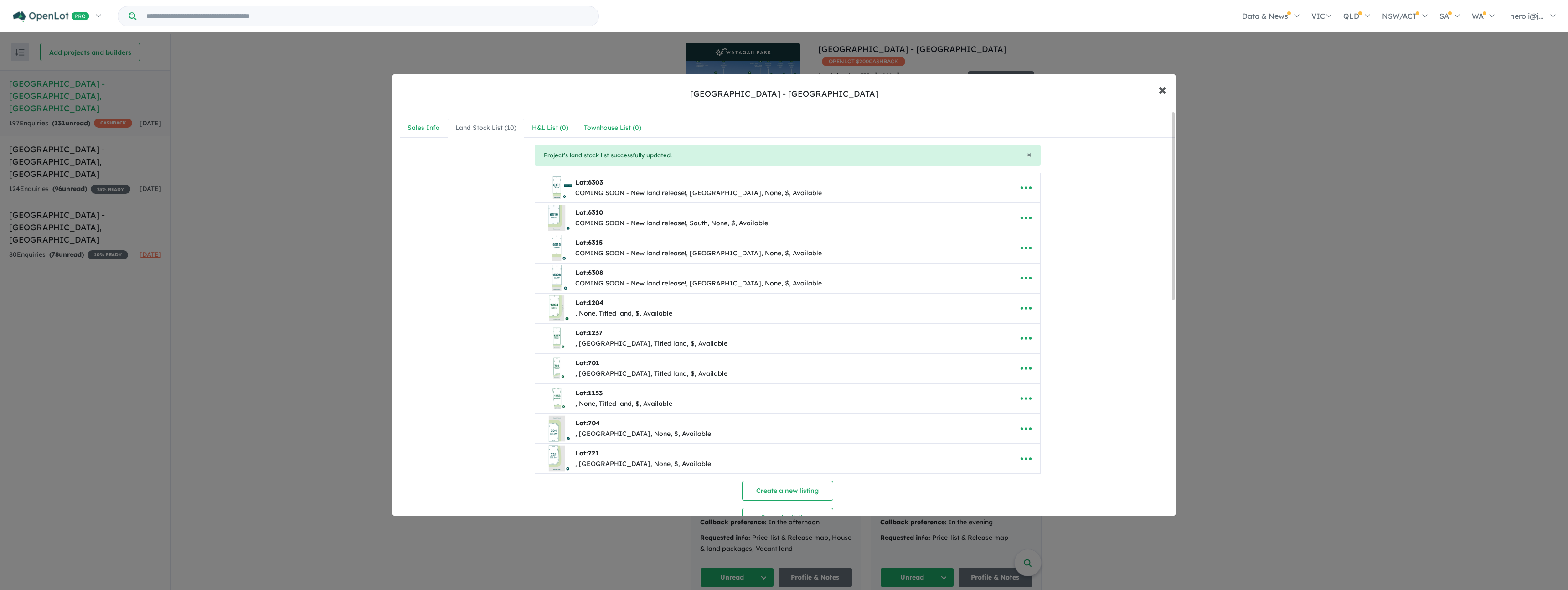
click at [1165, 94] on span "×" at bounding box center [1162, 89] width 8 height 19
